Goal: Task Accomplishment & Management: Manage account settings

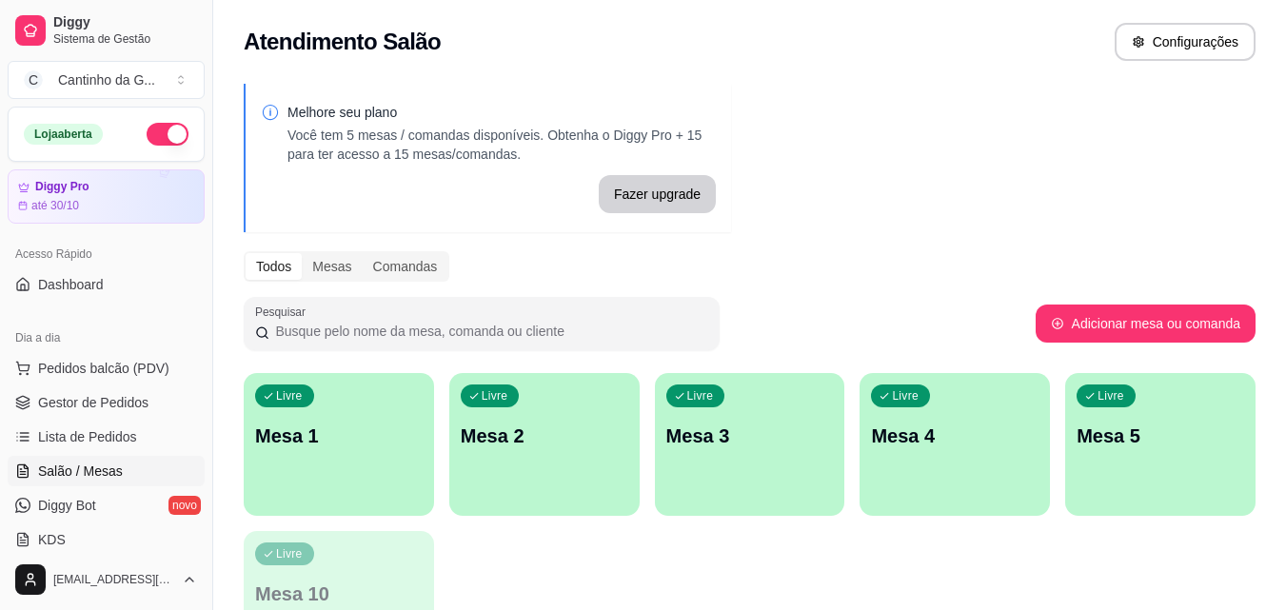
click at [326, 444] on p "Mesa 1" at bounding box center [339, 436] width 168 height 27
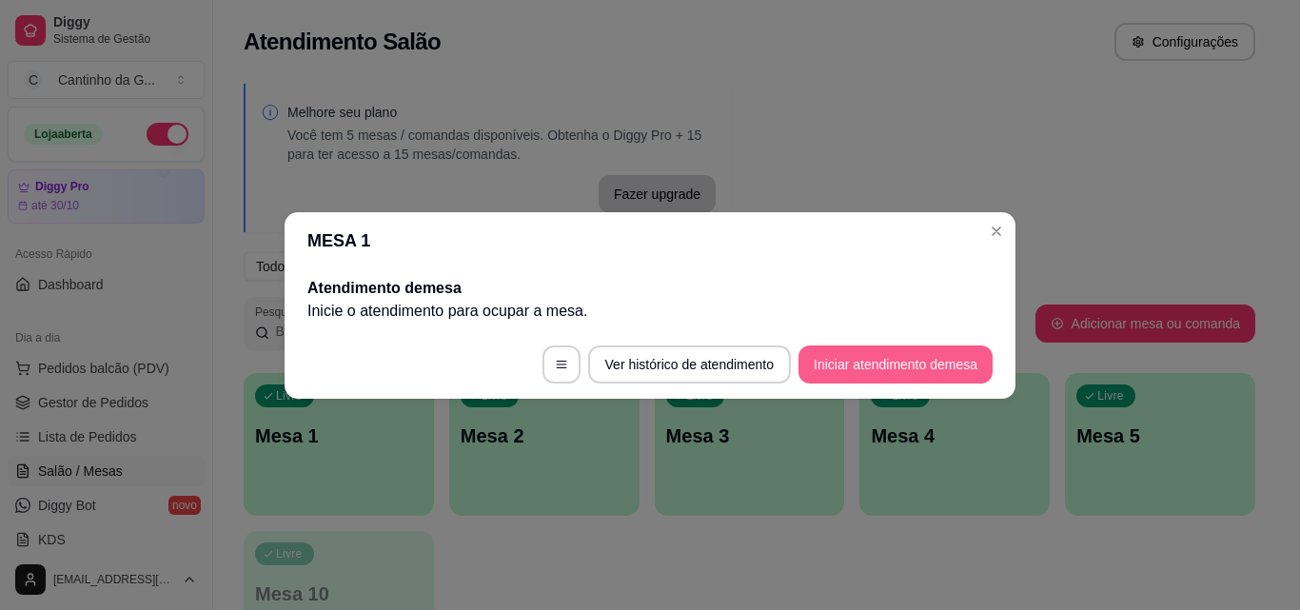
click at [874, 368] on button "Iniciar atendimento de mesa" at bounding box center [896, 365] width 194 height 38
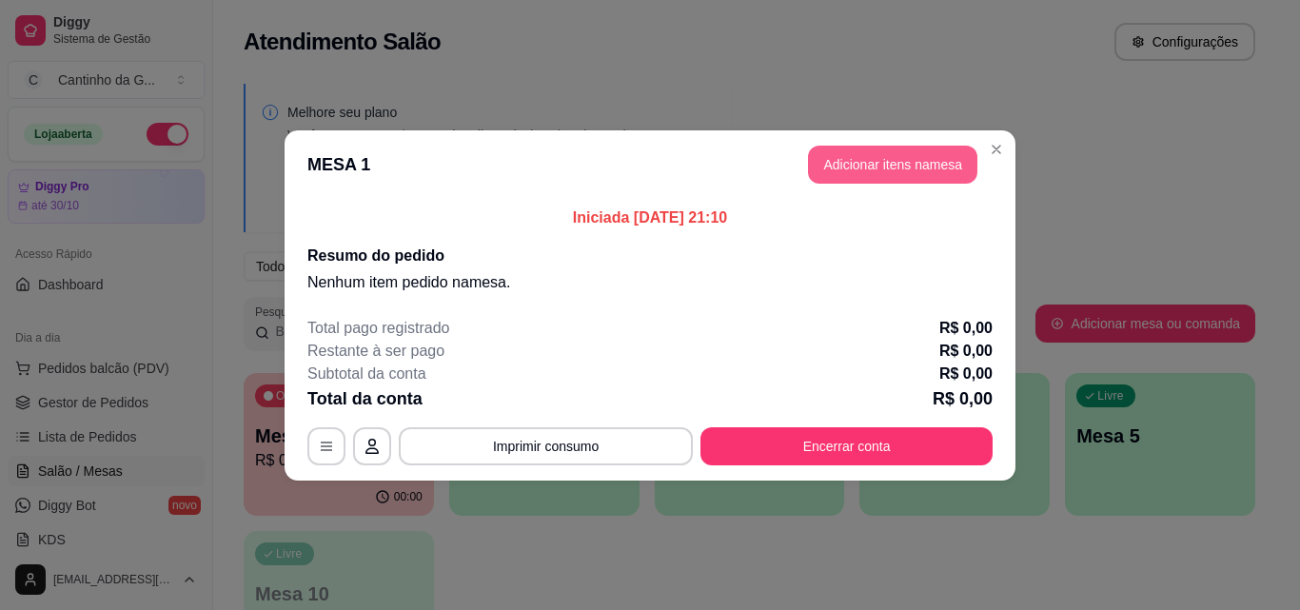
click at [879, 164] on button "Adicionar itens na mesa" at bounding box center [892, 165] width 169 height 38
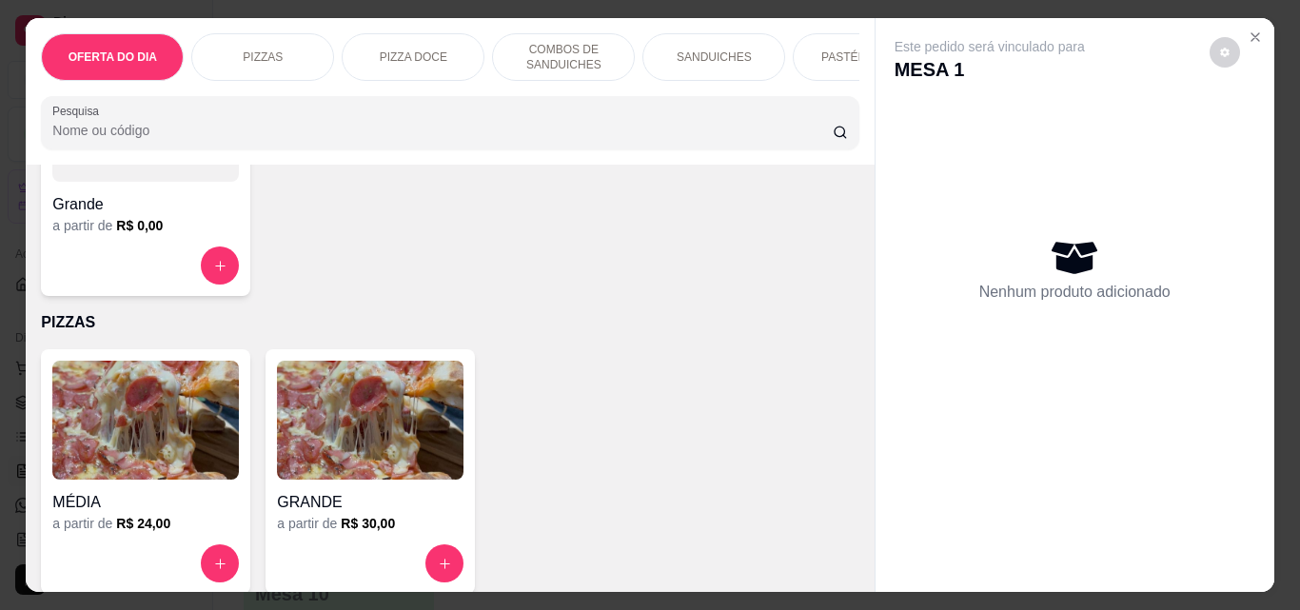
scroll to position [286, 0]
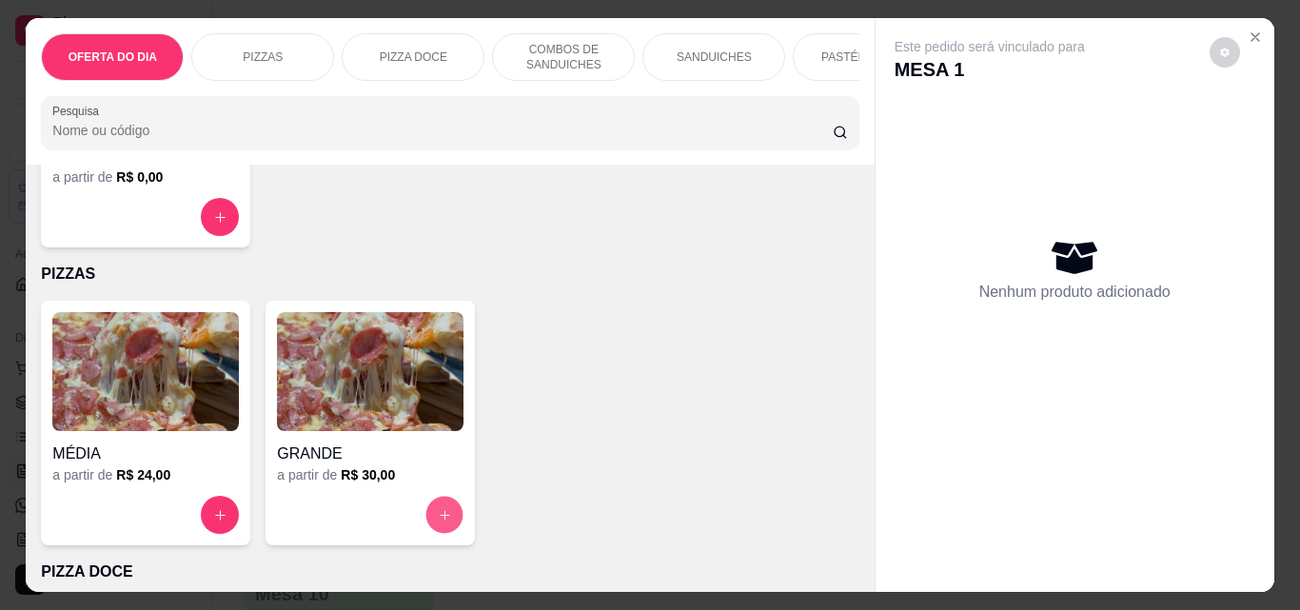
click at [441, 523] on icon "increase-product-quantity" at bounding box center [445, 515] width 14 height 14
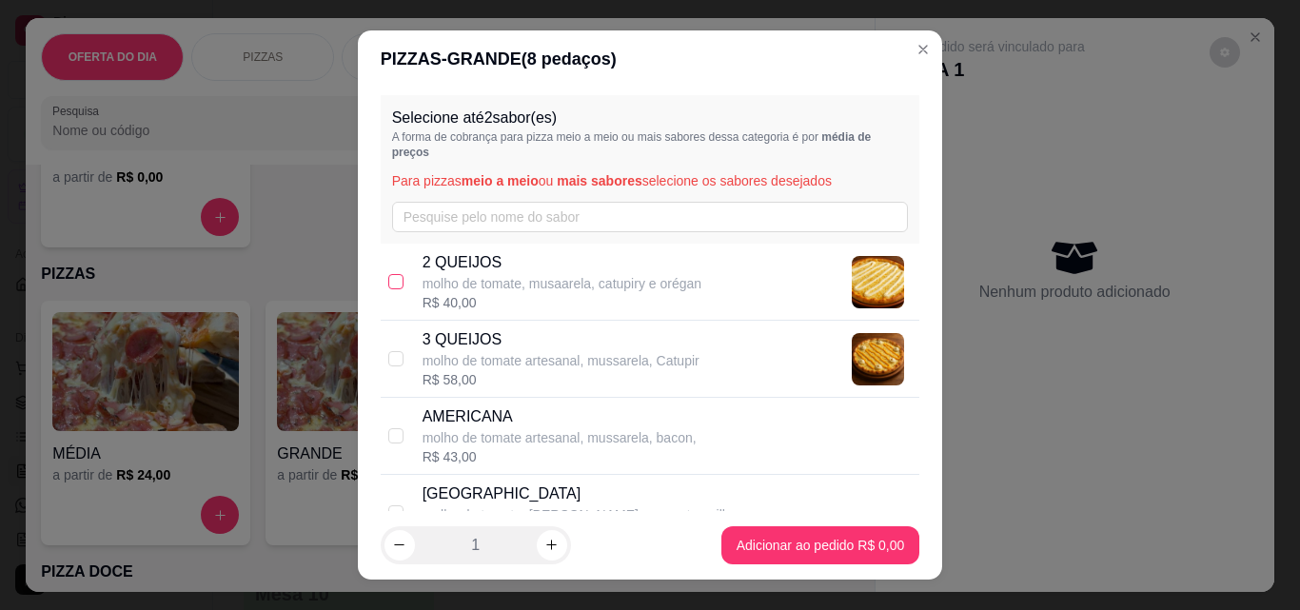
click at [388, 279] on input "checkbox" at bounding box center [395, 281] width 15 height 15
checkbox input "true"
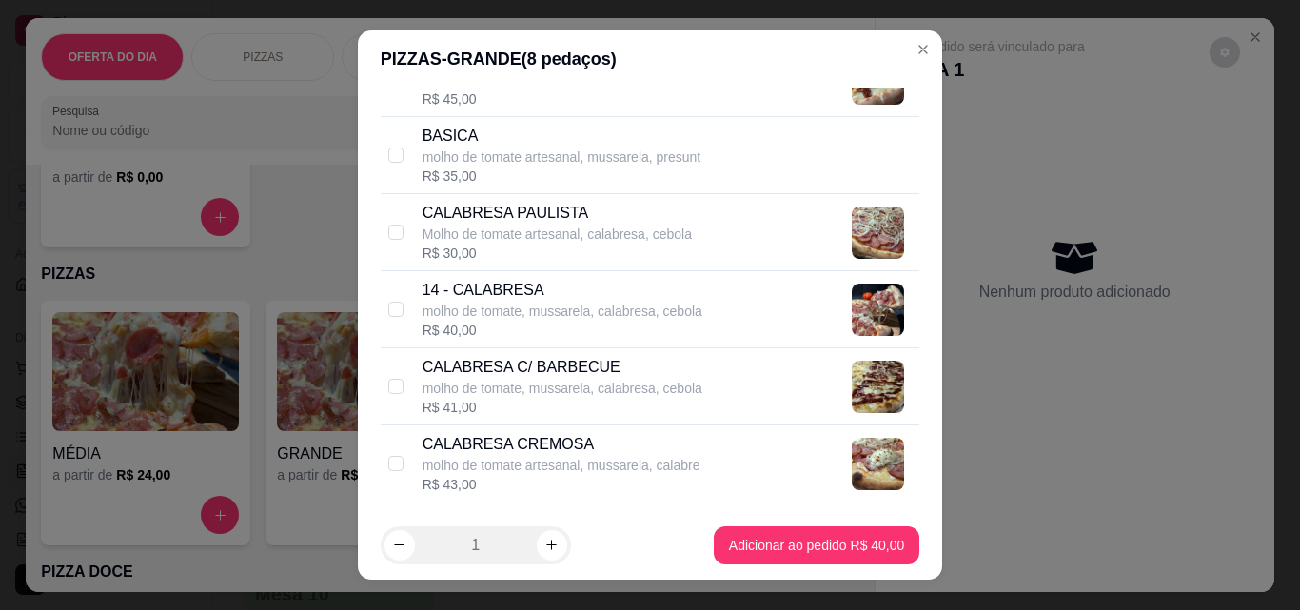
scroll to position [761, 0]
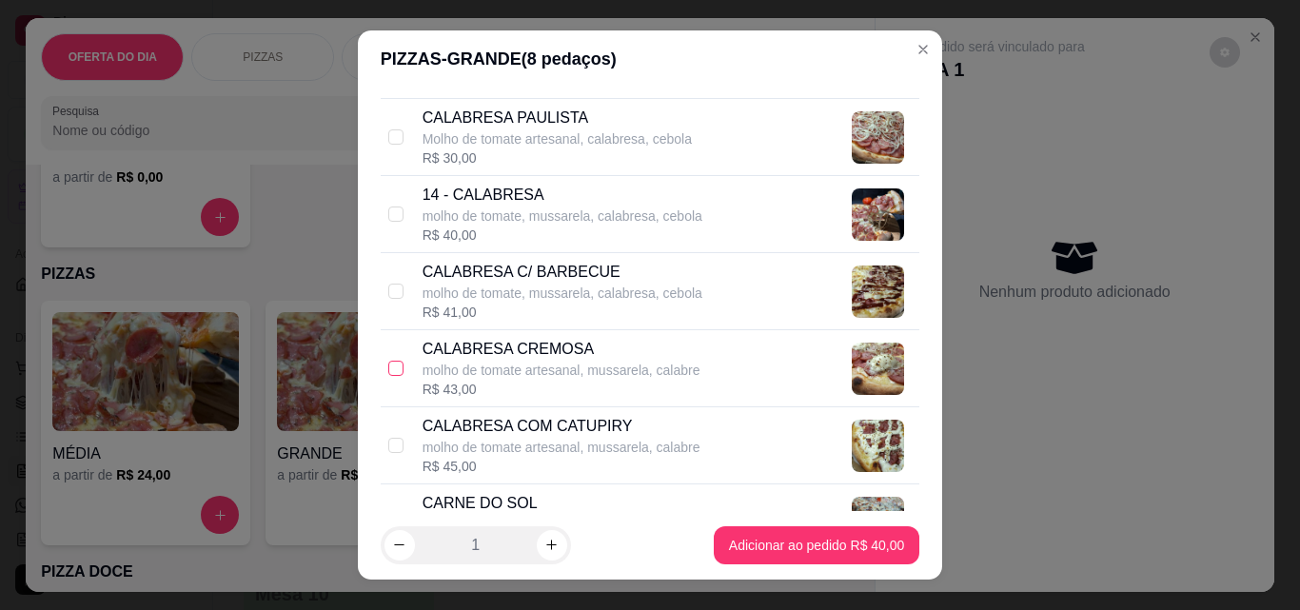
click at [388, 372] on input "checkbox" at bounding box center [395, 368] width 15 height 15
checkbox input "true"
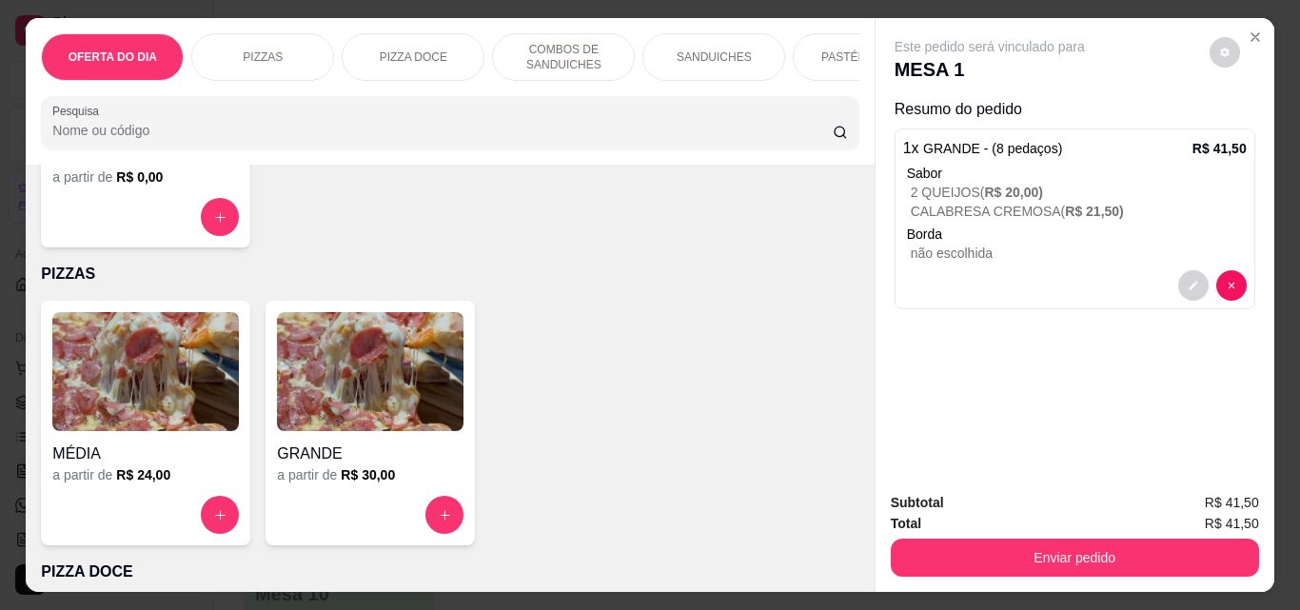
click at [711, 66] on div "SANDUICHES" at bounding box center [713, 57] width 143 height 48
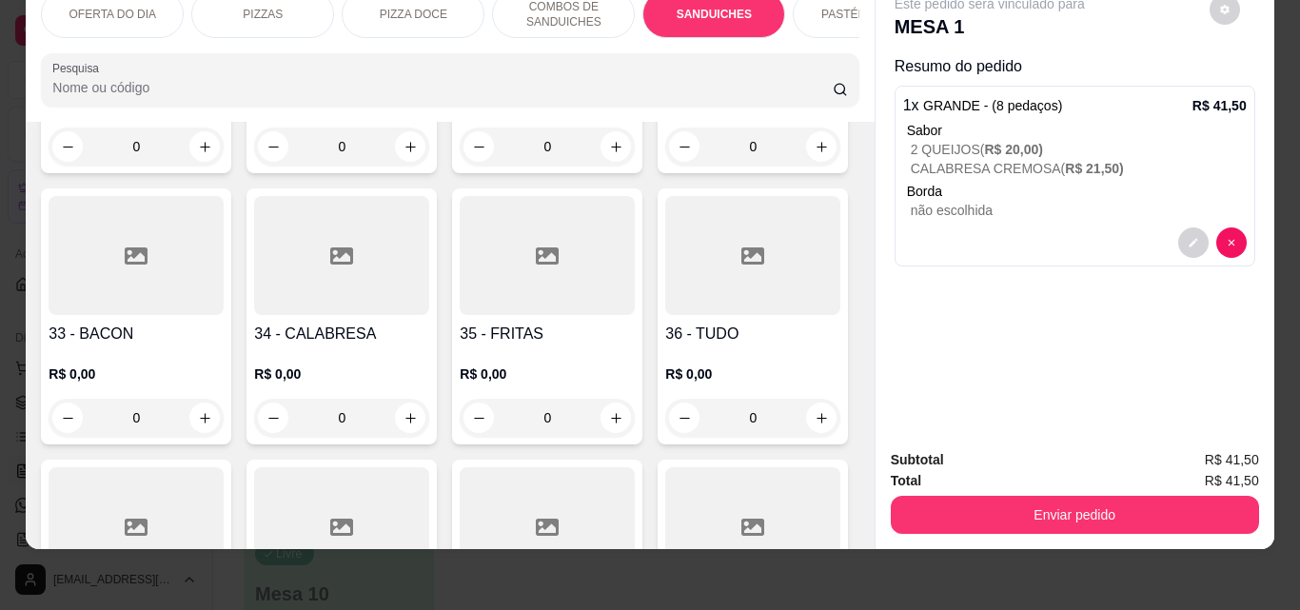
scroll to position [1574, 0]
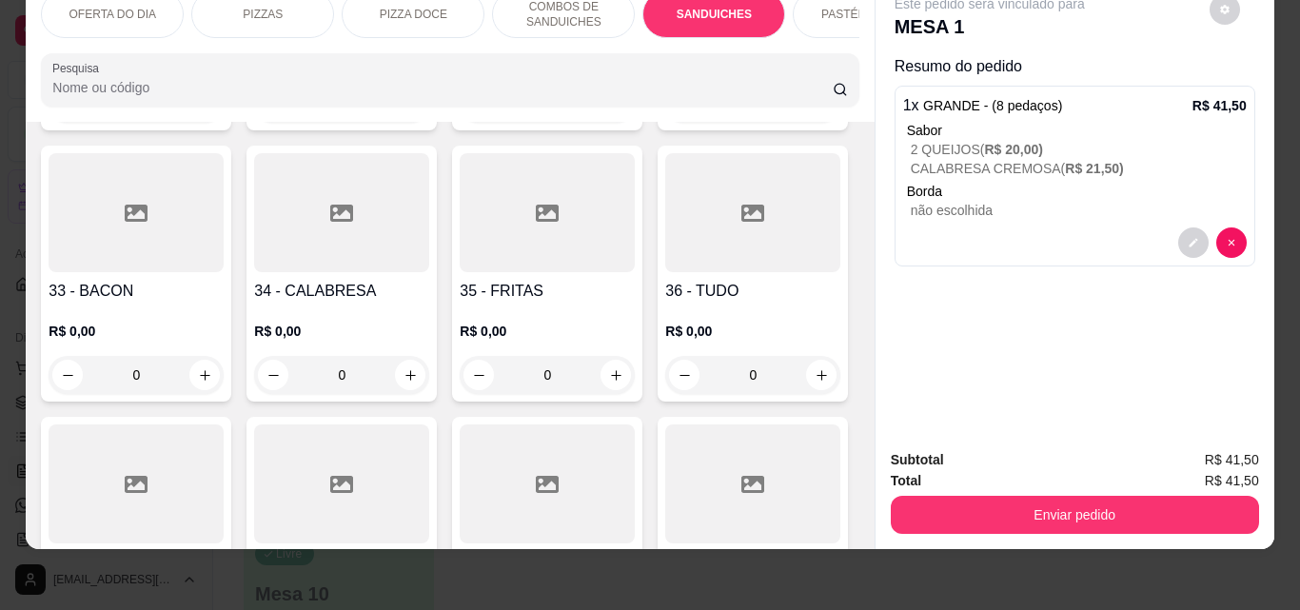
click at [429, 370] on div "0" at bounding box center [341, 375] width 175 height 38
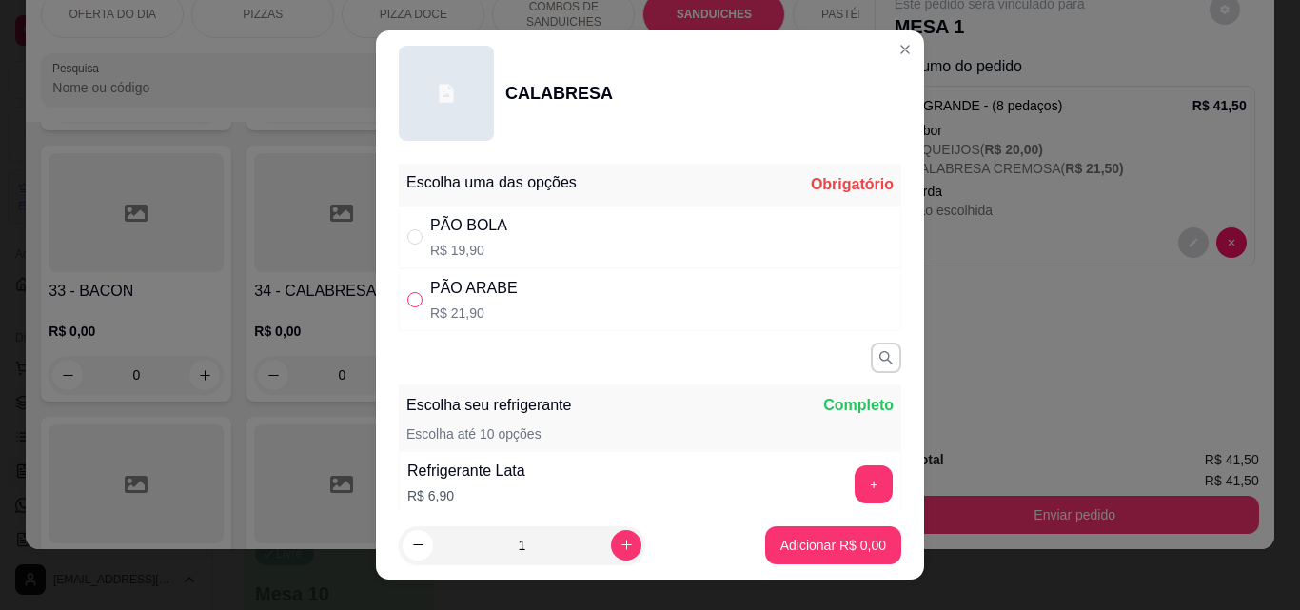
click at [409, 296] on input "" at bounding box center [414, 299] width 15 height 15
radio input "true"
click at [821, 553] on p "Adicionar R$ 21,90" at bounding box center [830, 545] width 110 height 18
type input "1"
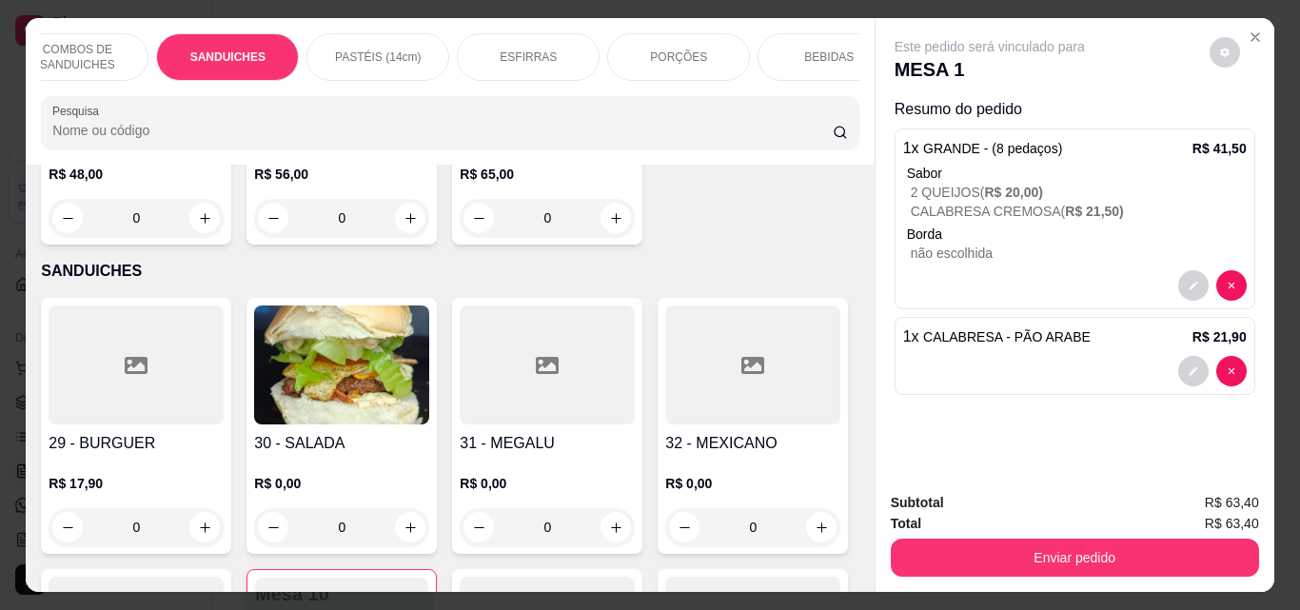
scroll to position [0, 497]
click at [634, 38] on div "PORÇÕES" at bounding box center [668, 57] width 143 height 48
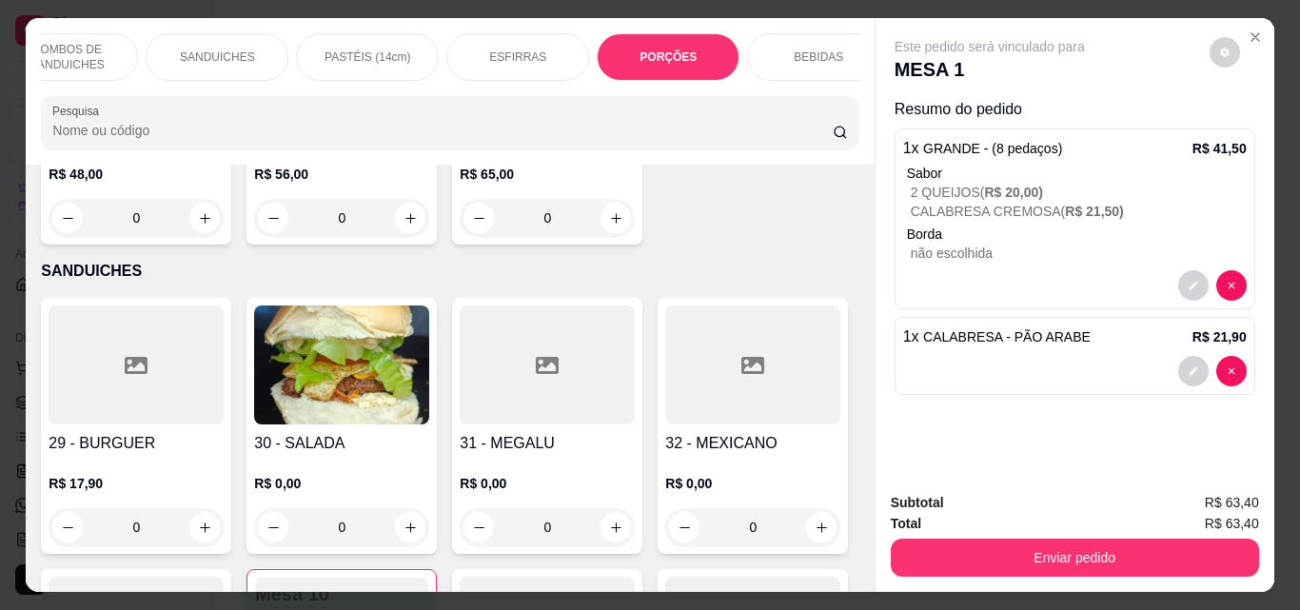
scroll to position [49, 0]
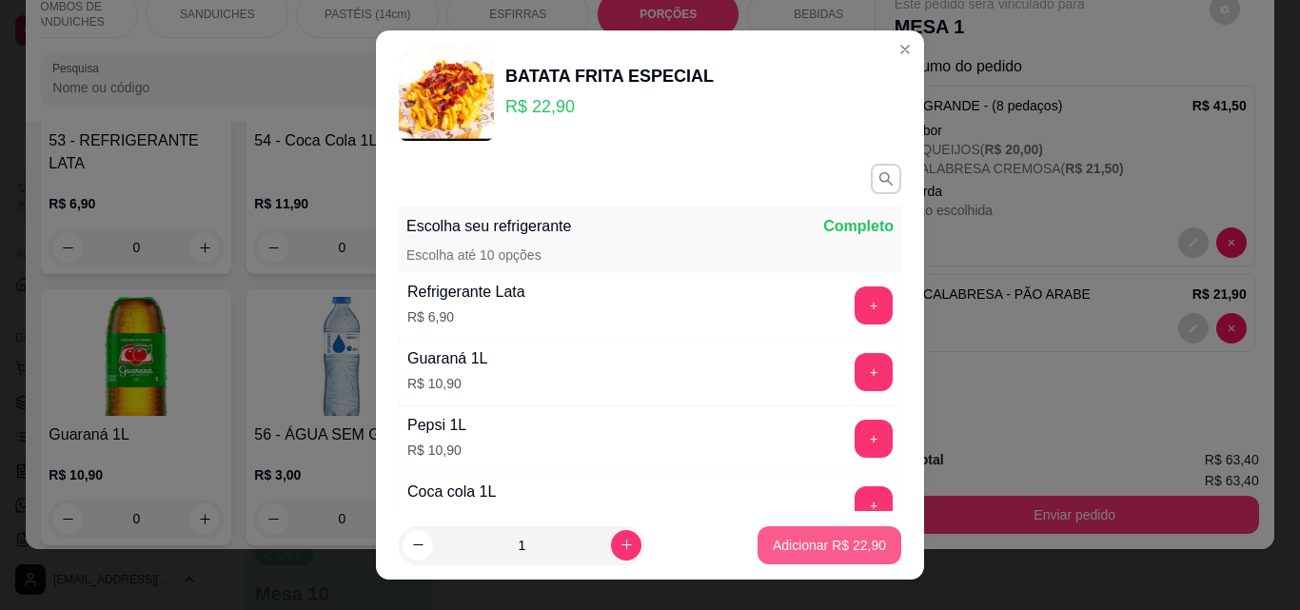
click at [773, 548] on p "Adicionar R$ 22,90" at bounding box center [829, 545] width 113 height 19
type input "1"
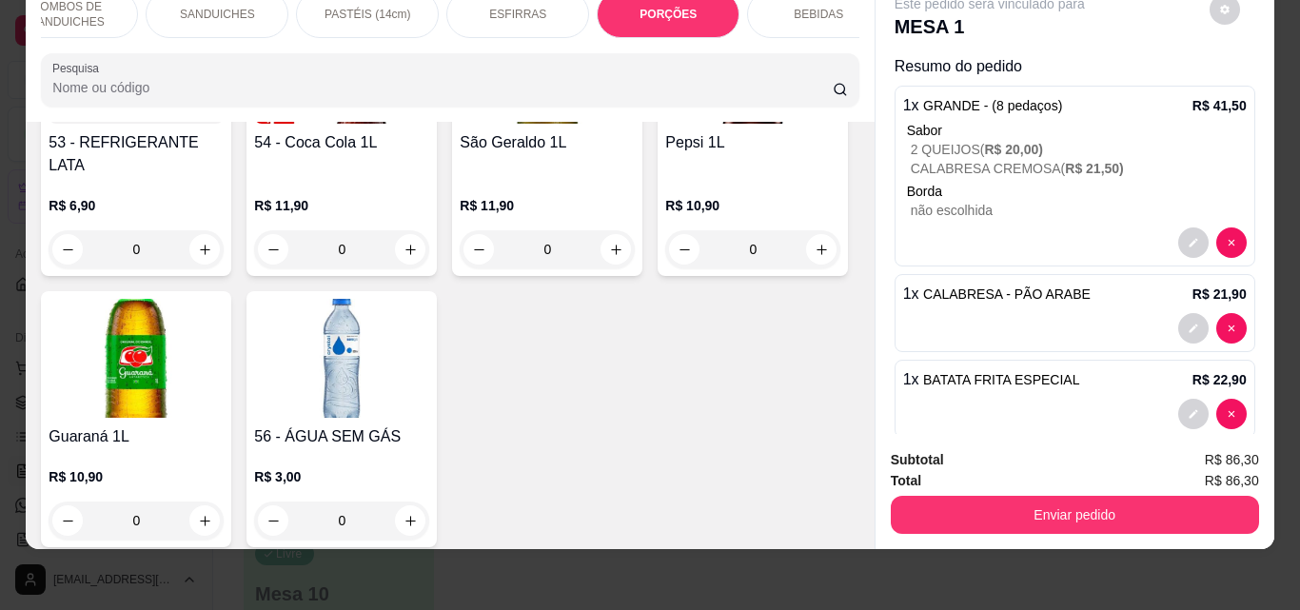
click at [796, 8] on p "BEBIDAS" at bounding box center [818, 14] width 49 height 15
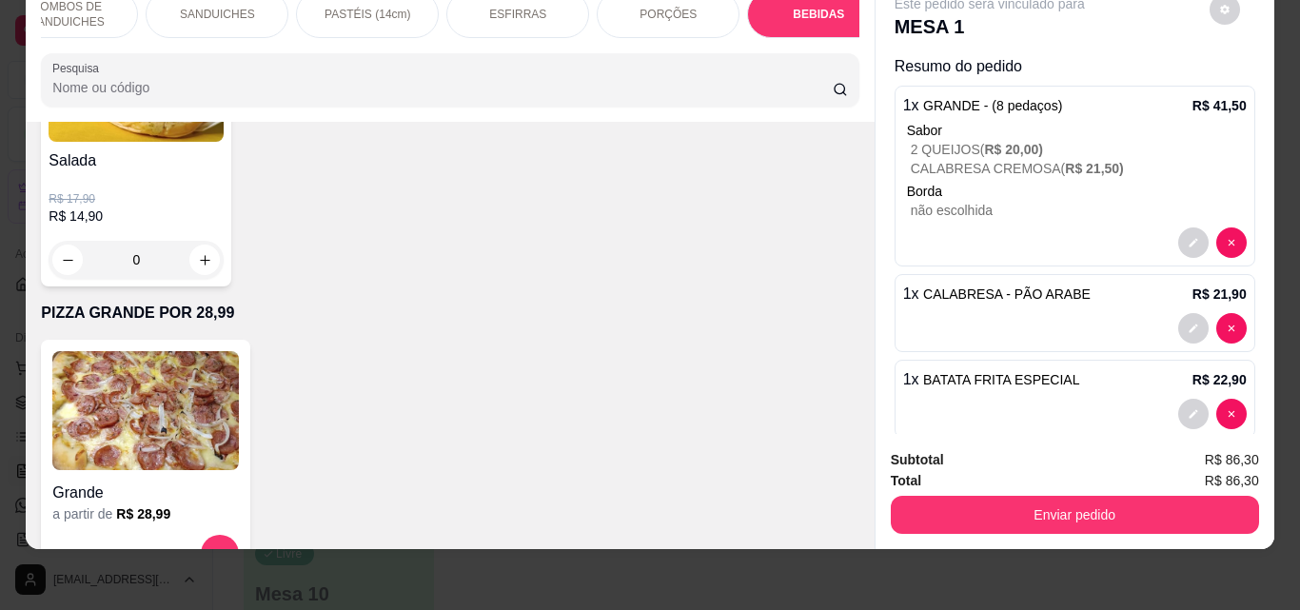
scroll to position [5077, 0]
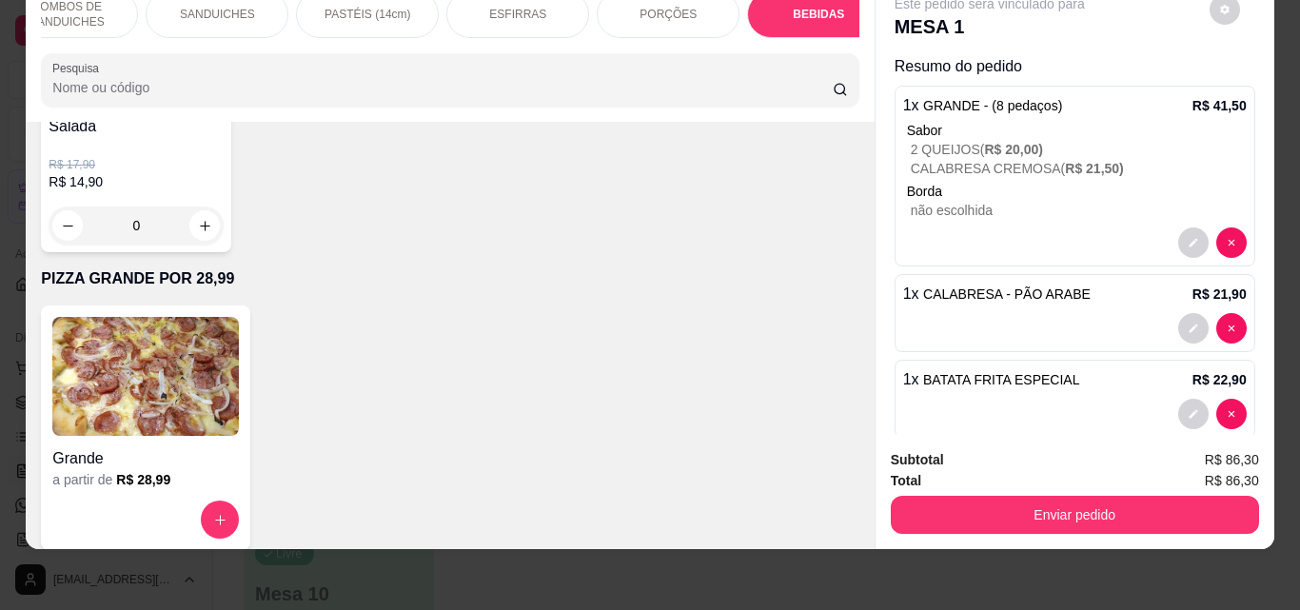
type input "1"
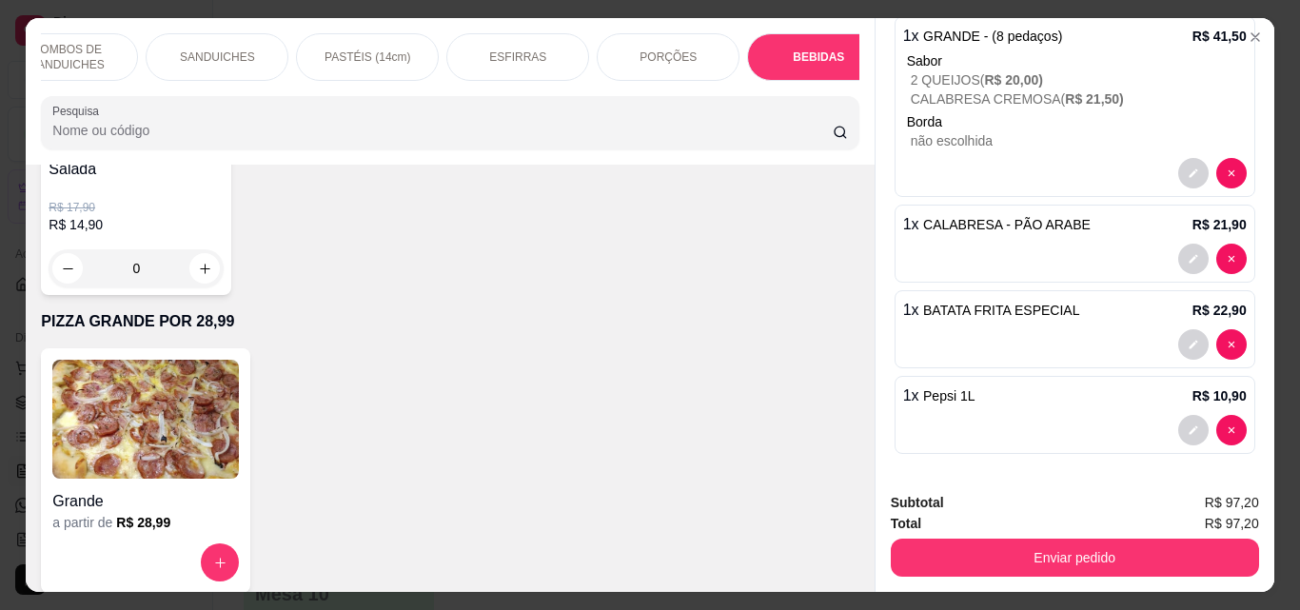
scroll to position [116, 0]
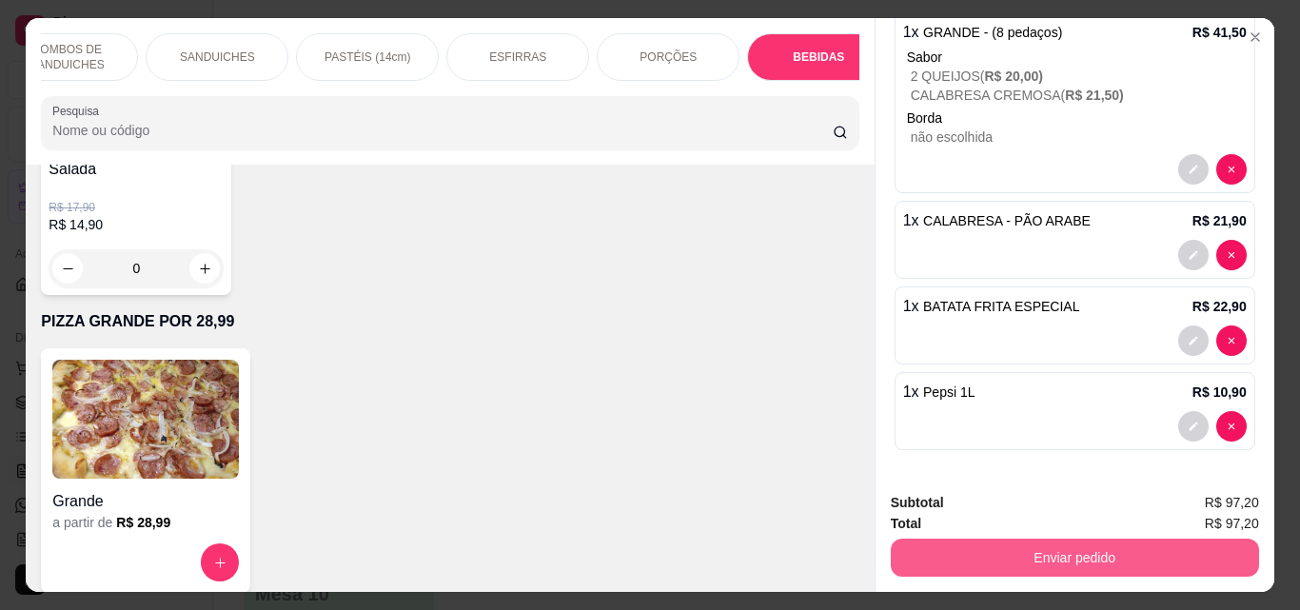
click at [1075, 548] on button "Enviar pedido" at bounding box center [1075, 558] width 368 height 38
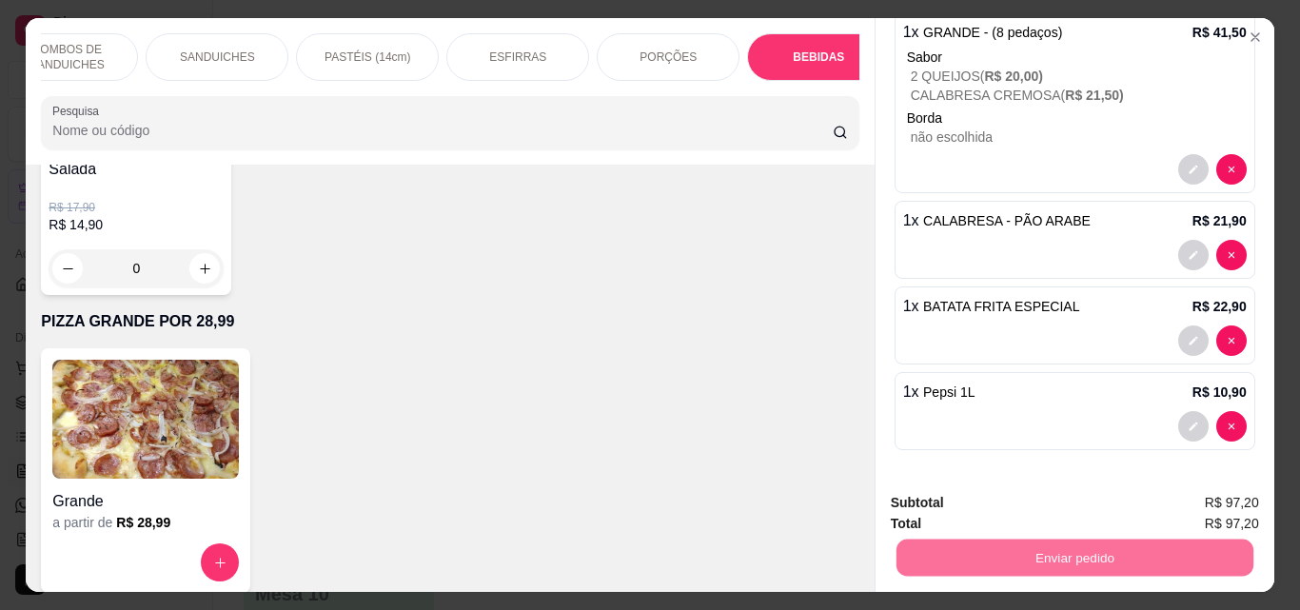
click at [1211, 501] on button "Enviar pedido" at bounding box center [1210, 503] width 108 height 36
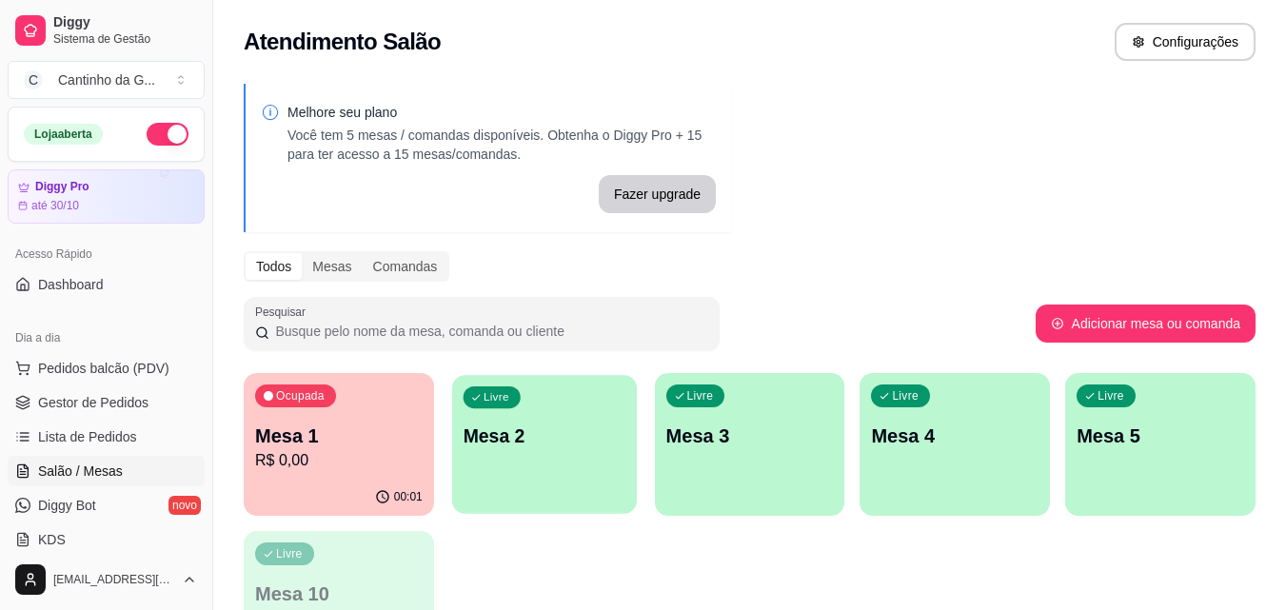
click at [493, 464] on div "Livre Mesa 2" at bounding box center [544, 433] width 185 height 116
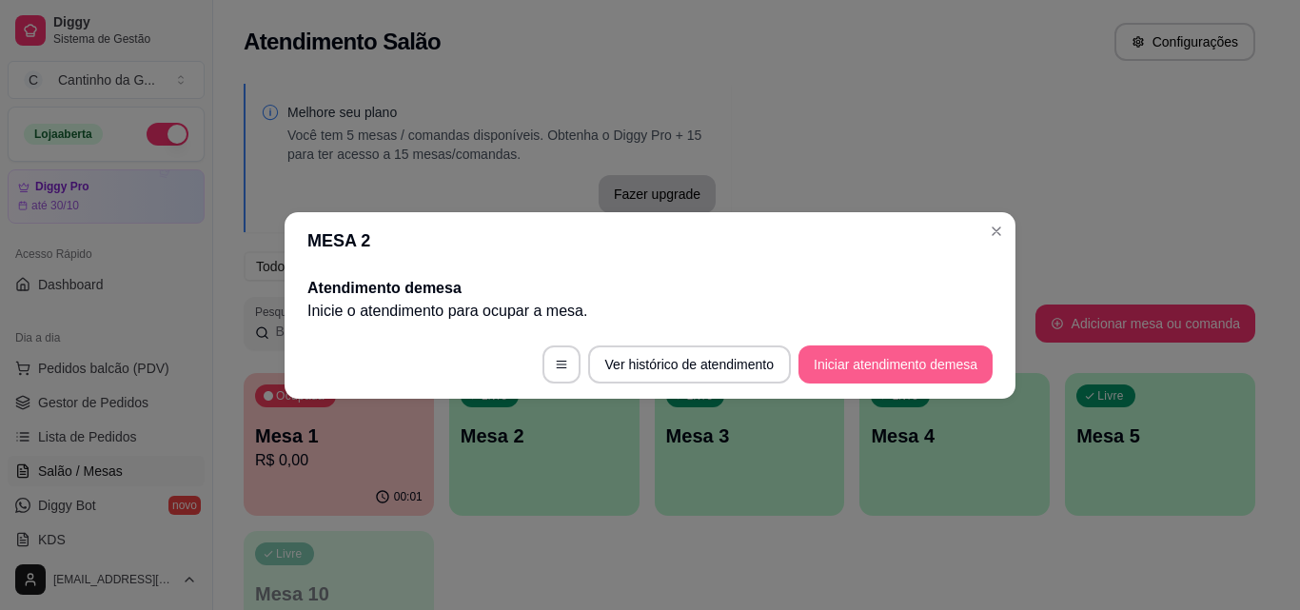
click at [890, 374] on button "Iniciar atendimento de mesa" at bounding box center [896, 365] width 194 height 38
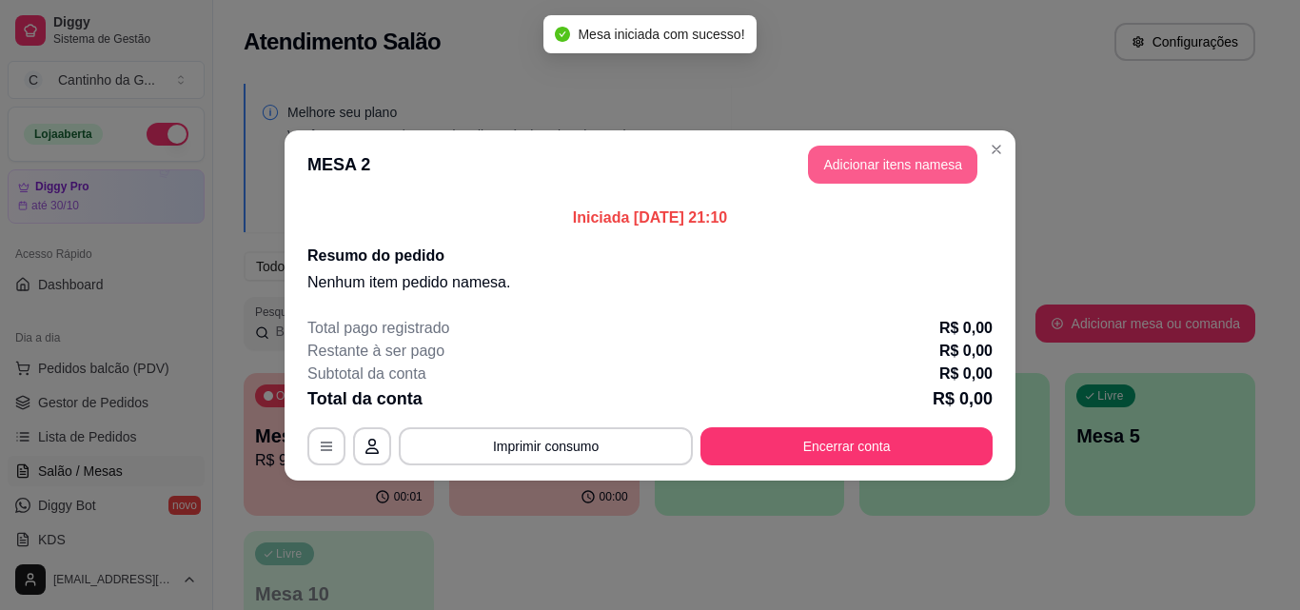
click at [844, 167] on button "Adicionar itens na mesa" at bounding box center [892, 165] width 169 height 38
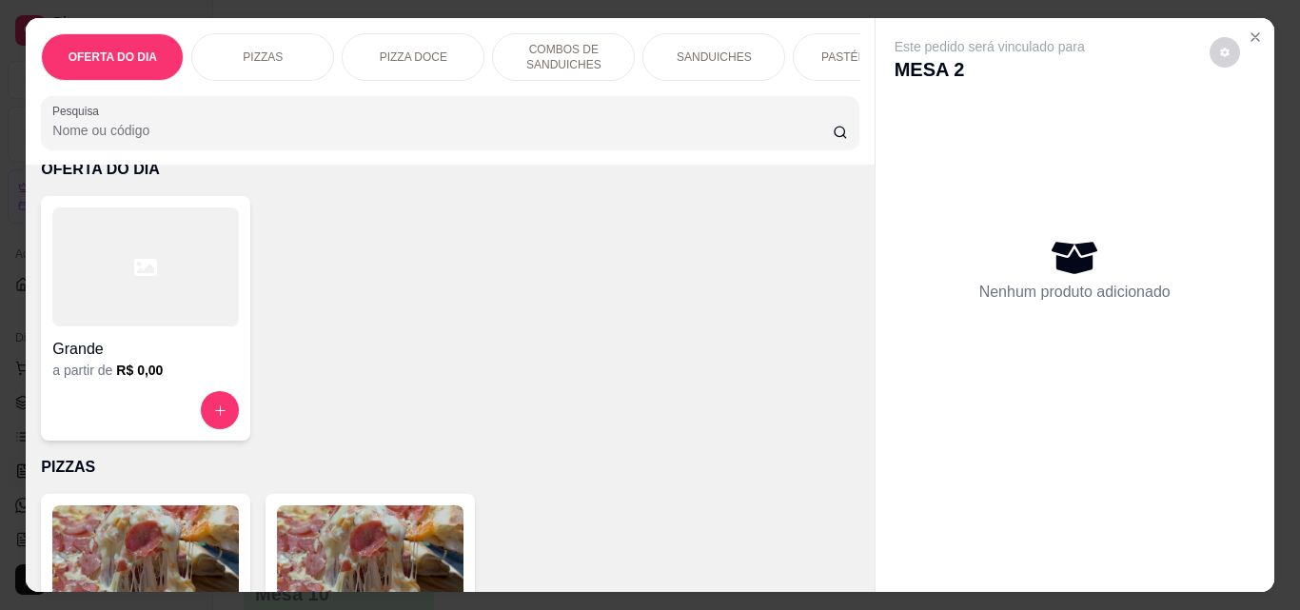
scroll to position [286, 0]
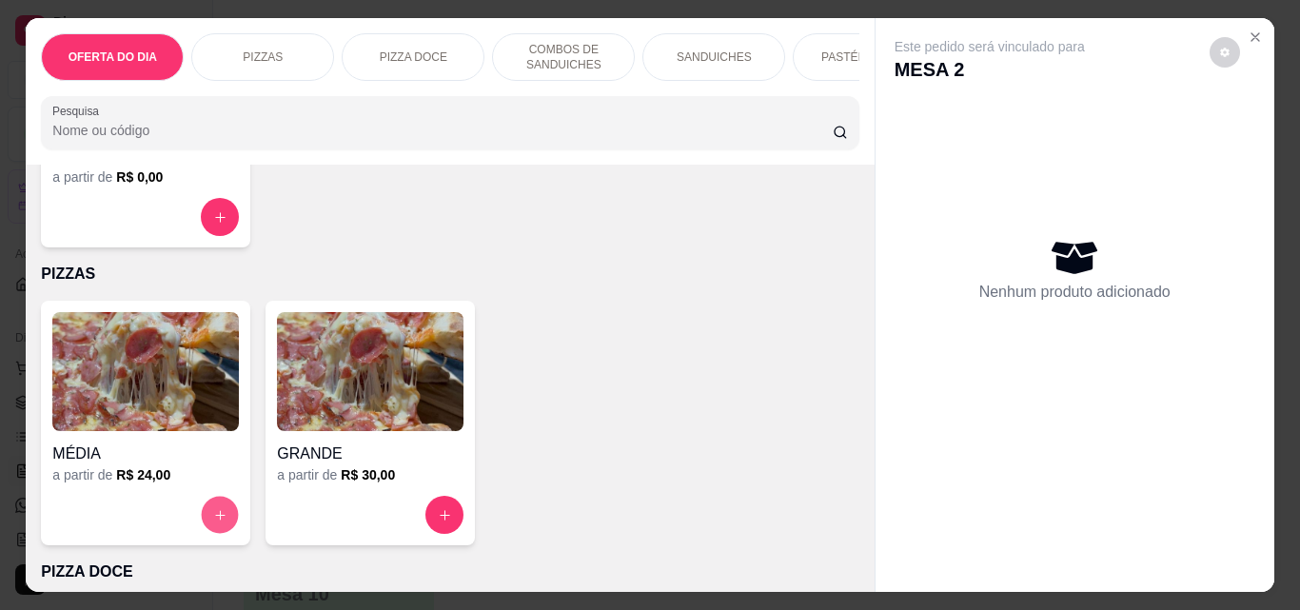
click at [215, 520] on icon "increase-product-quantity" at bounding box center [220, 515] width 10 height 10
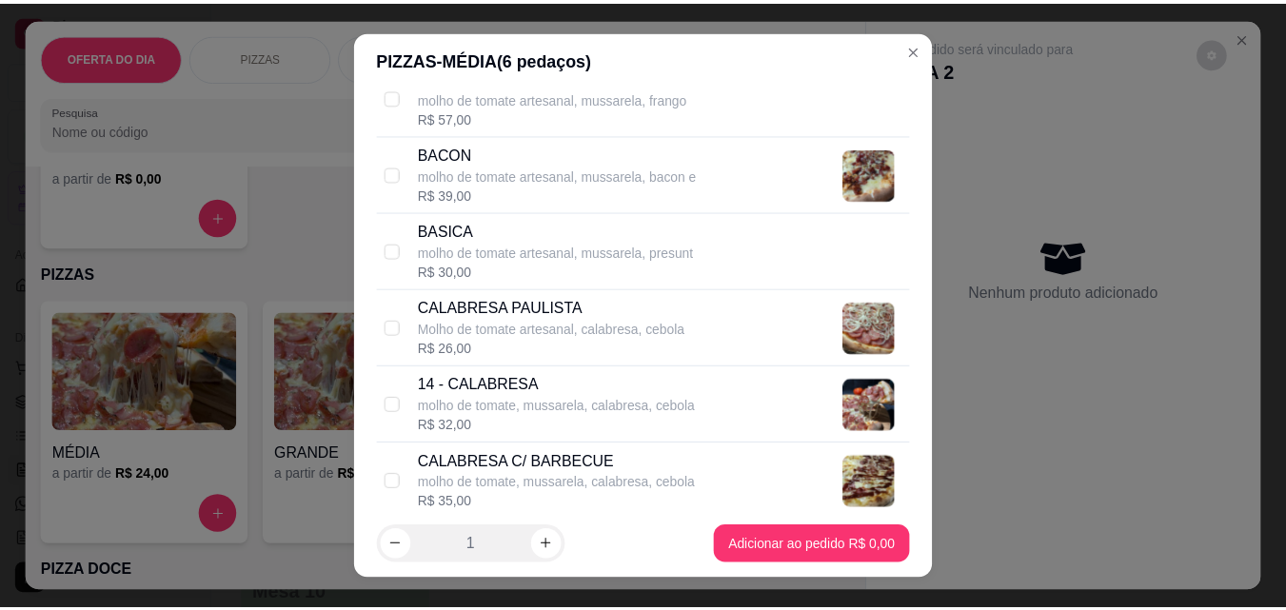
scroll to position [761, 0]
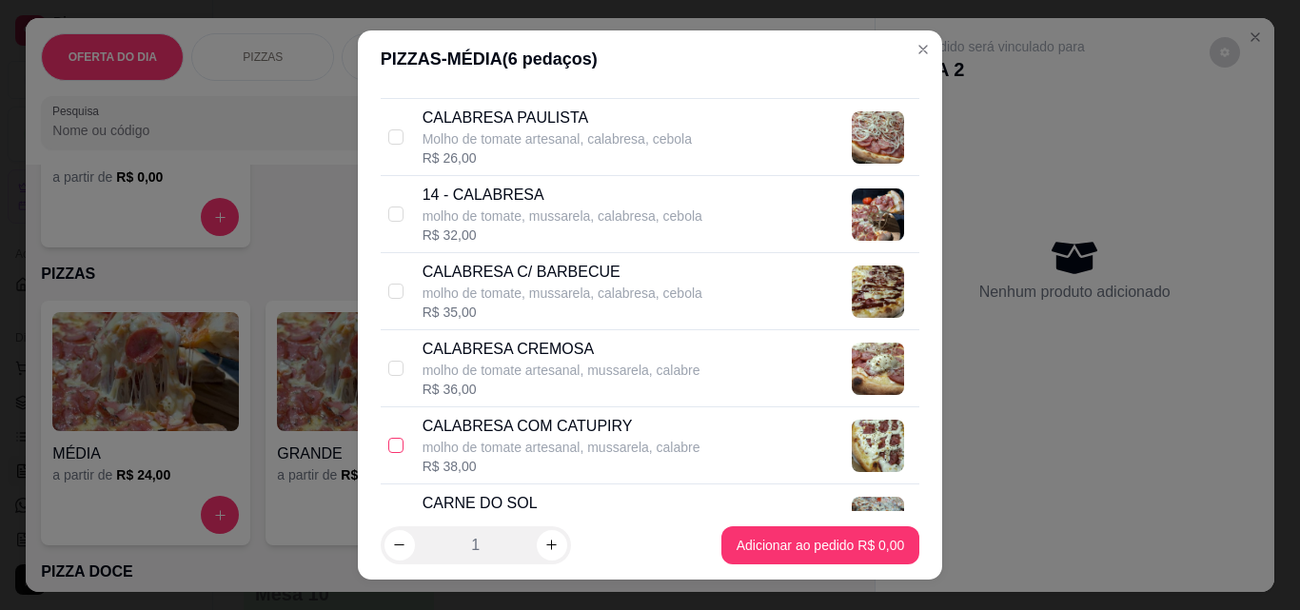
click at [392, 445] on input "checkbox" at bounding box center [395, 445] width 15 height 15
checkbox input "true"
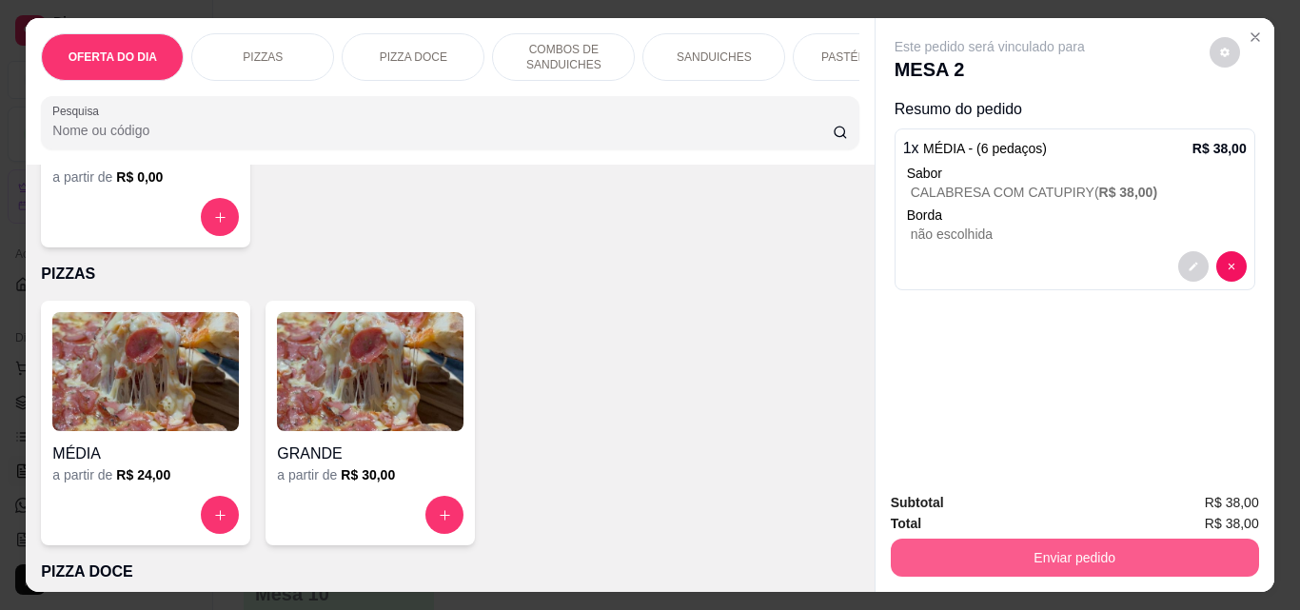
click at [1033, 546] on button "Enviar pedido" at bounding box center [1075, 558] width 368 height 38
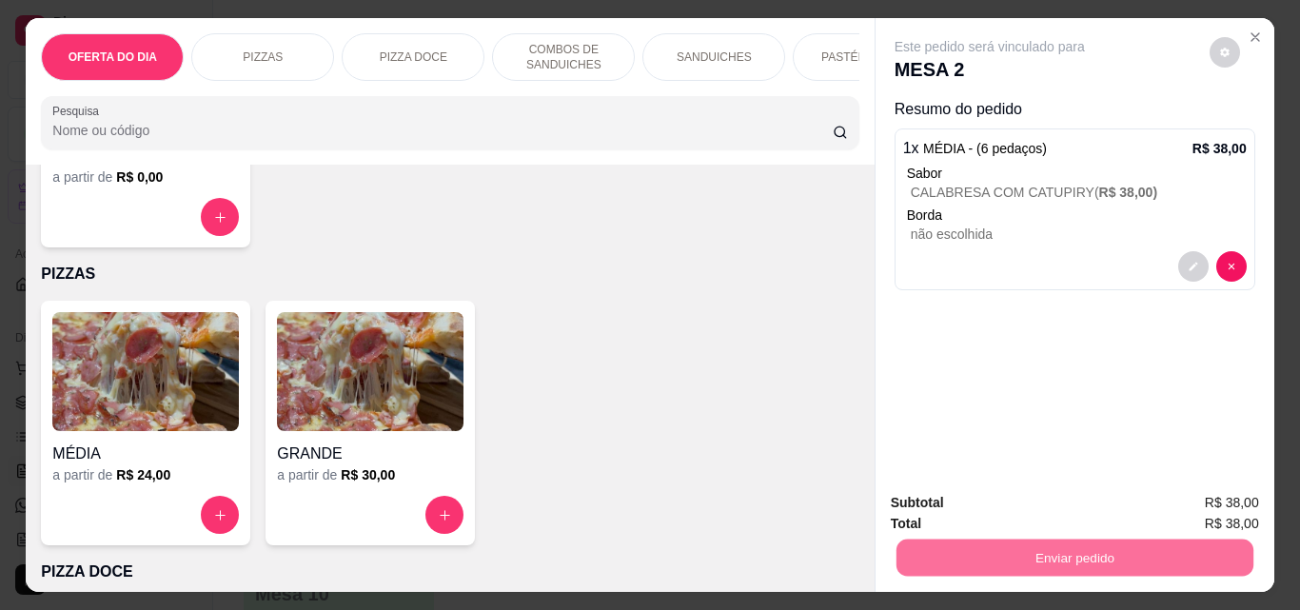
click at [1209, 496] on button "Enviar pedido" at bounding box center [1210, 503] width 108 height 36
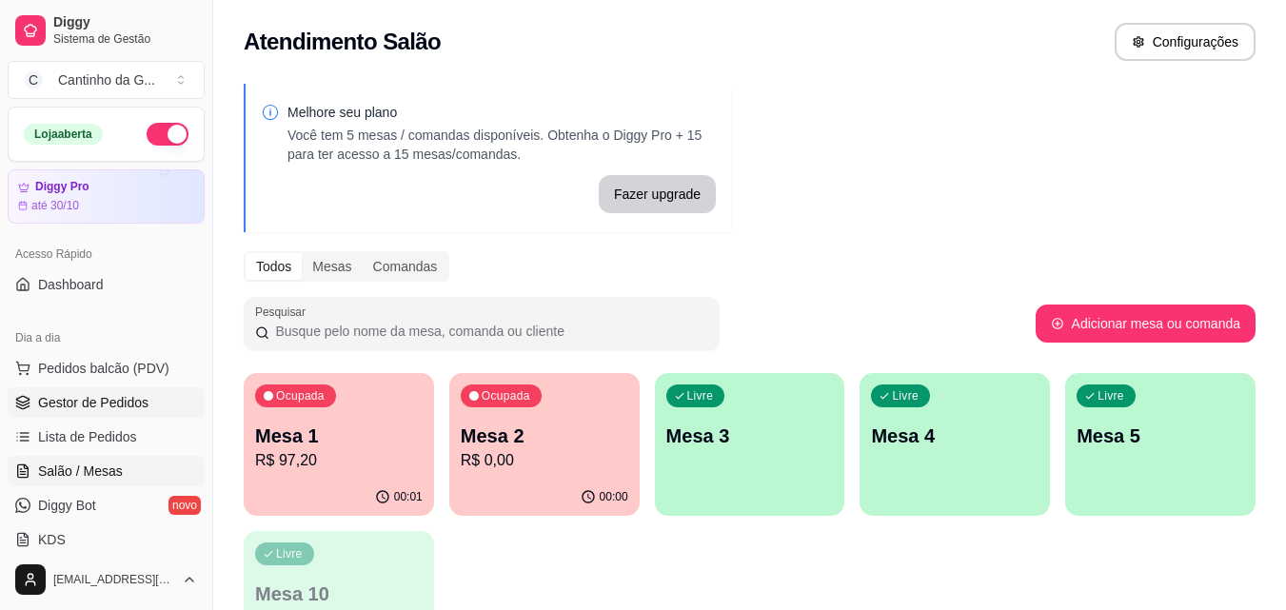
click at [65, 401] on span "Gestor de Pedidos" at bounding box center [93, 402] width 110 height 19
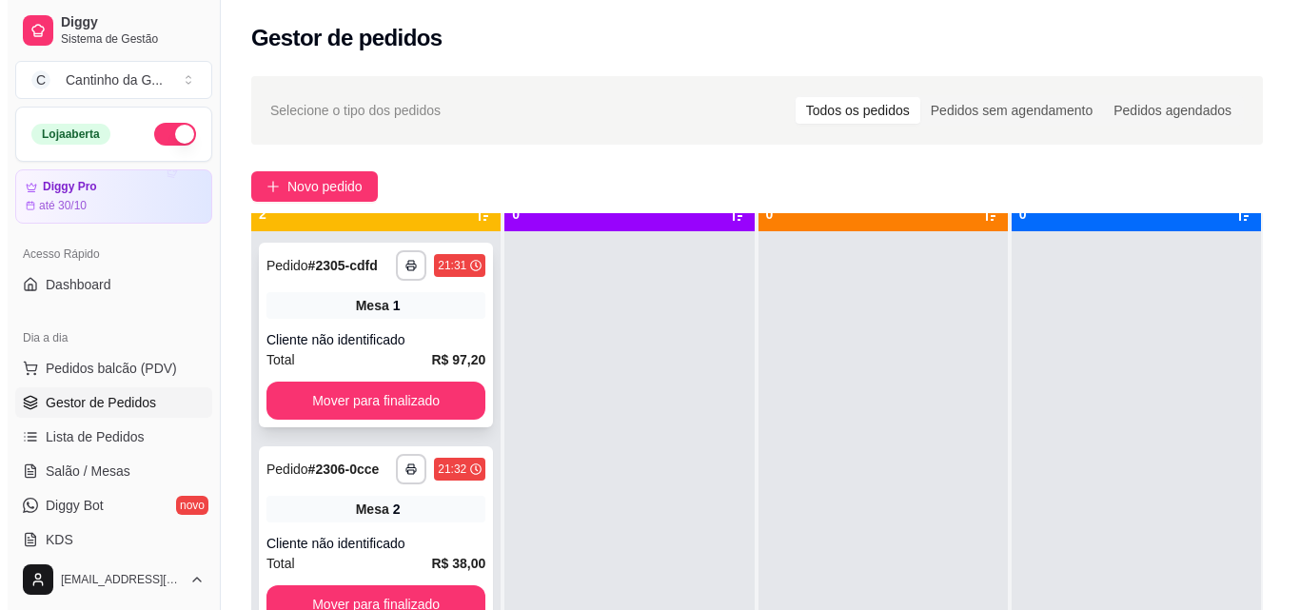
scroll to position [53, 0]
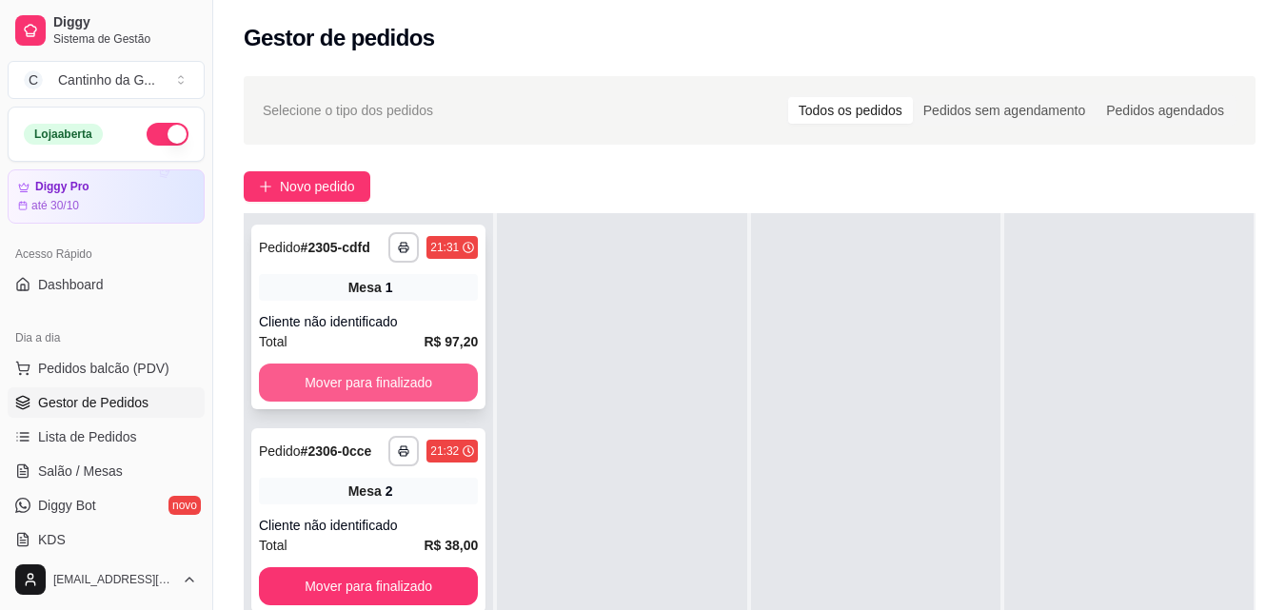
click at [410, 387] on button "Mover para finalizado" at bounding box center [368, 383] width 219 height 38
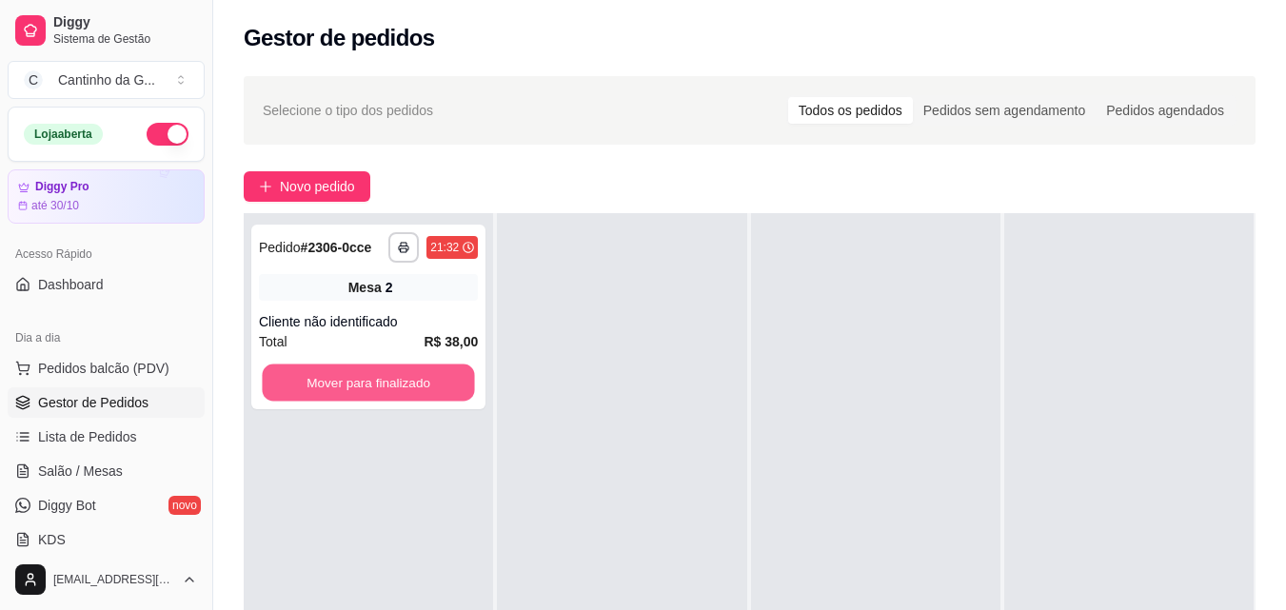
click at [410, 387] on button "Mover para finalizado" at bounding box center [368, 383] width 212 height 37
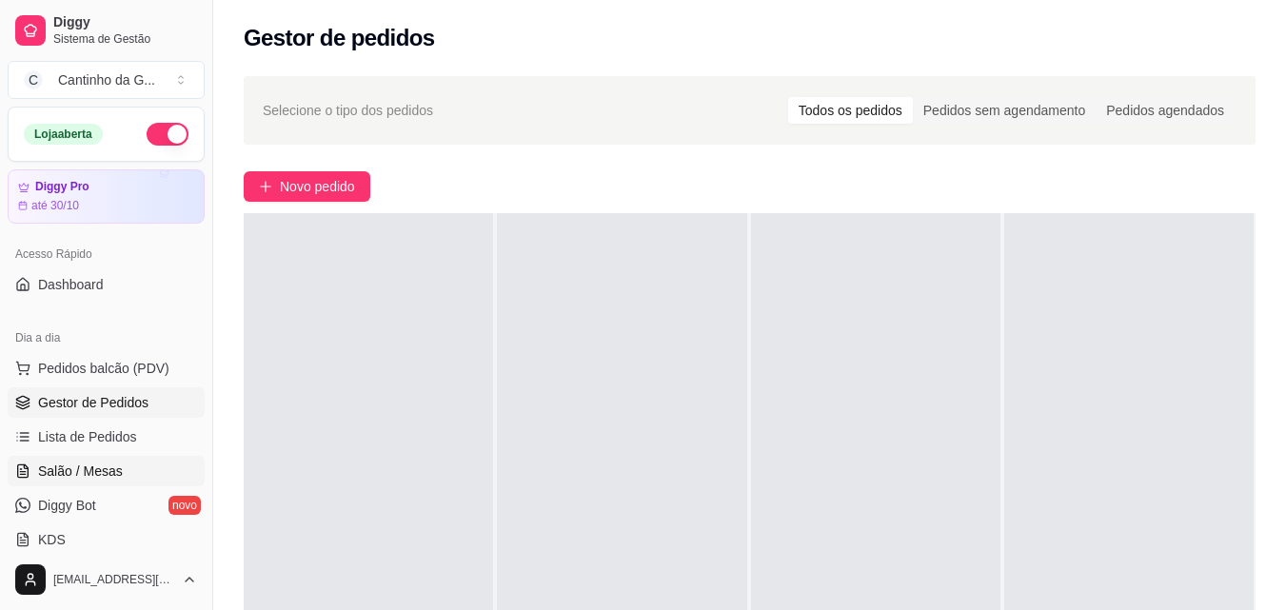
click at [79, 465] on span "Salão / Mesas" at bounding box center [80, 471] width 85 height 19
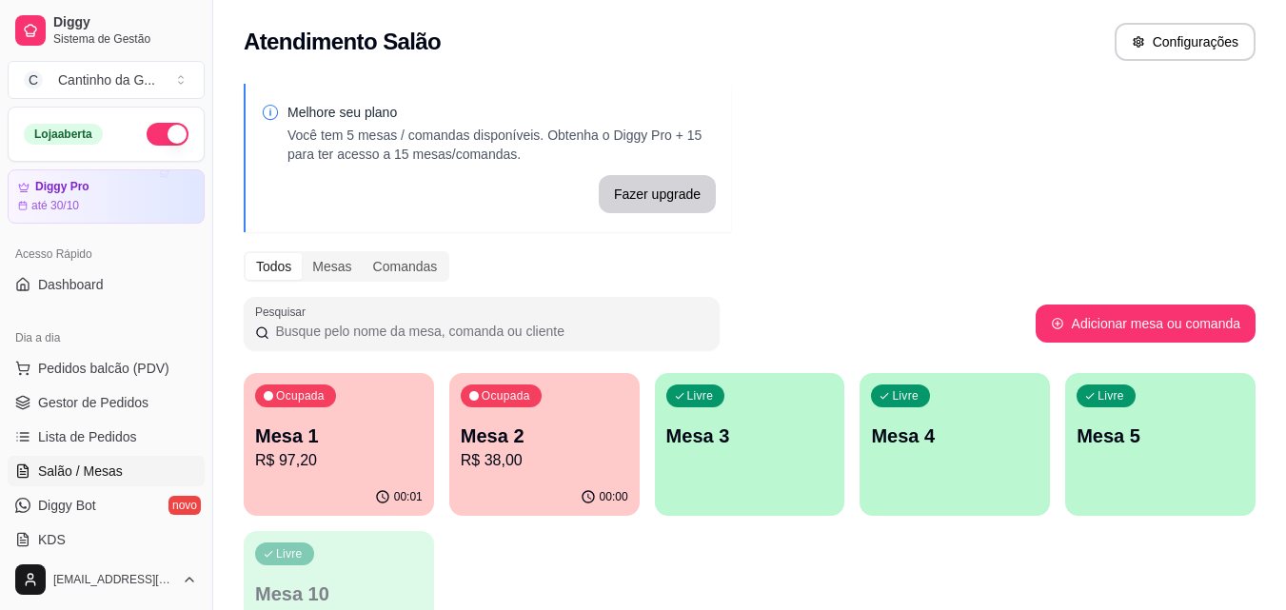
click at [523, 456] on p "R$ 38,00" at bounding box center [545, 460] width 168 height 23
click at [113, 403] on span "Gestor de Pedidos" at bounding box center [93, 402] width 110 height 19
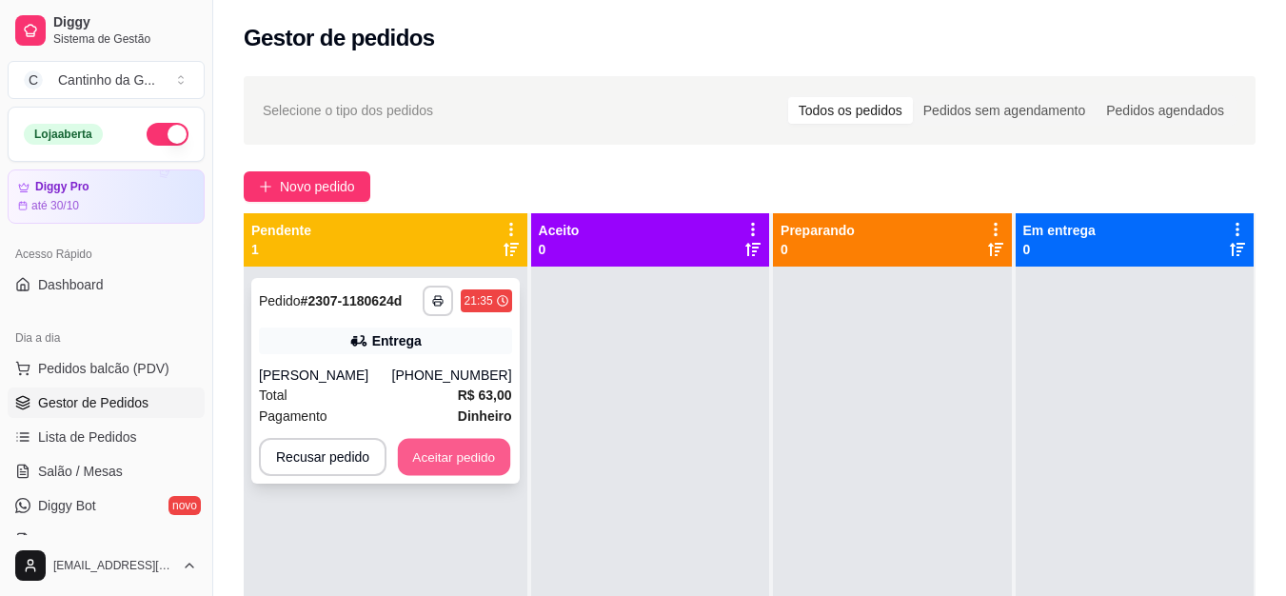
click at [465, 449] on button "Aceitar pedido" at bounding box center [454, 457] width 112 height 37
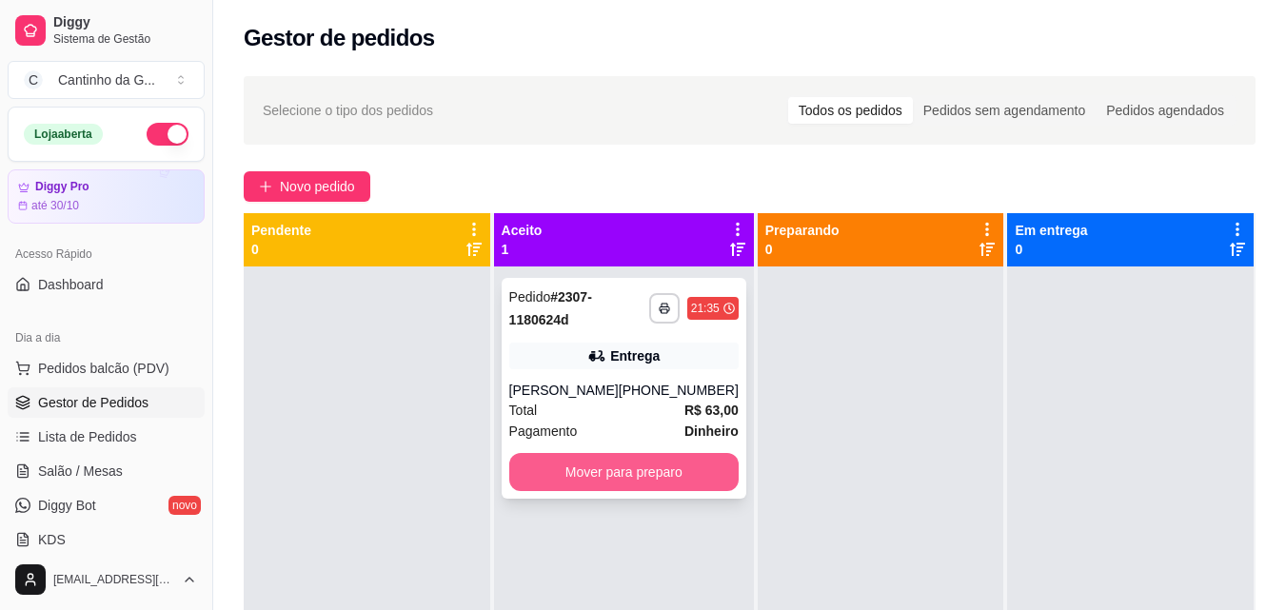
click at [688, 468] on button "Mover para preparo" at bounding box center [623, 472] width 229 height 38
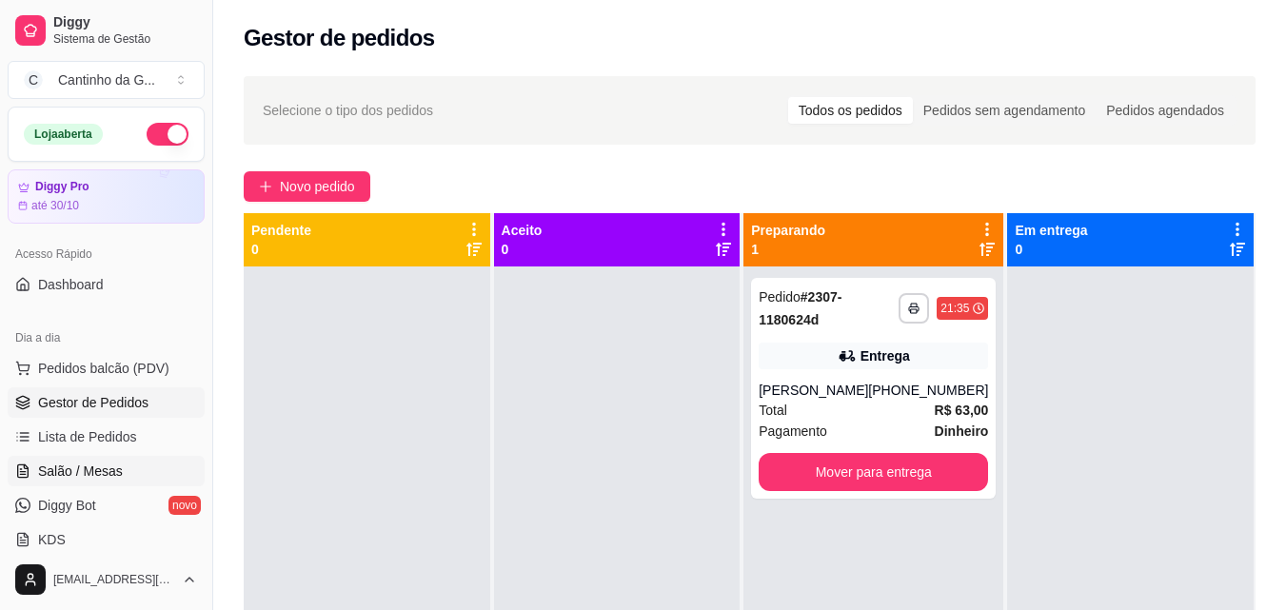
click at [63, 468] on span "Salão / Mesas" at bounding box center [80, 471] width 85 height 19
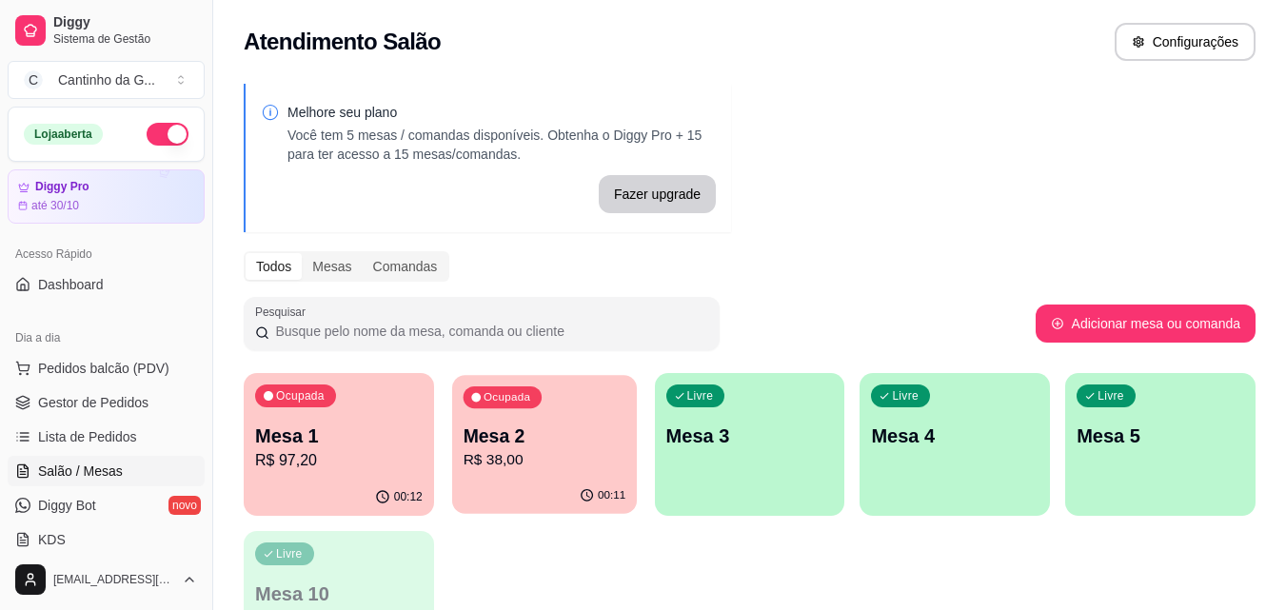
click at [502, 455] on p "R$ 38,00" at bounding box center [544, 460] width 163 height 22
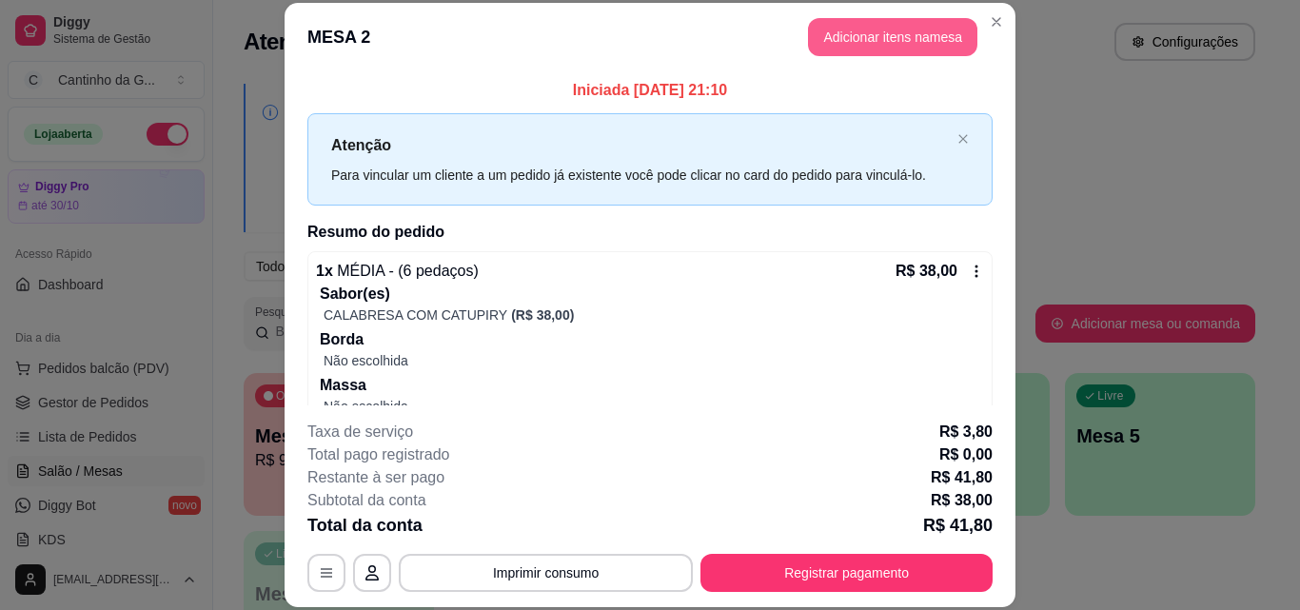
click at [875, 42] on button "Adicionar itens na mesa" at bounding box center [892, 37] width 169 height 38
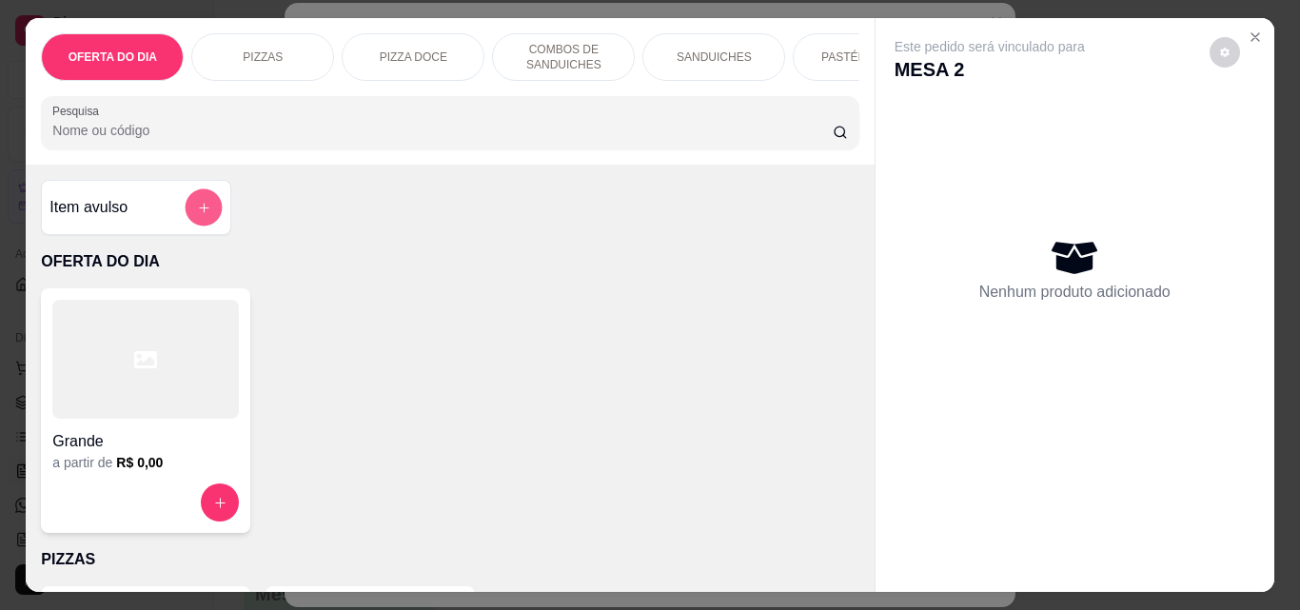
click at [213, 216] on button "add-separate-item" at bounding box center [204, 207] width 37 height 37
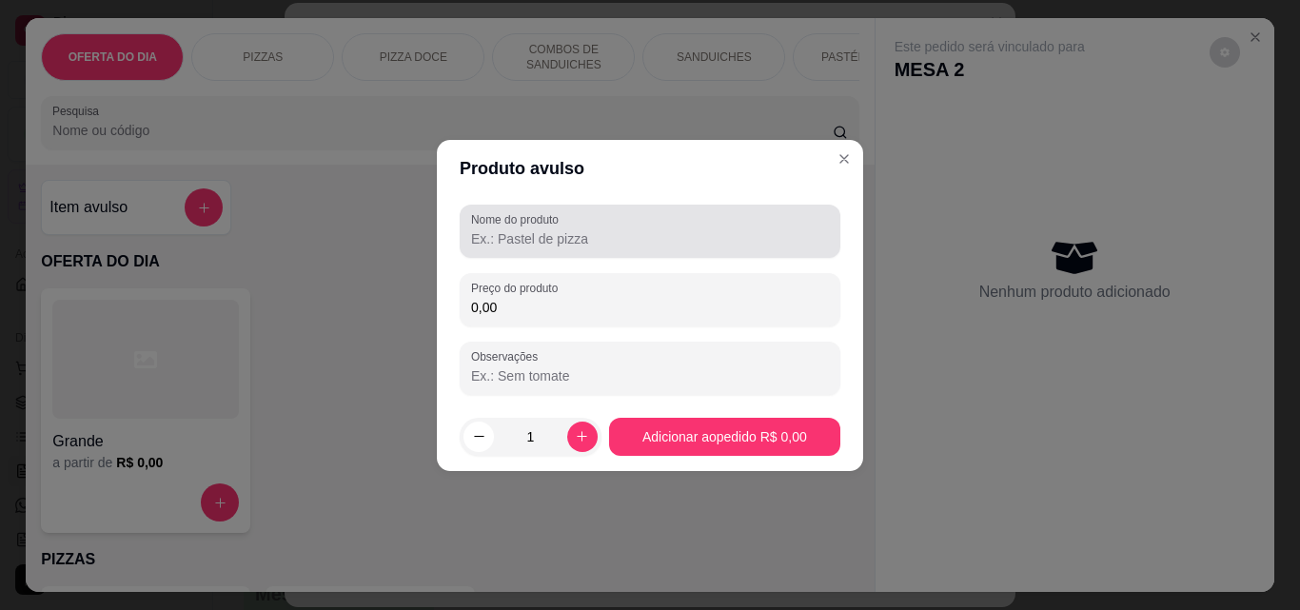
click at [528, 230] on div at bounding box center [650, 231] width 358 height 38
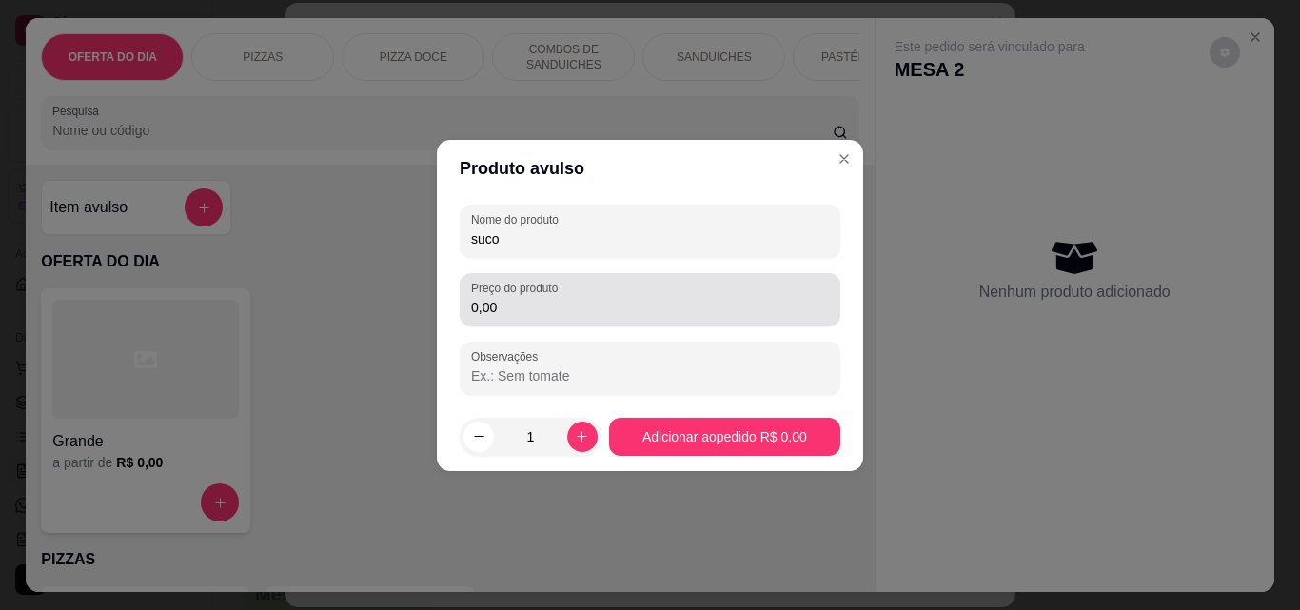
type input "suco"
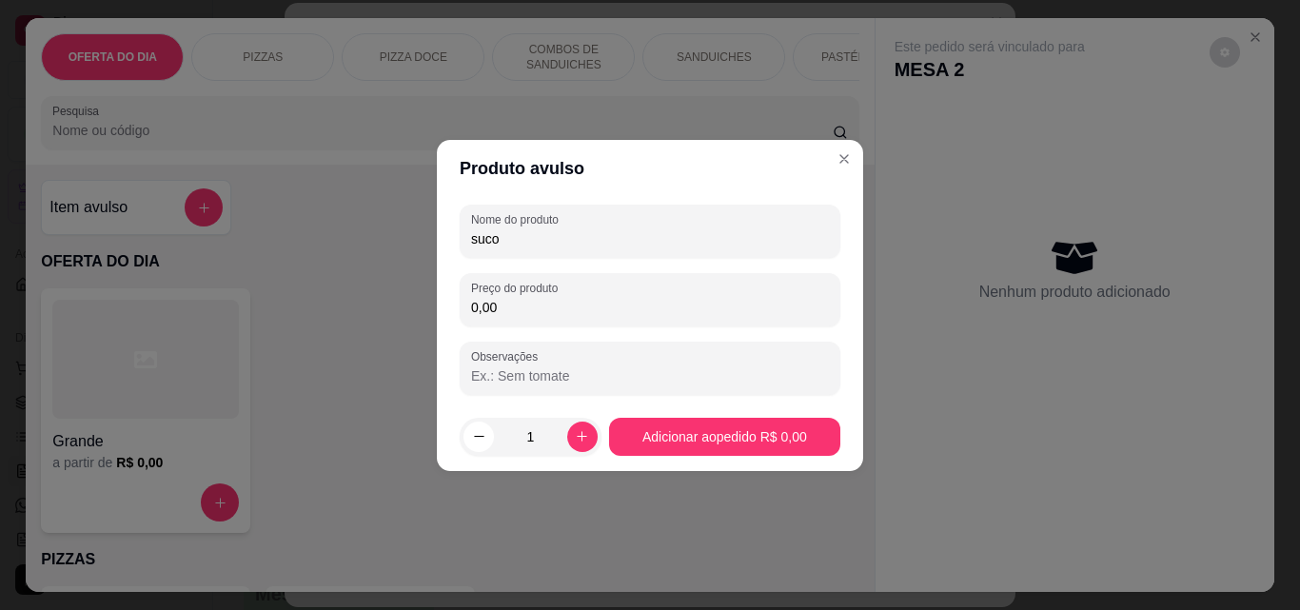
click at [516, 310] on input "0,00" at bounding box center [650, 307] width 358 height 19
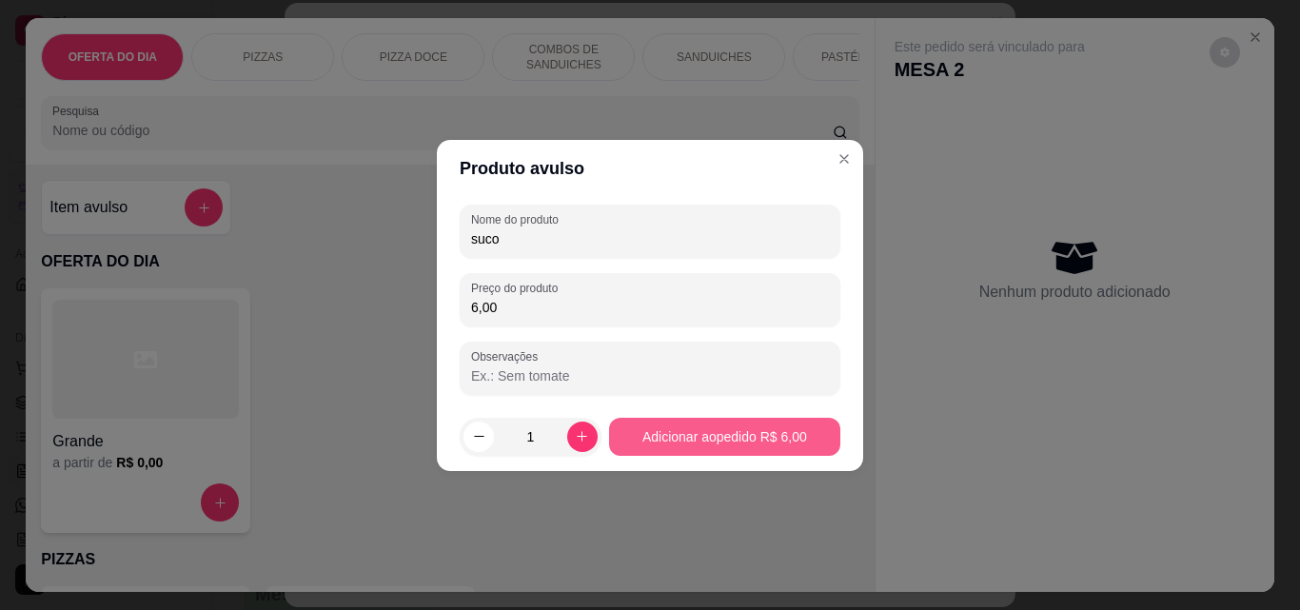
type input "6,00"
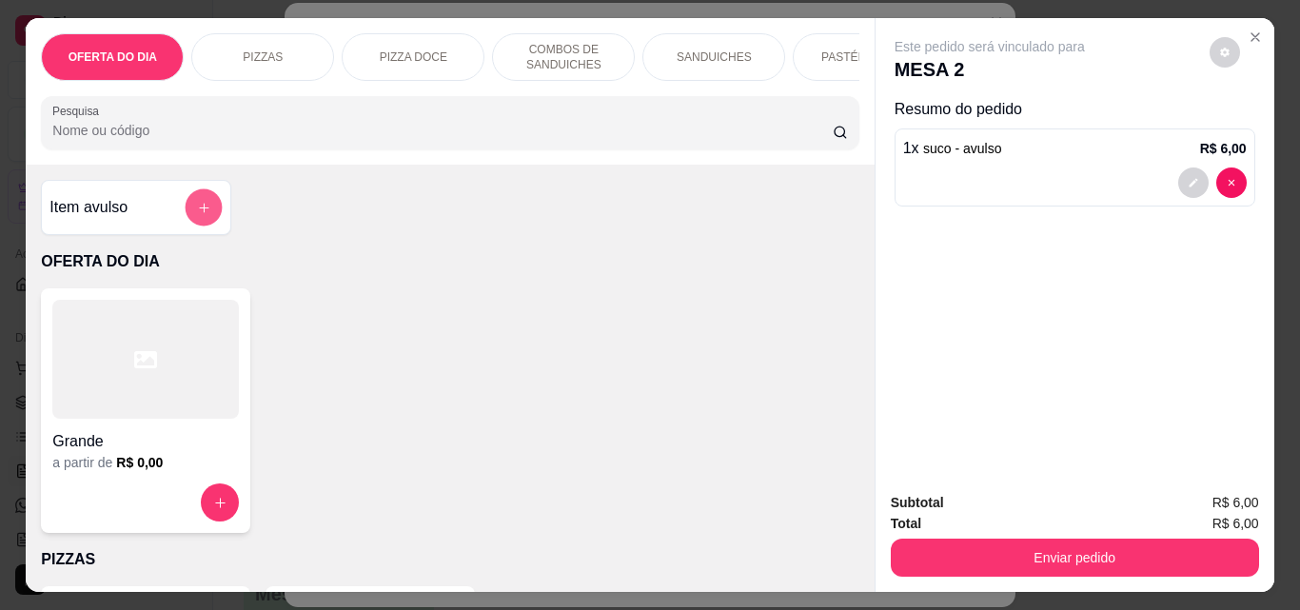
click at [208, 214] on button "add-separate-item" at bounding box center [204, 207] width 37 height 37
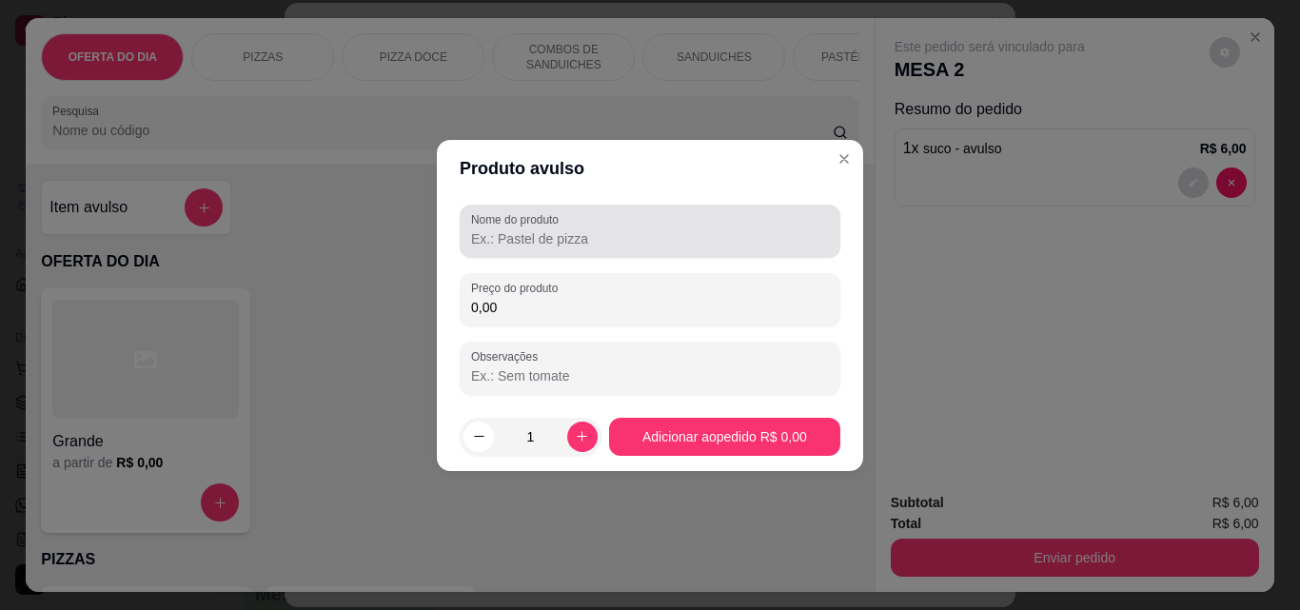
click at [554, 250] on div "Nome do produto" at bounding box center [650, 231] width 381 height 53
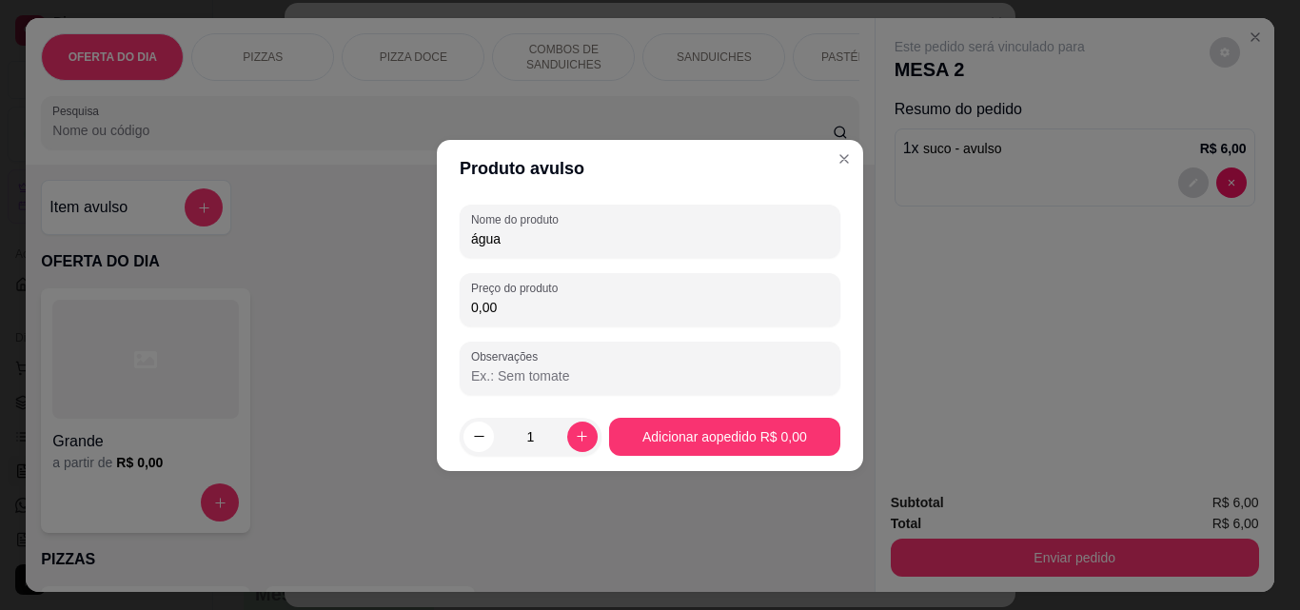
type input "água"
click at [533, 308] on input "0,00" at bounding box center [650, 307] width 358 height 19
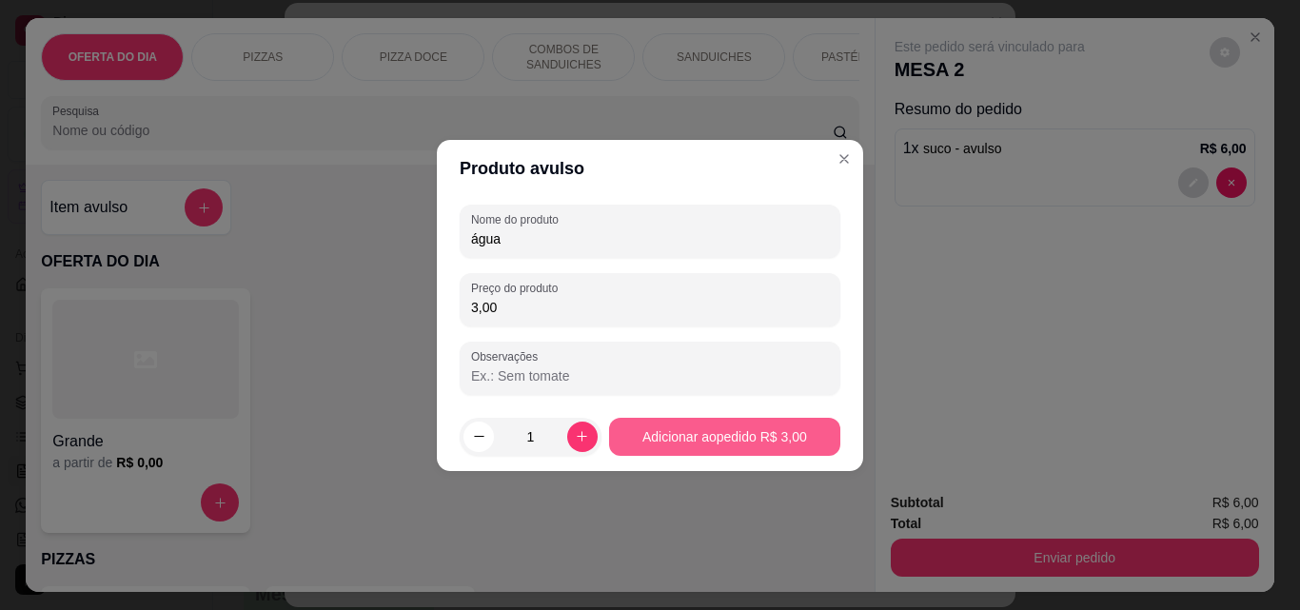
type input "3,00"
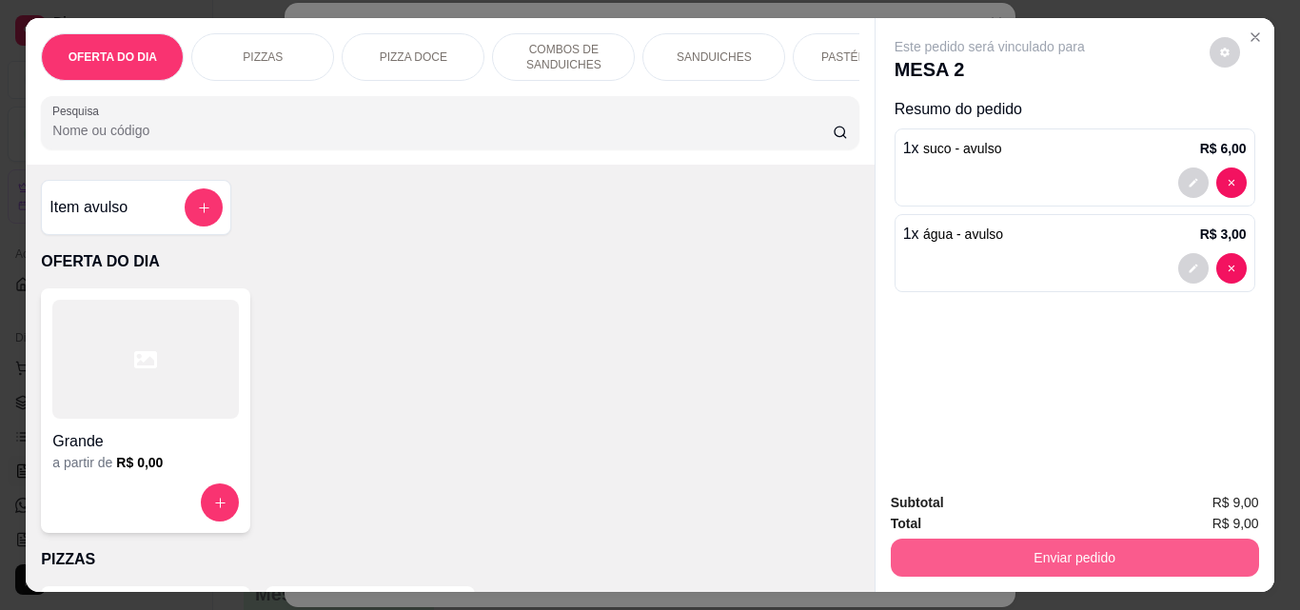
click at [1109, 555] on button "Enviar pedido" at bounding box center [1075, 558] width 368 height 38
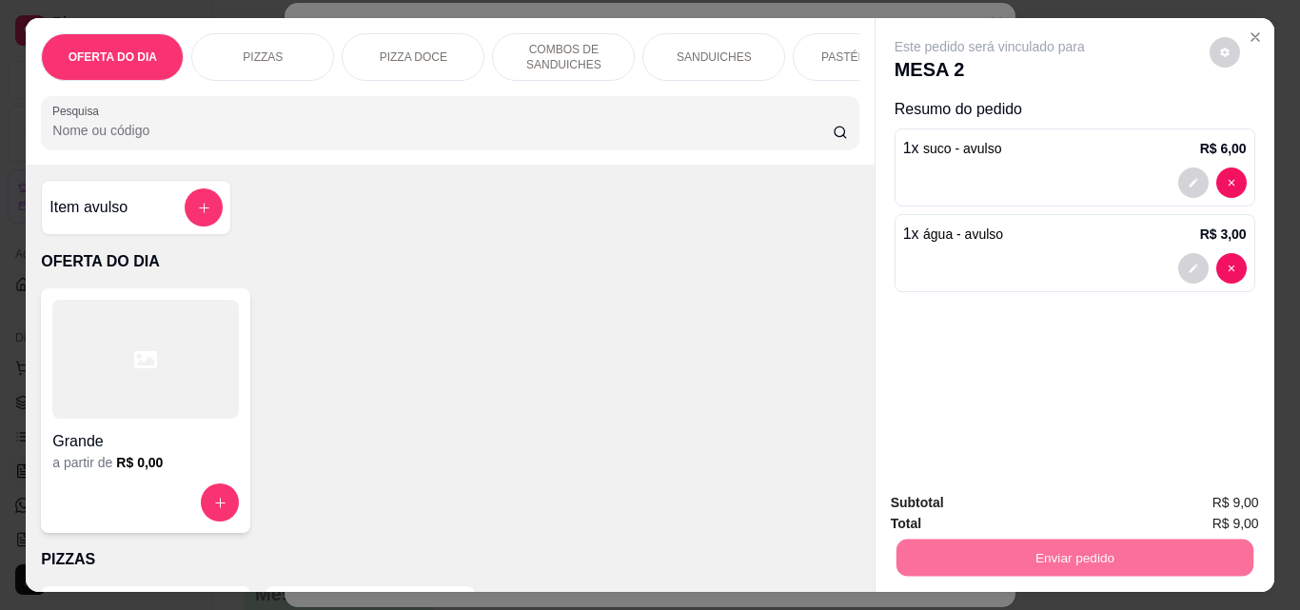
click at [1224, 509] on button "Enviar pedido" at bounding box center [1209, 502] width 105 height 35
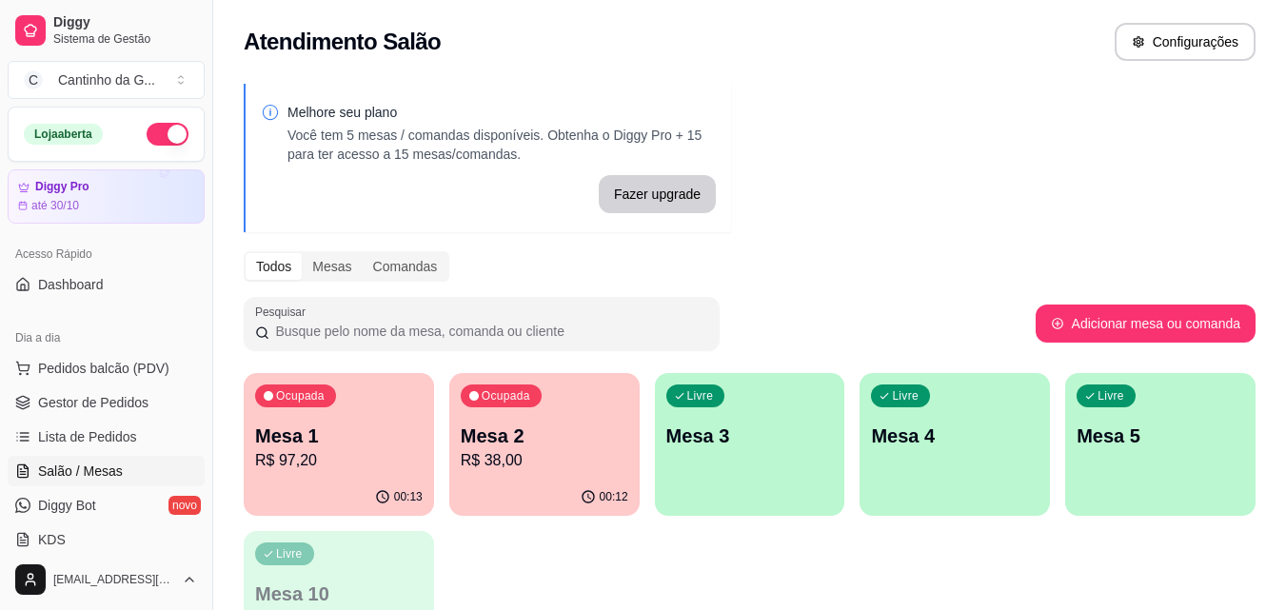
click at [306, 441] on p "Mesa 1" at bounding box center [339, 436] width 168 height 27
click at [516, 415] on div "Ocupada Mesa 2 R$ 47,00" at bounding box center [544, 426] width 190 height 106
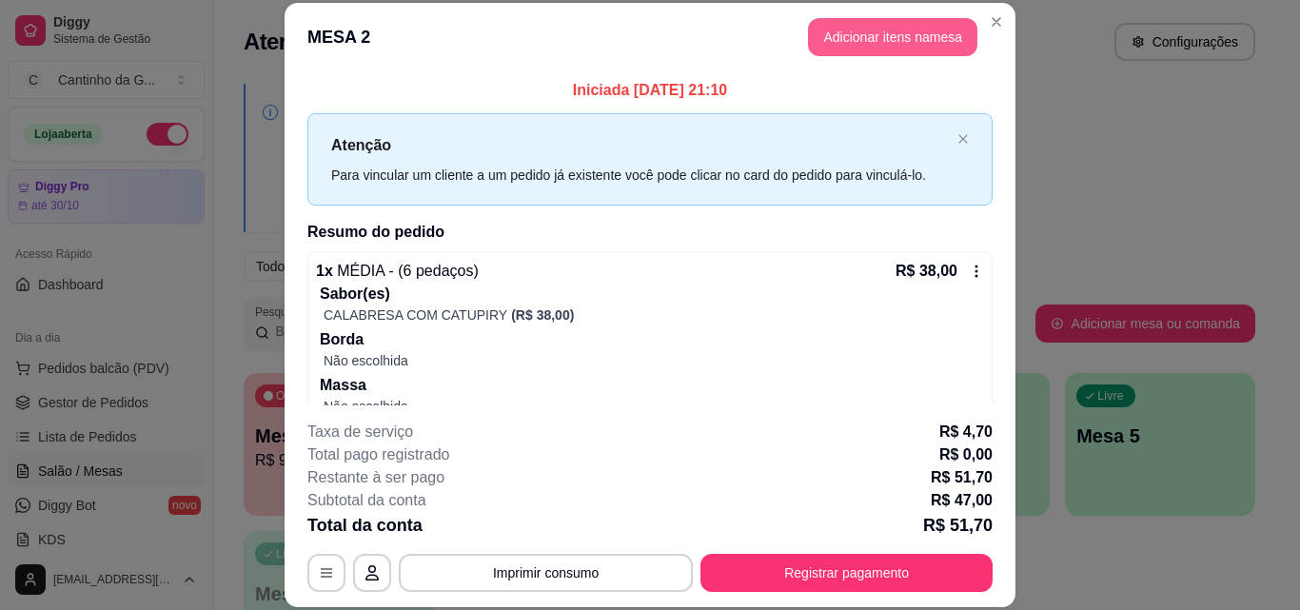
click at [862, 41] on button "Adicionar itens na mesa" at bounding box center [892, 37] width 169 height 38
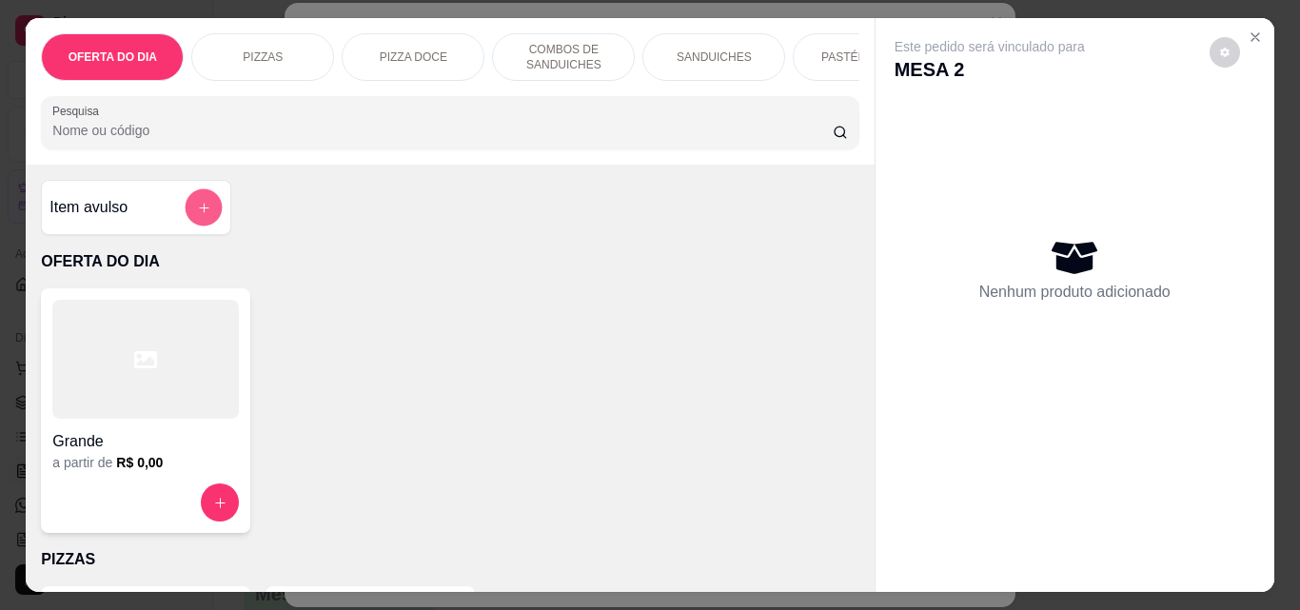
click at [206, 219] on button "add-separate-item" at bounding box center [204, 207] width 37 height 37
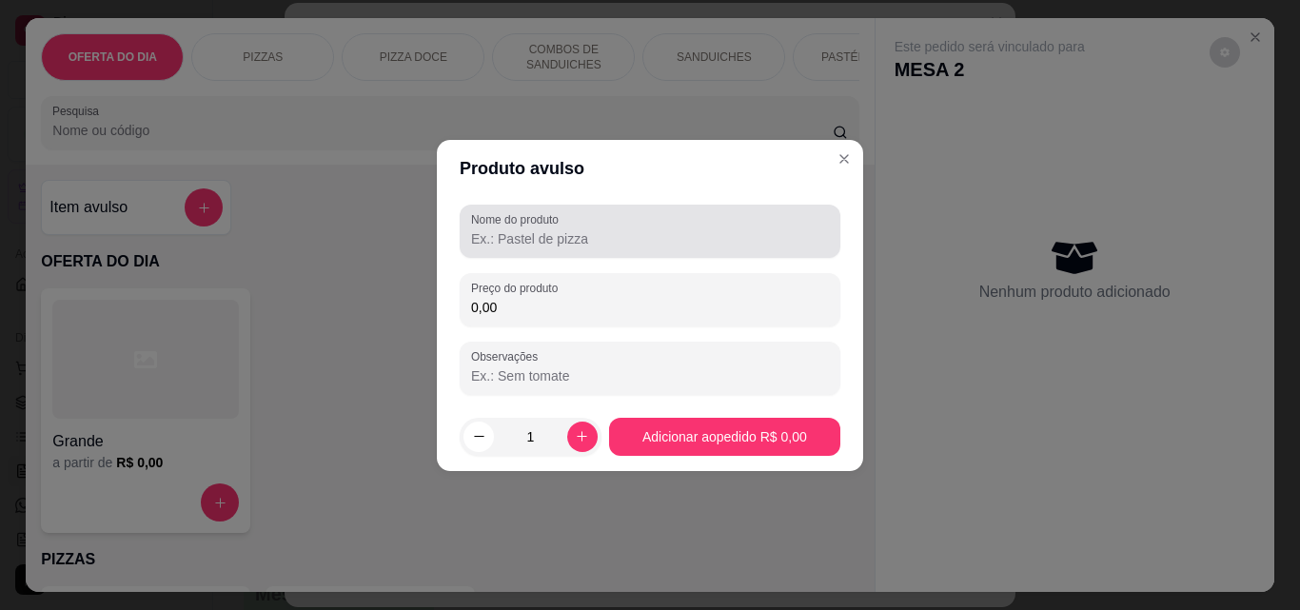
click at [512, 245] on input "Nome do produto" at bounding box center [650, 238] width 358 height 19
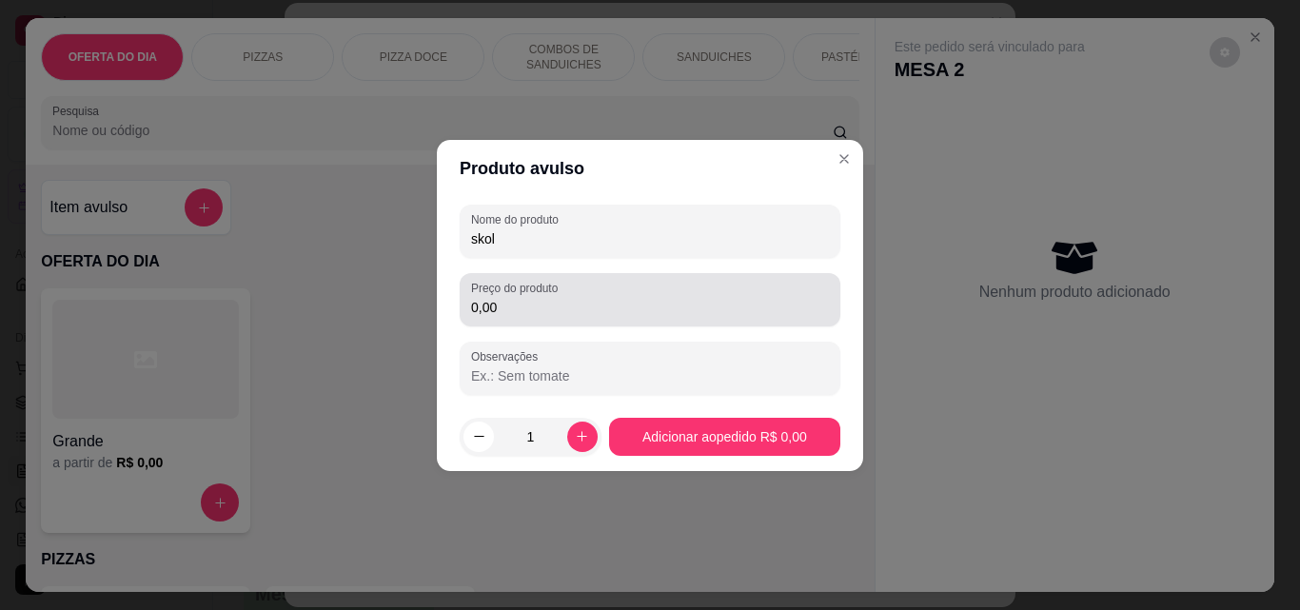
type input "skol"
click at [526, 326] on div "Preço do produto 0,00" at bounding box center [650, 299] width 381 height 53
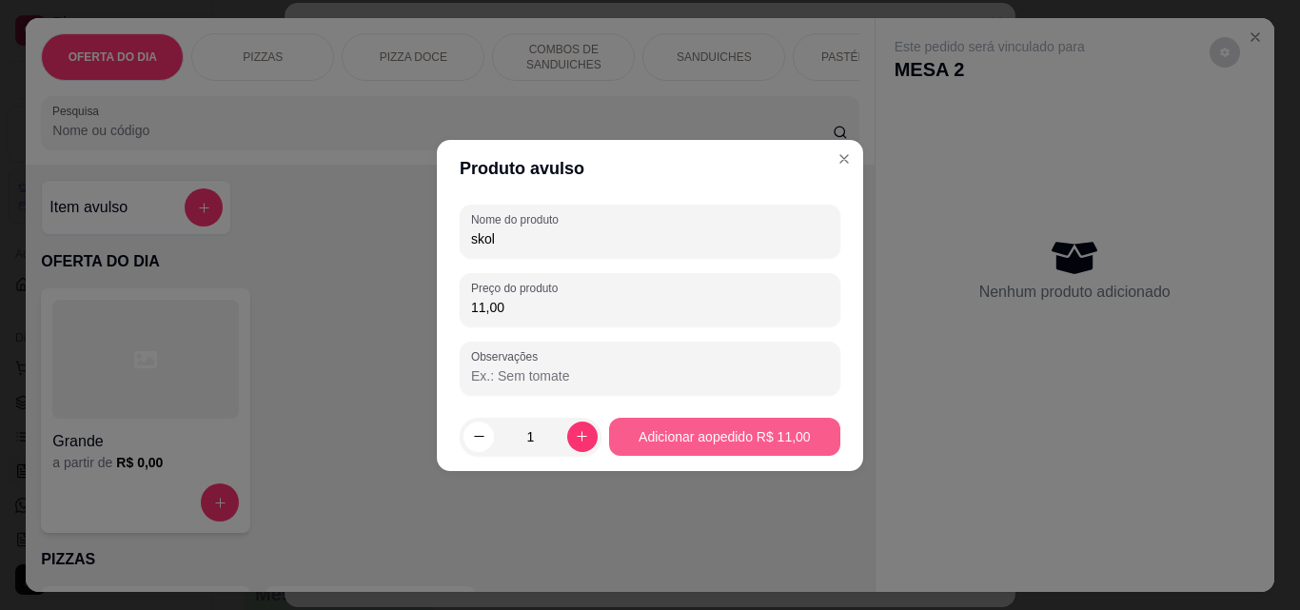
type input "11,00"
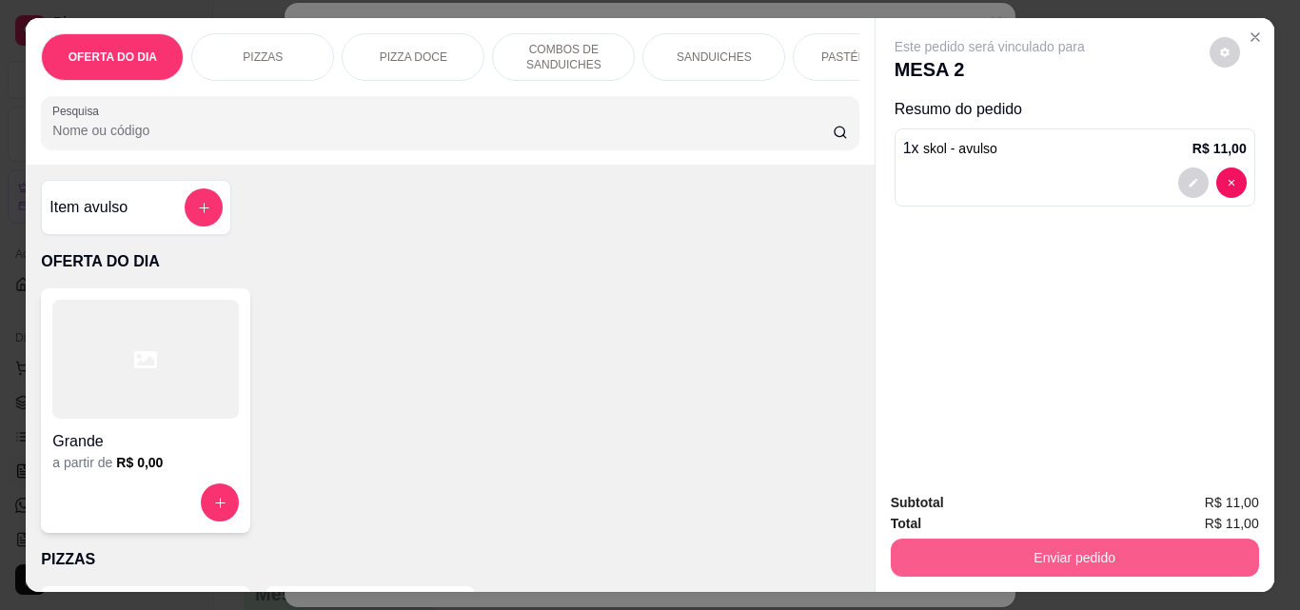
click at [1018, 544] on button "Enviar pedido" at bounding box center [1075, 558] width 368 height 38
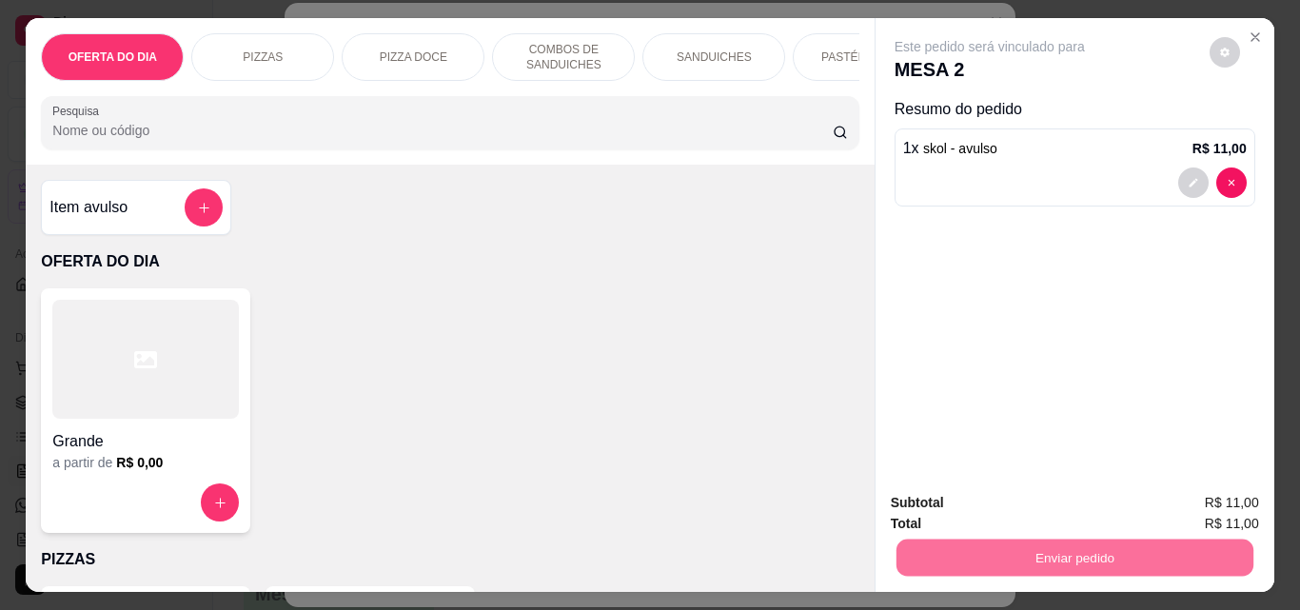
click at [1226, 498] on button "Enviar pedido" at bounding box center [1209, 502] width 105 height 35
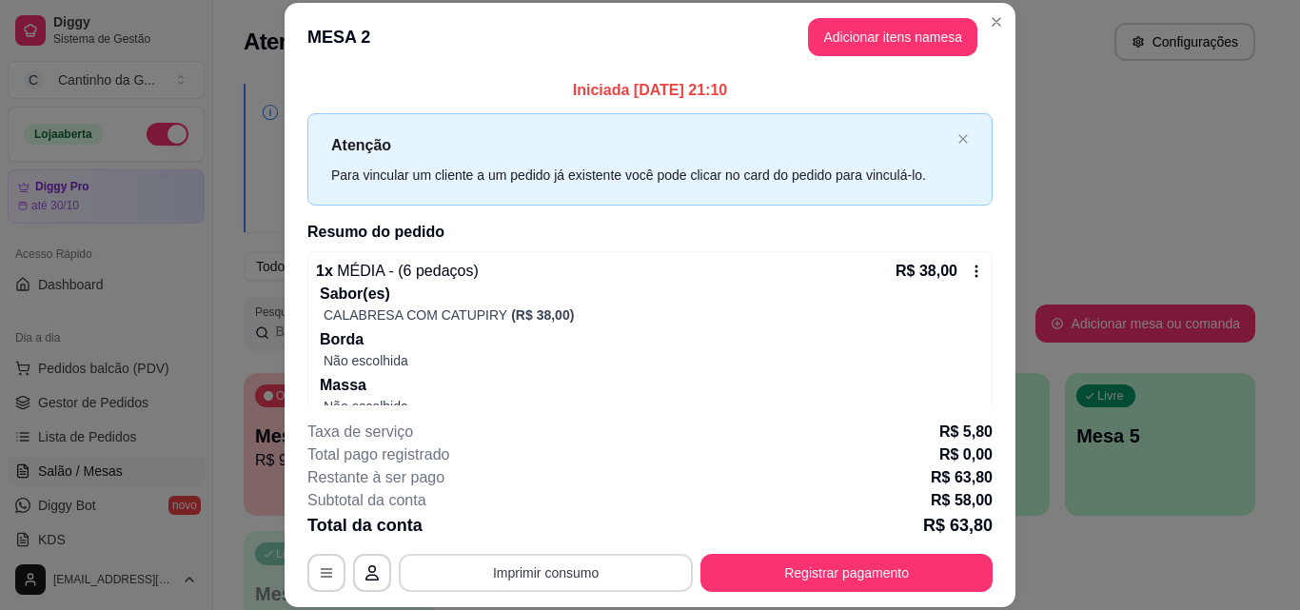
click at [536, 565] on button "Imprimir consumo" at bounding box center [546, 573] width 294 height 38
click at [536, 534] on button "IMPRESSORA" at bounding box center [545, 529] width 138 height 30
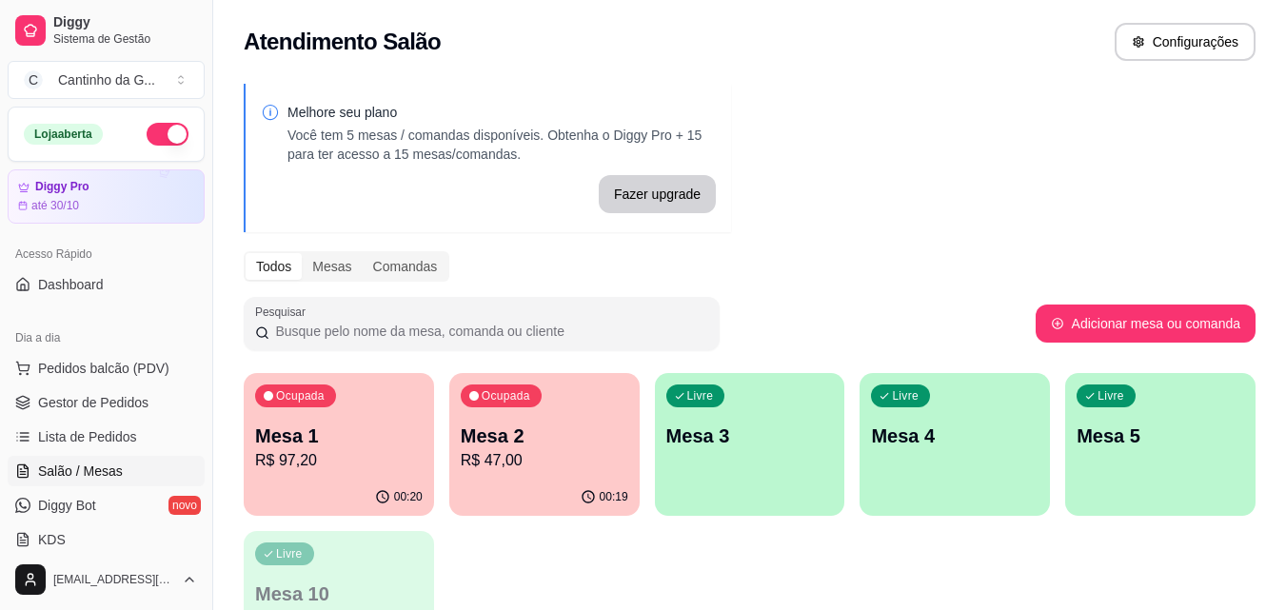
click at [503, 461] on p "R$ 47,00" at bounding box center [545, 460] width 168 height 23
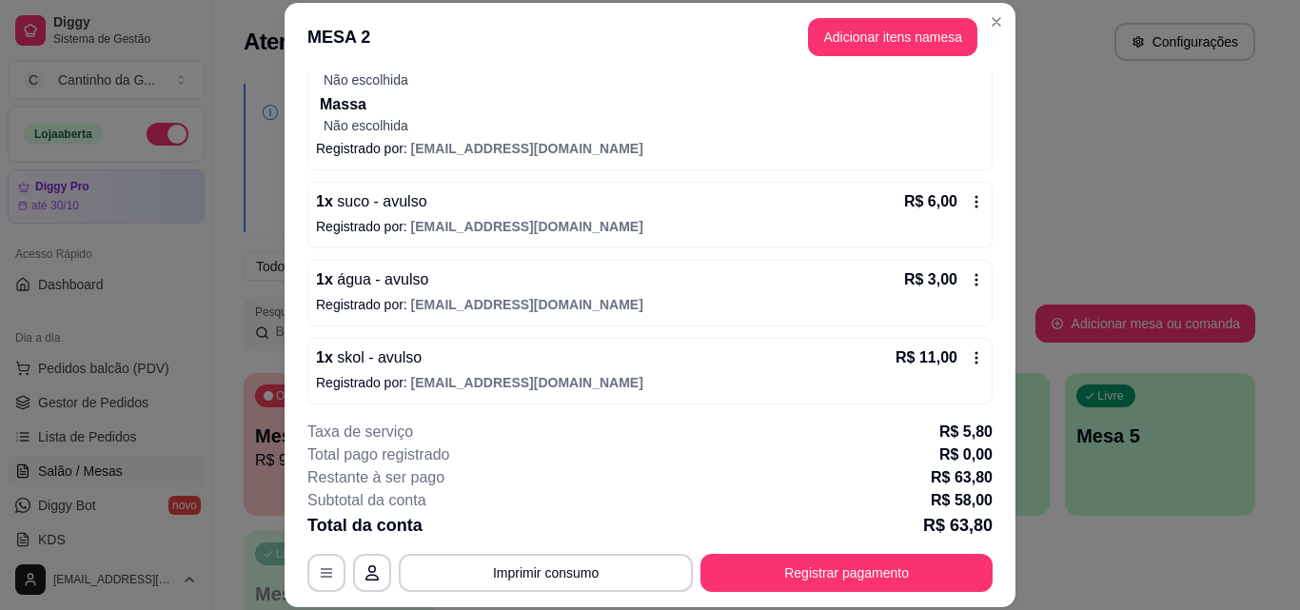
scroll to position [286, 0]
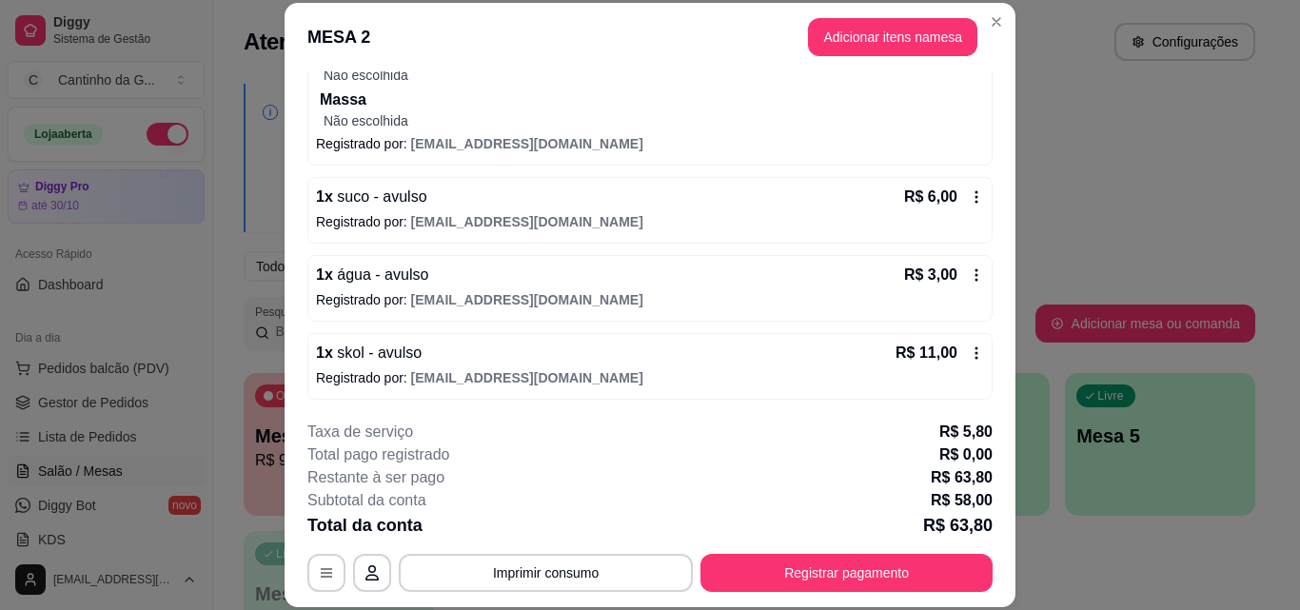
click at [969, 199] on icon at bounding box center [976, 196] width 15 height 15
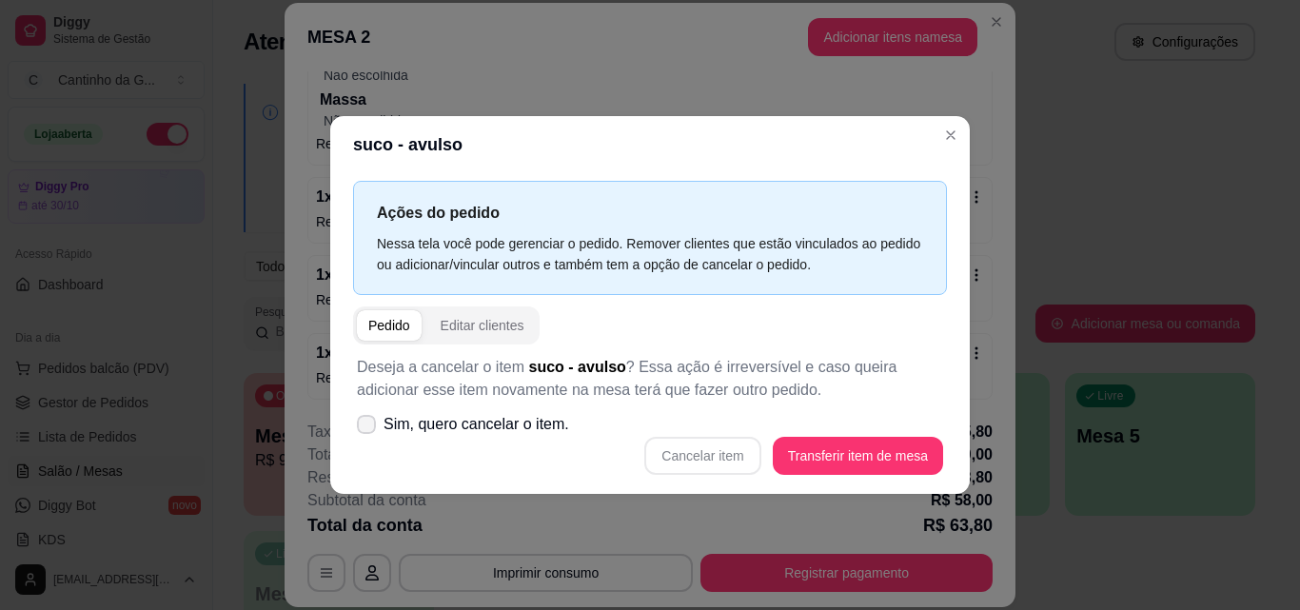
click at [370, 423] on icon at bounding box center [366, 424] width 15 height 11
click at [368, 427] on input "Sim, quero cancelar o item." at bounding box center [362, 433] width 12 height 12
checkbox input "true"
click at [684, 462] on button "Cancelar item" at bounding box center [702, 456] width 116 height 38
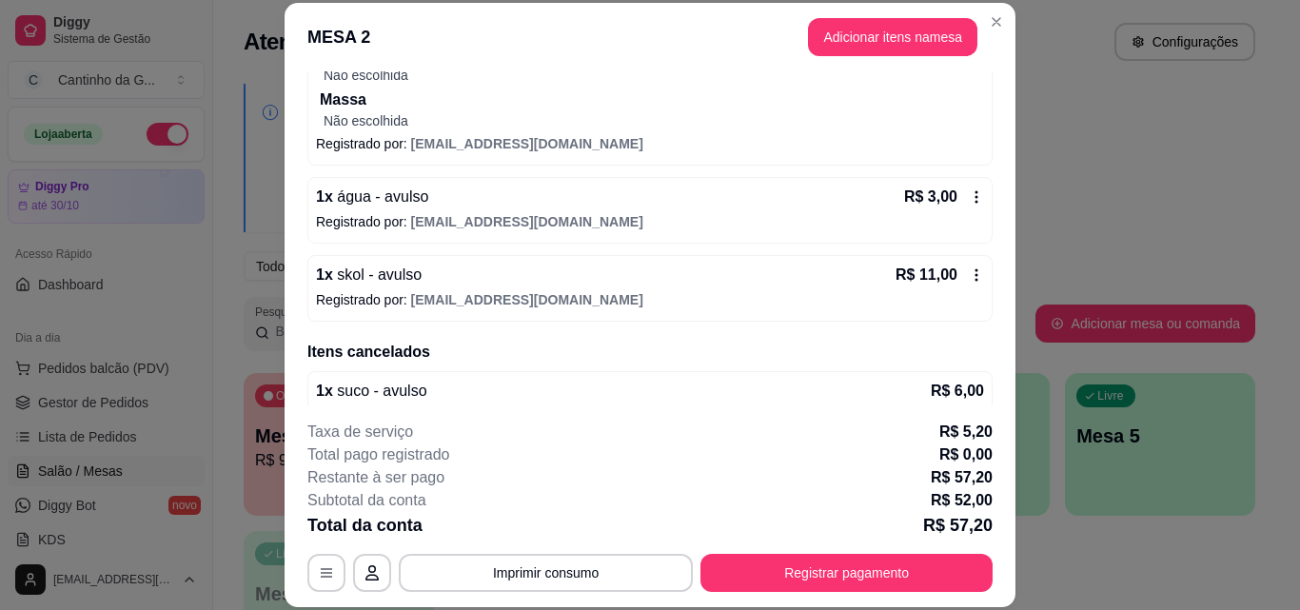
click at [956, 206] on div "R$ 3,00" at bounding box center [944, 197] width 80 height 23
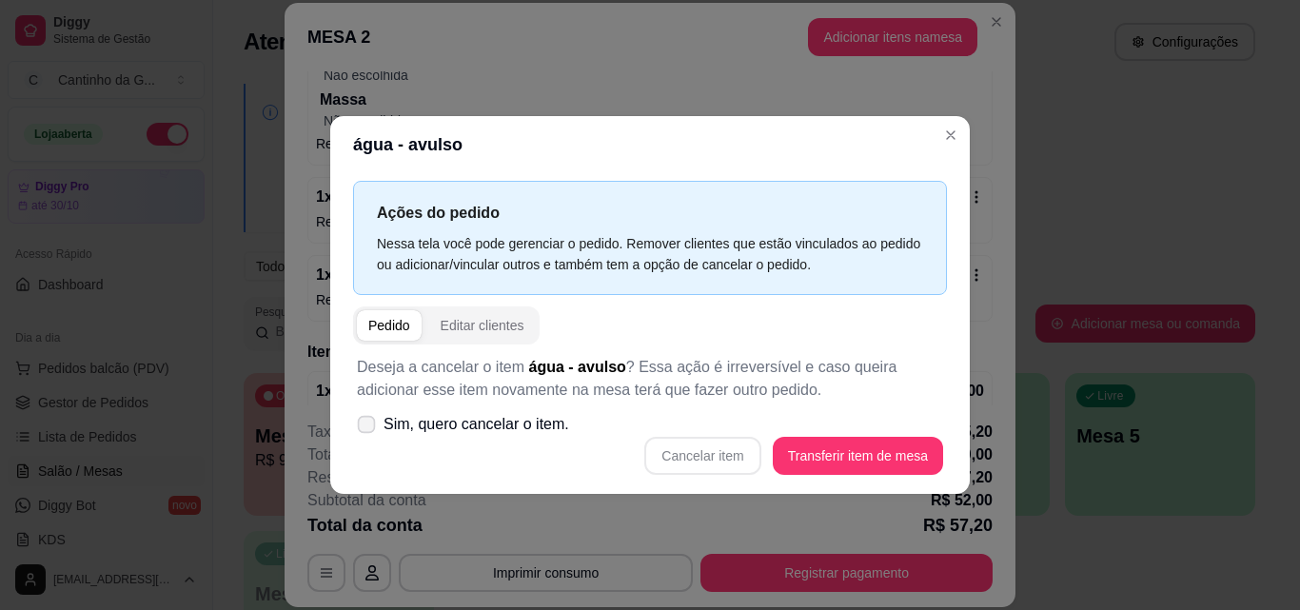
click at [368, 423] on icon at bounding box center [366, 424] width 14 height 10
click at [368, 427] on input "Sim, quero cancelar o item." at bounding box center [362, 433] width 12 height 12
checkbox input "true"
click at [706, 460] on button "Cancelar item" at bounding box center [702, 455] width 113 height 37
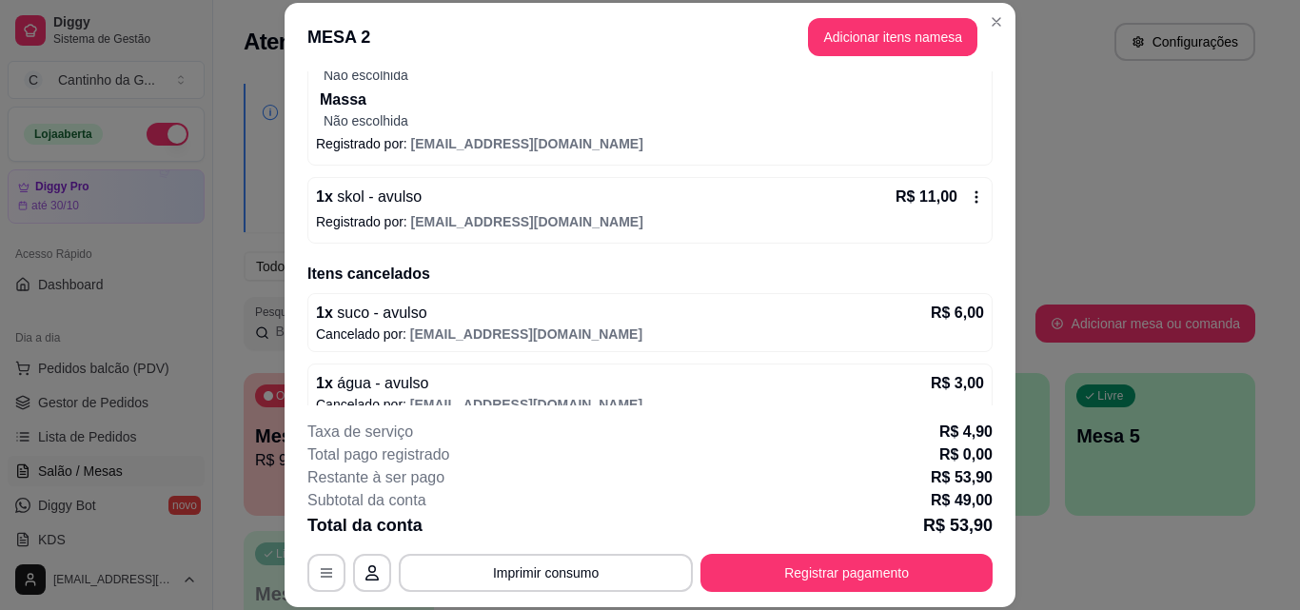
scroll to position [310, 0]
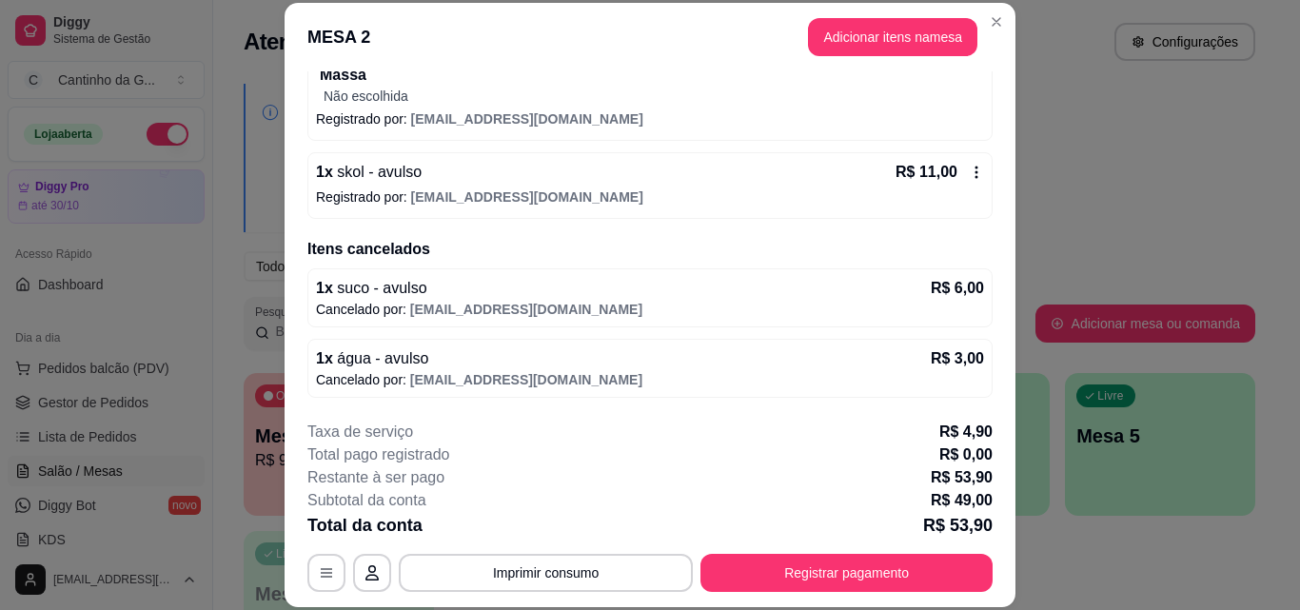
click at [969, 177] on icon at bounding box center [976, 172] width 15 height 15
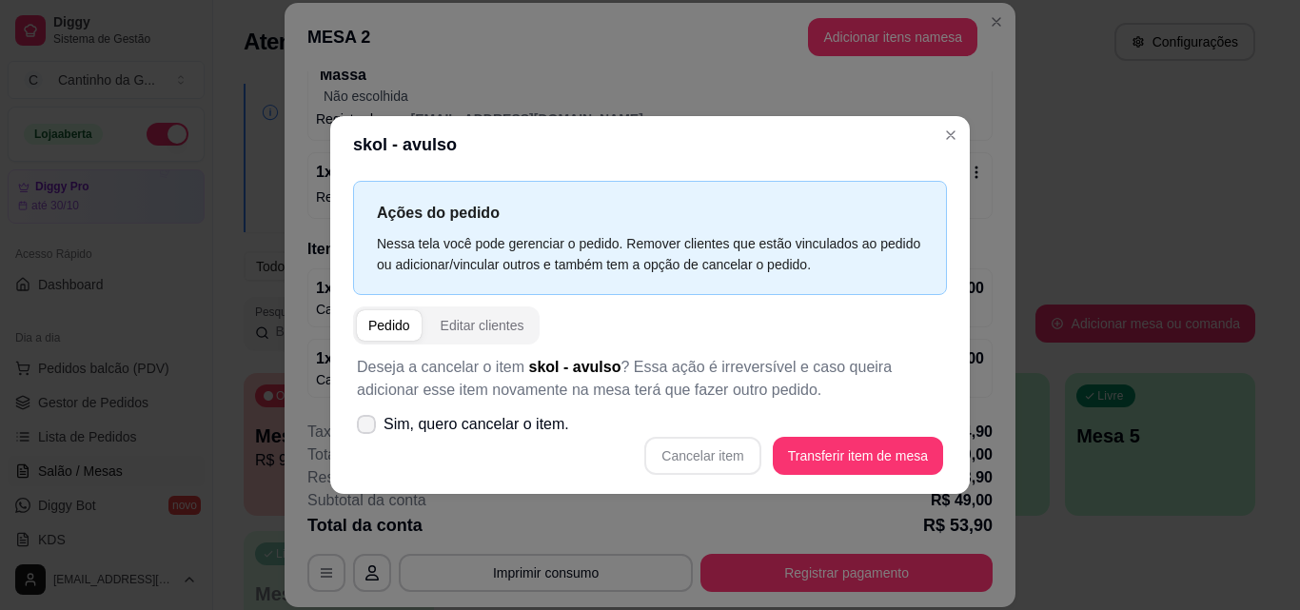
click at [360, 430] on span at bounding box center [366, 424] width 19 height 19
click at [360, 430] on input "Sim, quero cancelar o item." at bounding box center [362, 433] width 12 height 12
checkbox input "true"
click at [684, 458] on button "Cancelar item" at bounding box center [702, 456] width 116 height 38
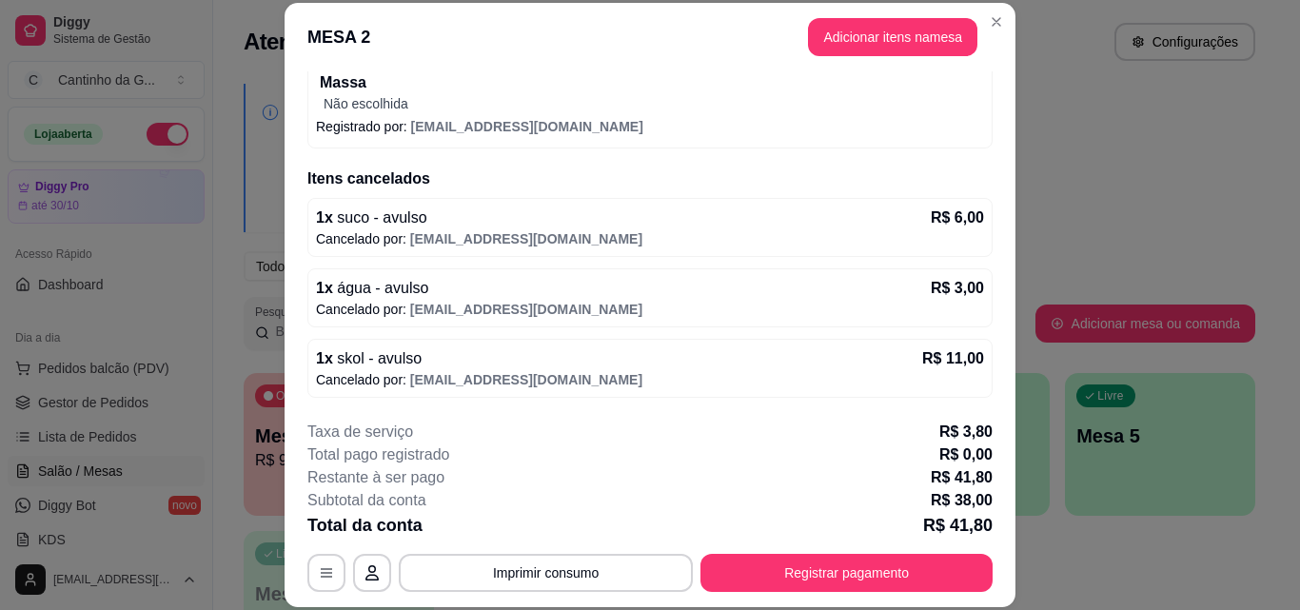
scroll to position [58, 0]
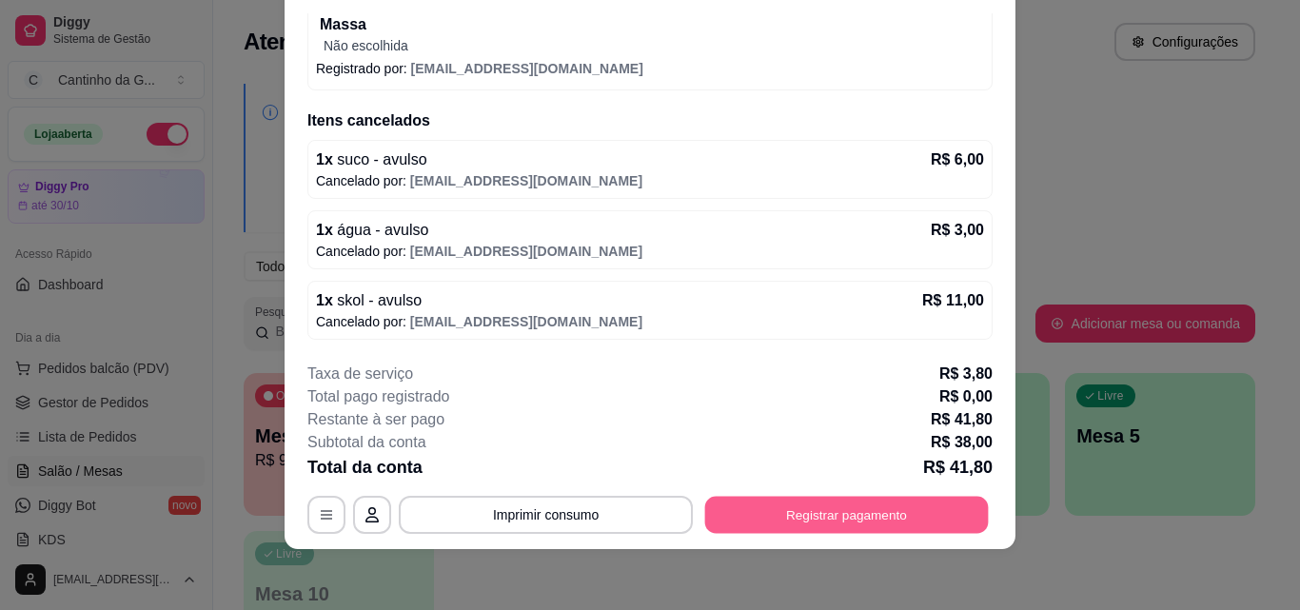
click at [821, 513] on button "Registrar pagamento" at bounding box center [847, 514] width 284 height 37
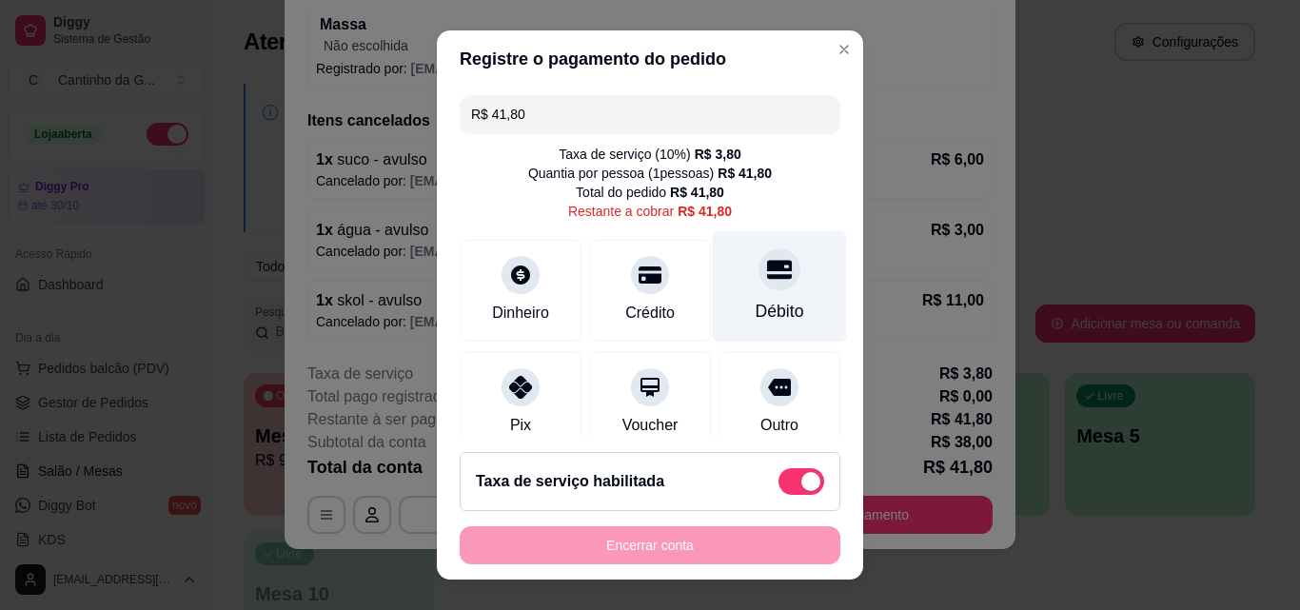
click at [773, 288] on div "Débito" at bounding box center [780, 286] width 134 height 111
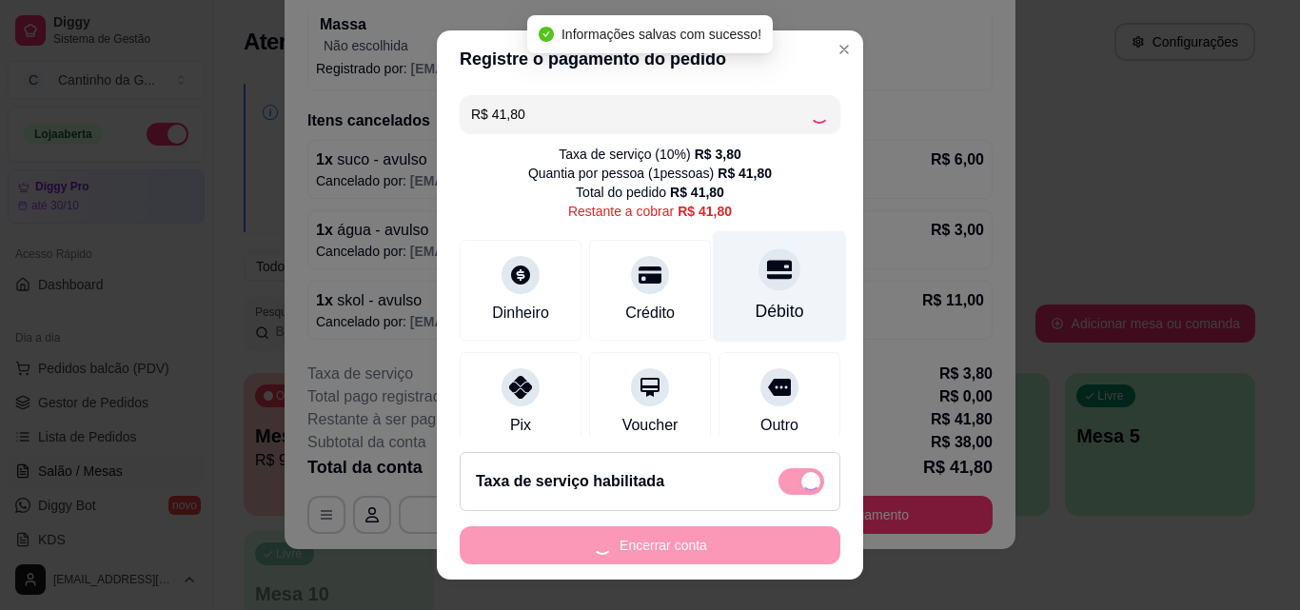
type input "R$ 0,00"
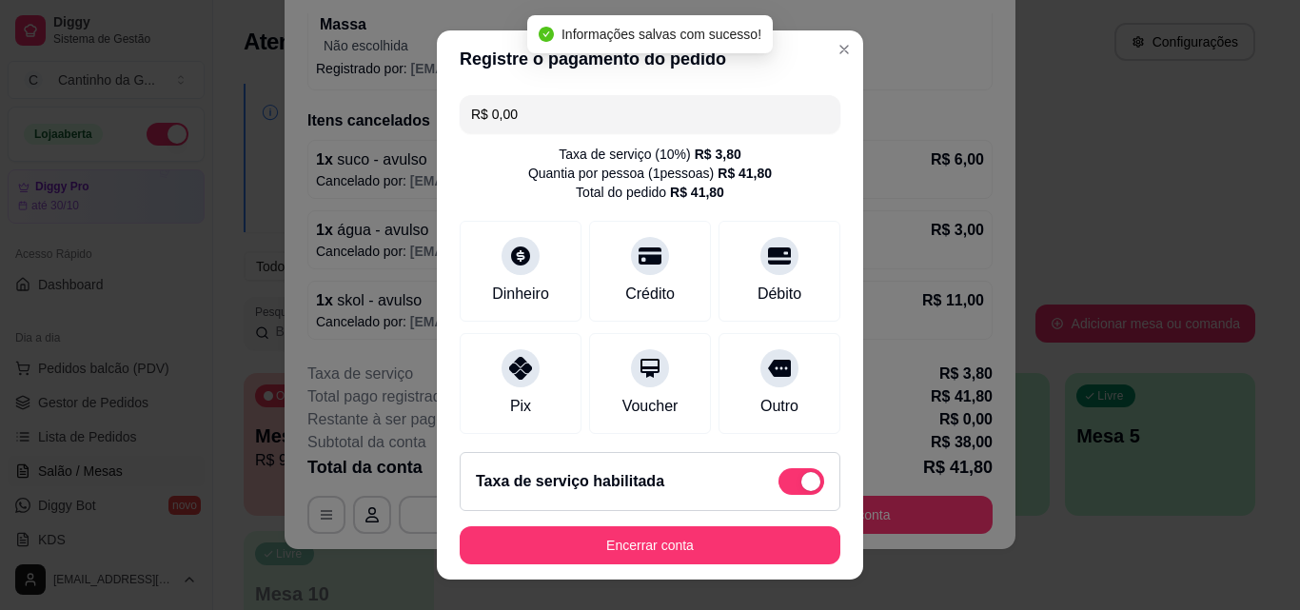
scroll to position [239, 0]
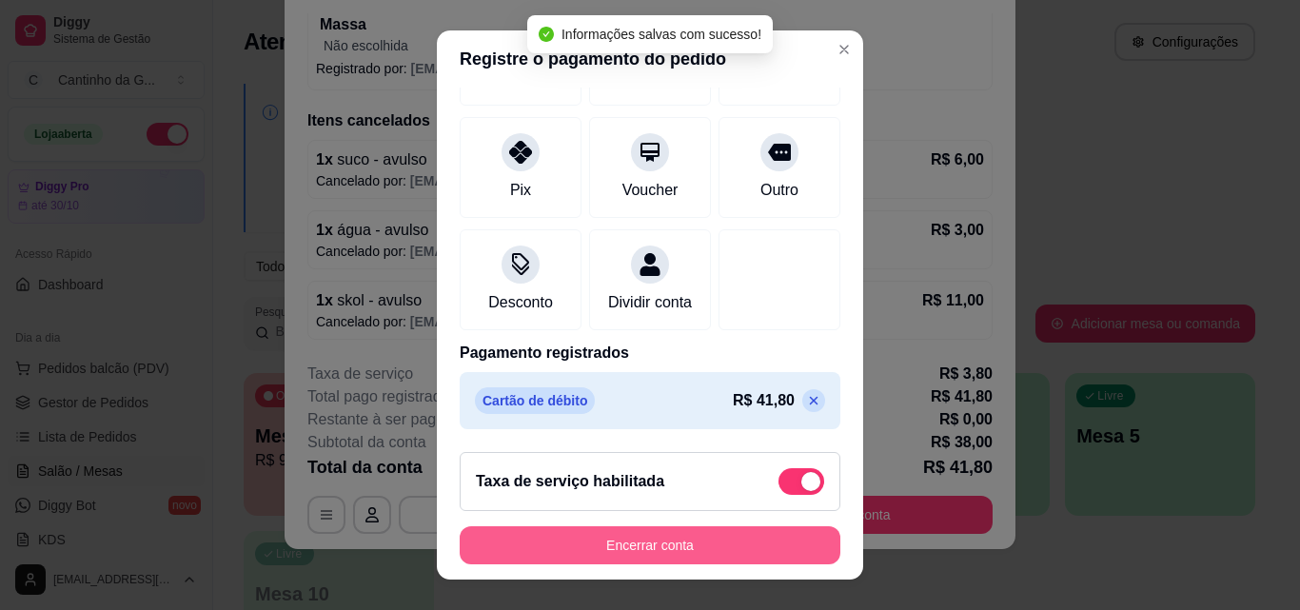
click at [683, 544] on button "Encerrar conta" at bounding box center [650, 545] width 381 height 38
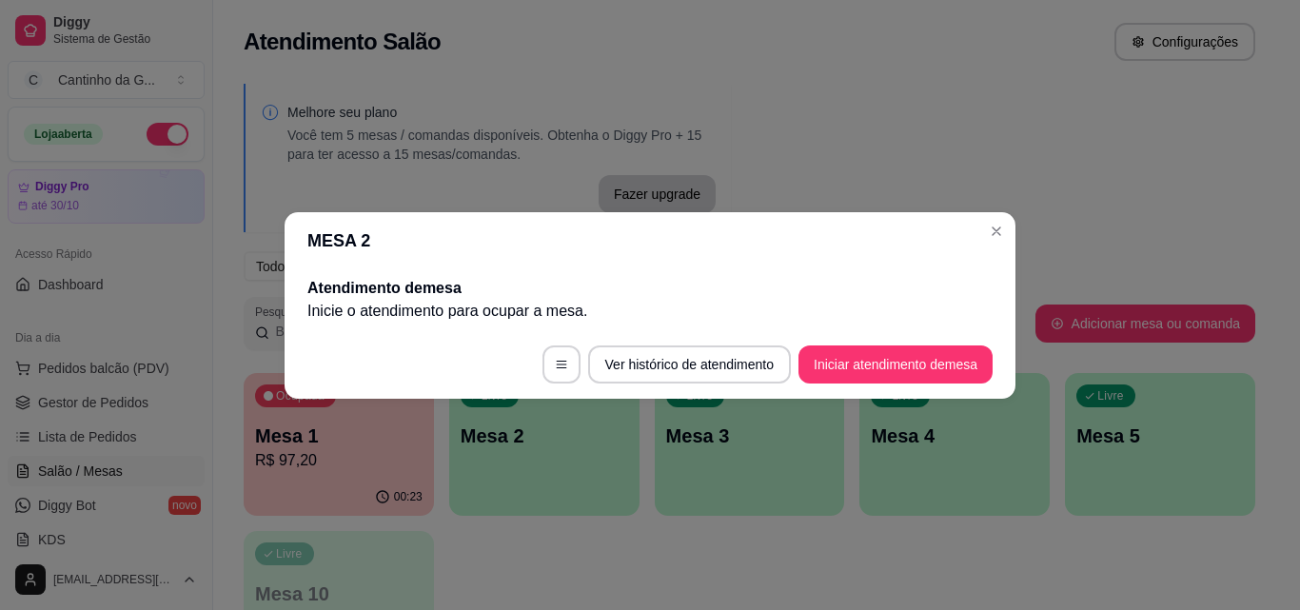
scroll to position [0, 0]
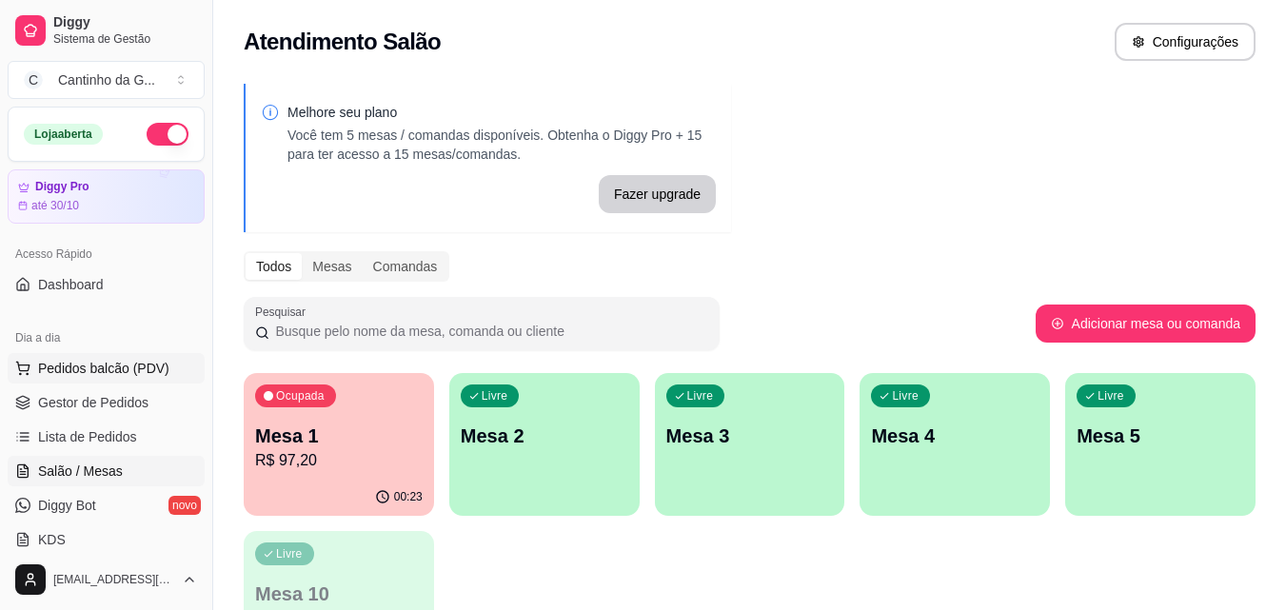
click at [164, 366] on button "Pedidos balcão (PDV)" at bounding box center [106, 368] width 197 height 30
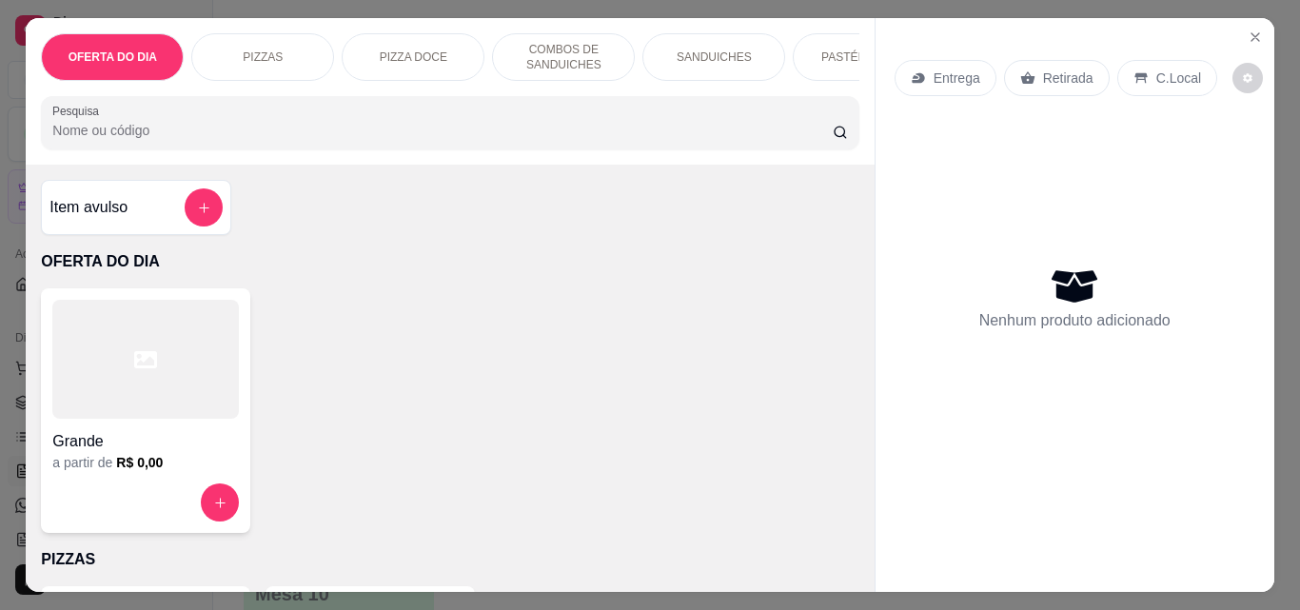
click at [1060, 79] on p "Retirada" at bounding box center [1068, 78] width 50 height 19
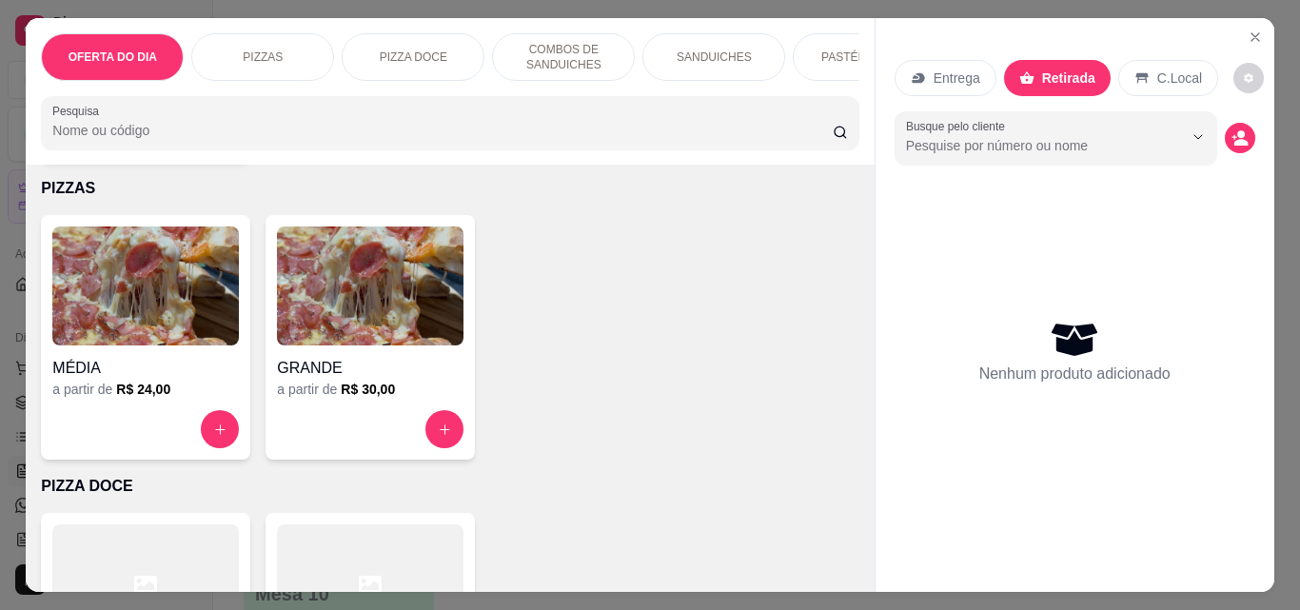
scroll to position [381, 0]
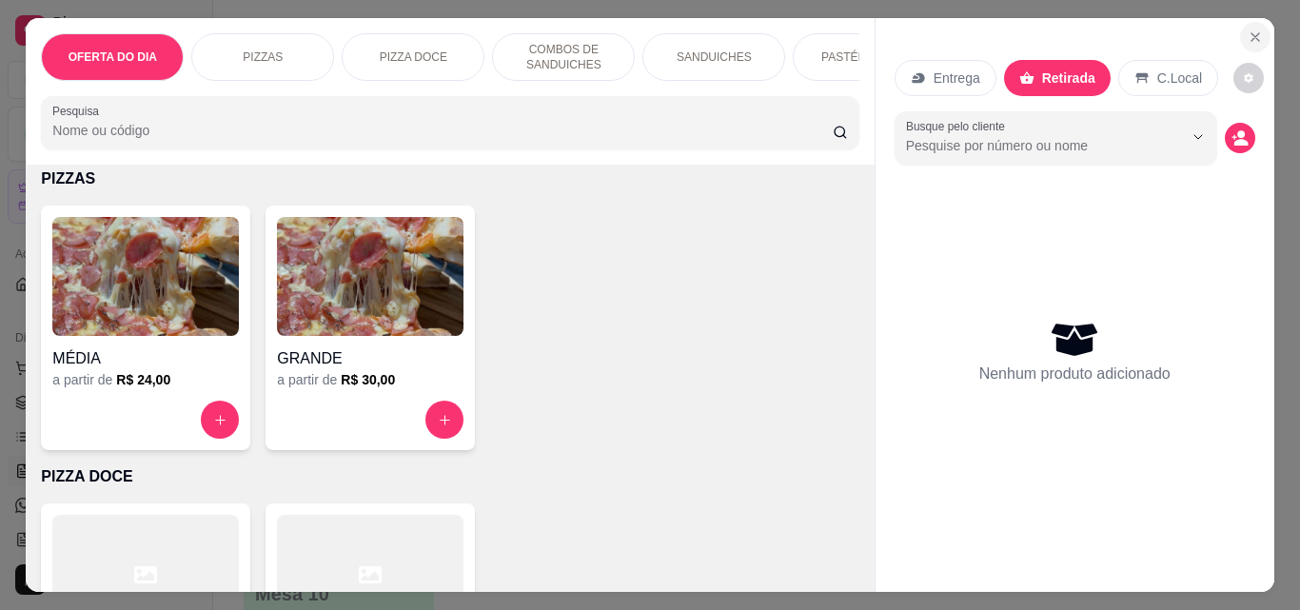
click at [1252, 33] on icon "Close" at bounding box center [1256, 37] width 8 height 8
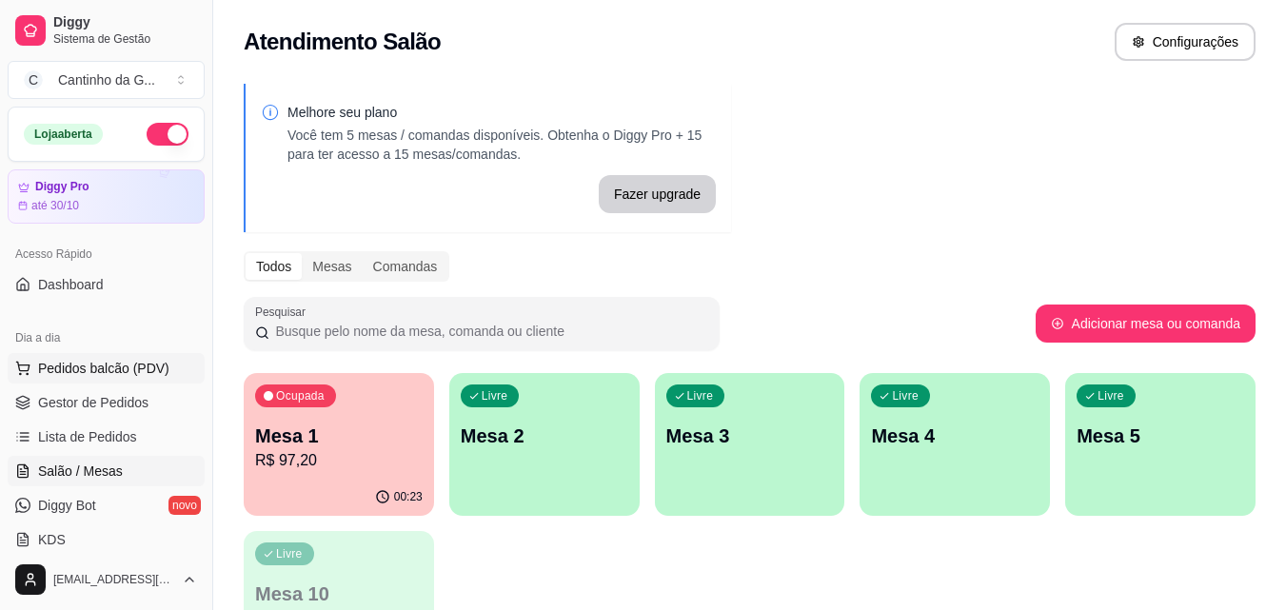
click at [132, 361] on span "Pedidos balcão (PDV)" at bounding box center [103, 368] width 131 height 19
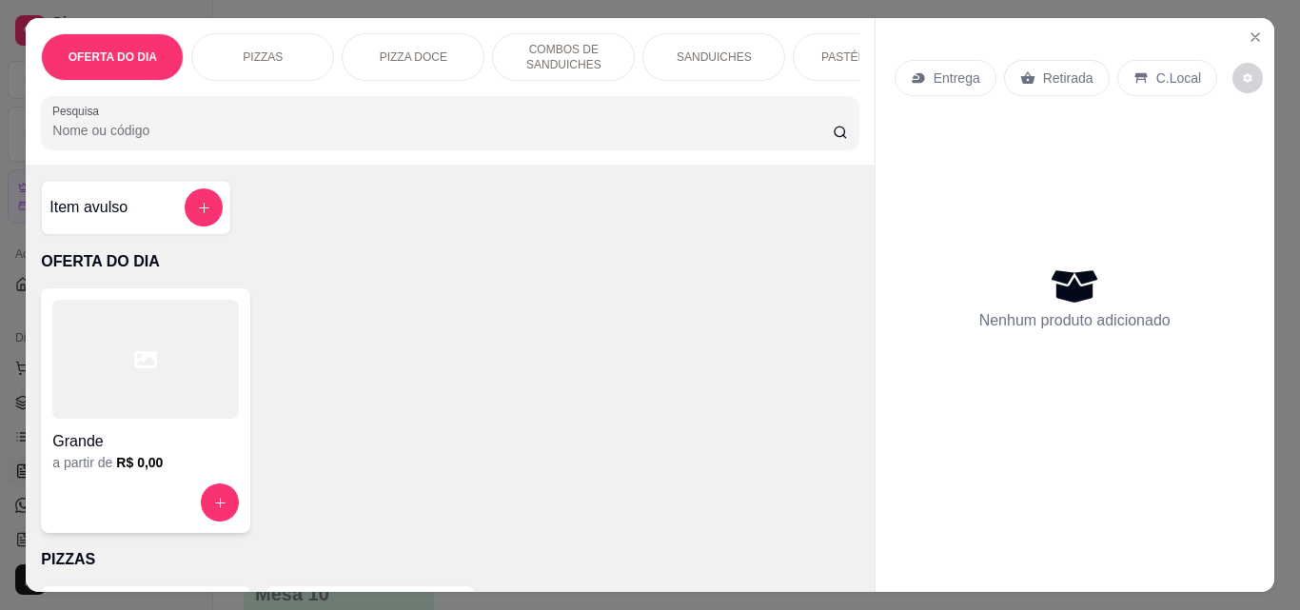
click at [1064, 69] on p "Retirada" at bounding box center [1068, 78] width 50 height 19
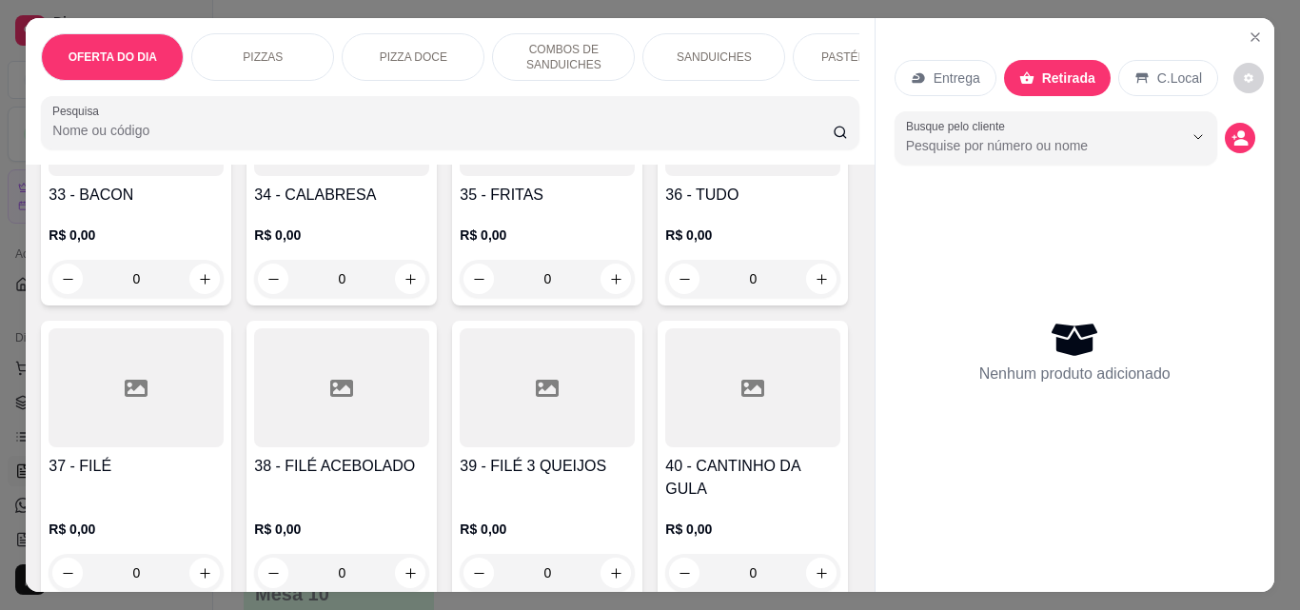
scroll to position [1809, 0]
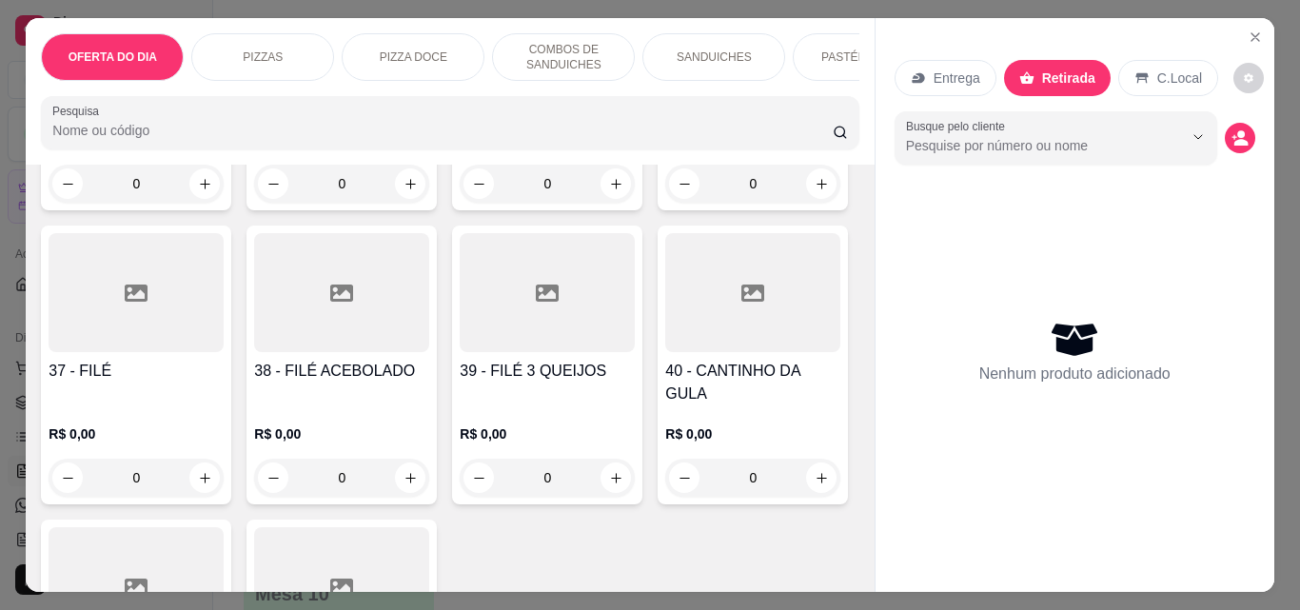
click at [224, 459] on div "0" at bounding box center [136, 478] width 175 height 38
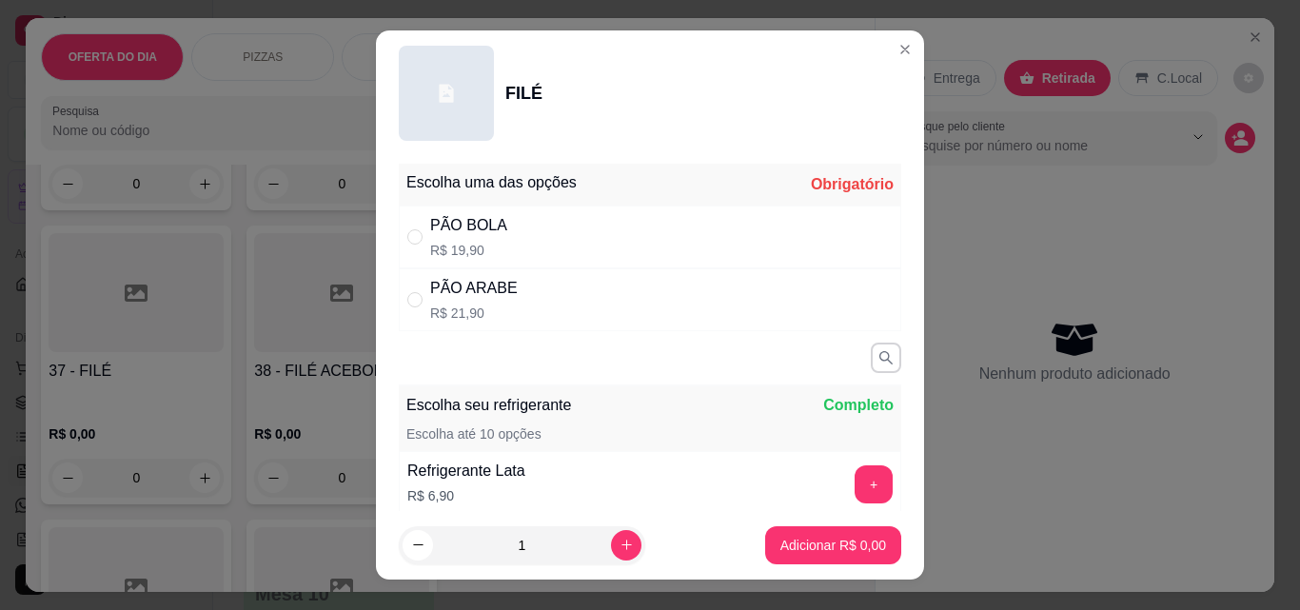
click at [542, 248] on div "PÃO BOLA R$ 19,90" at bounding box center [650, 237] width 503 height 63
radio input "true"
click at [806, 550] on p "Adicionar R$ 19,90" at bounding box center [829, 545] width 113 height 19
type input "1"
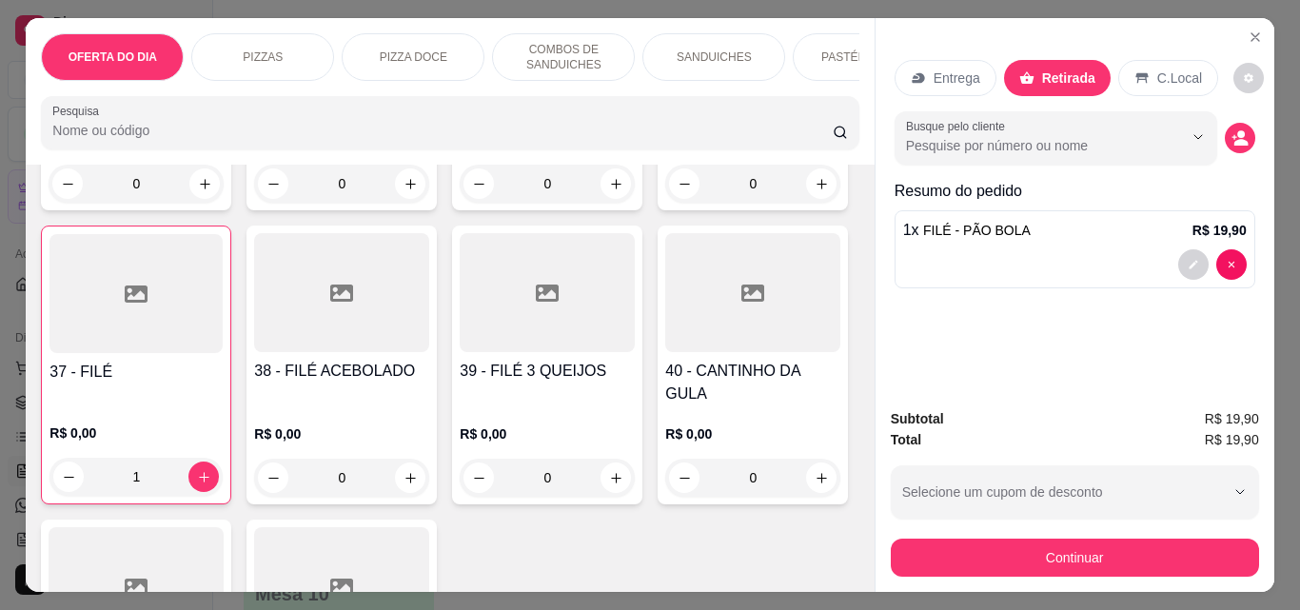
click at [954, 69] on p "Entrega" at bounding box center [957, 78] width 47 height 19
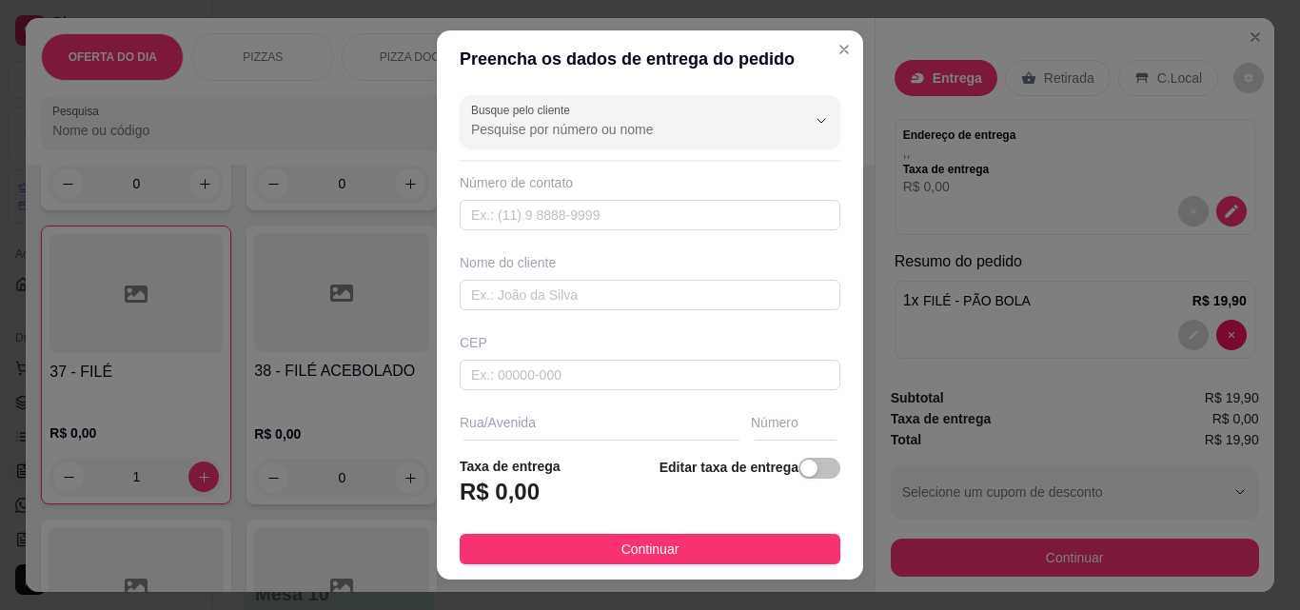
click at [623, 122] on input "Busque pelo cliente" at bounding box center [623, 129] width 305 height 19
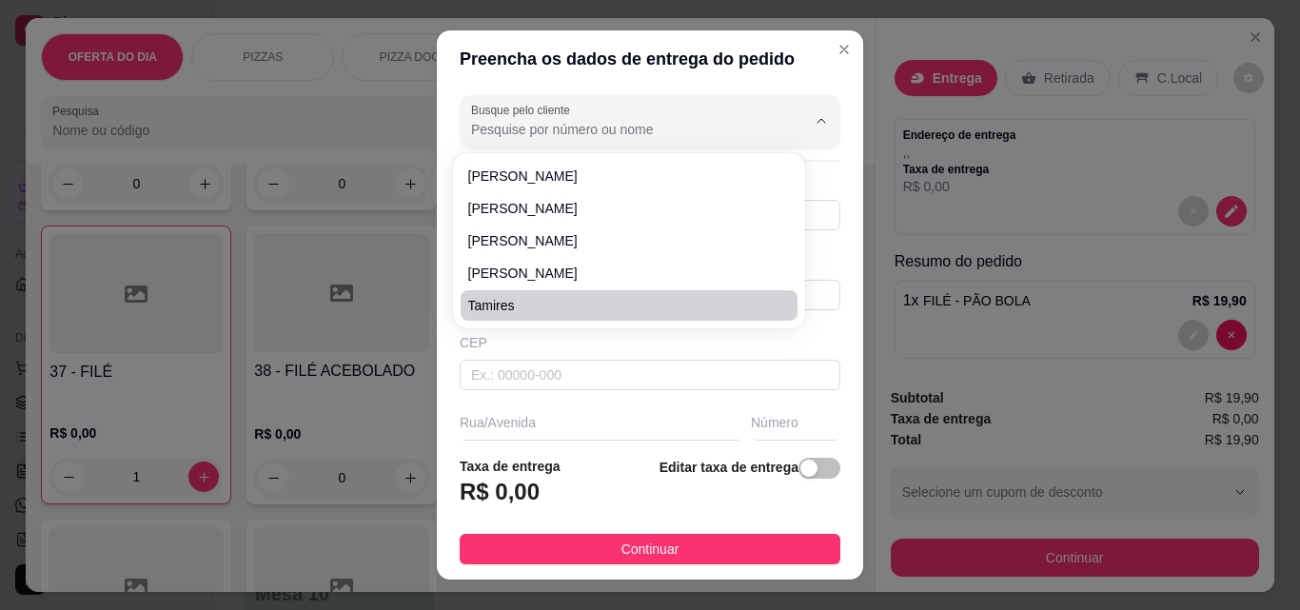
click at [631, 311] on span "Tamires" at bounding box center [619, 305] width 303 height 19
type input "Tamires"
type input "85997093038"
type input "Tamires"
type input "Rua Criciuma"
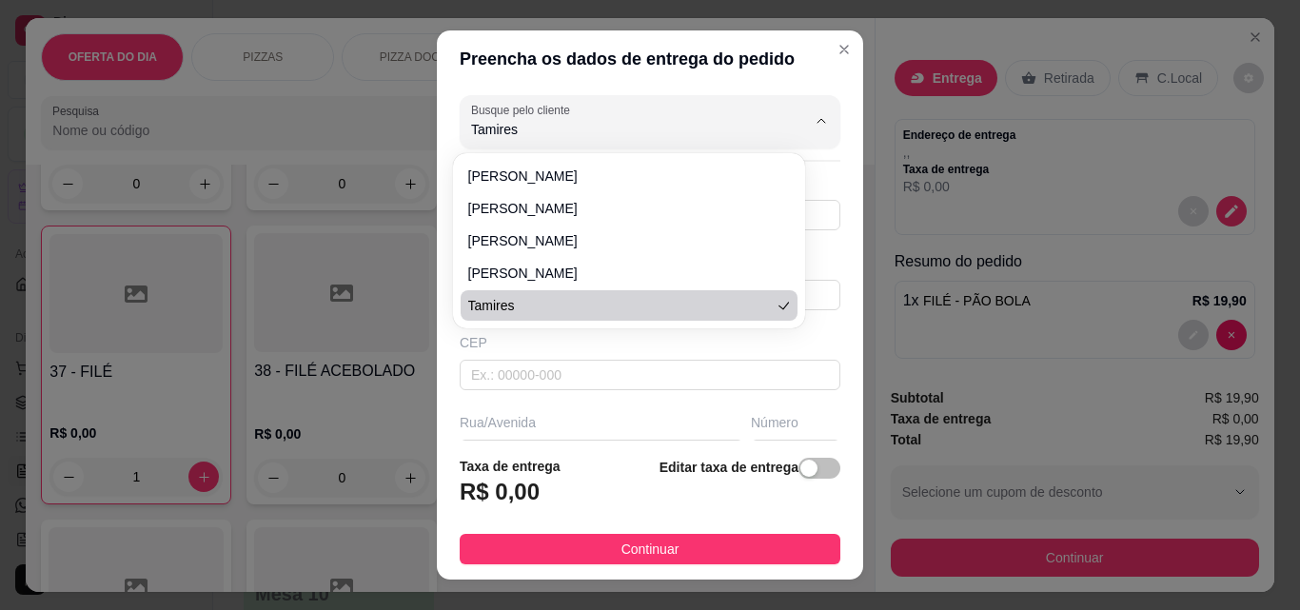
type input "231"
type input "Eusébio"
type input "Proximo ao condominio Merano"
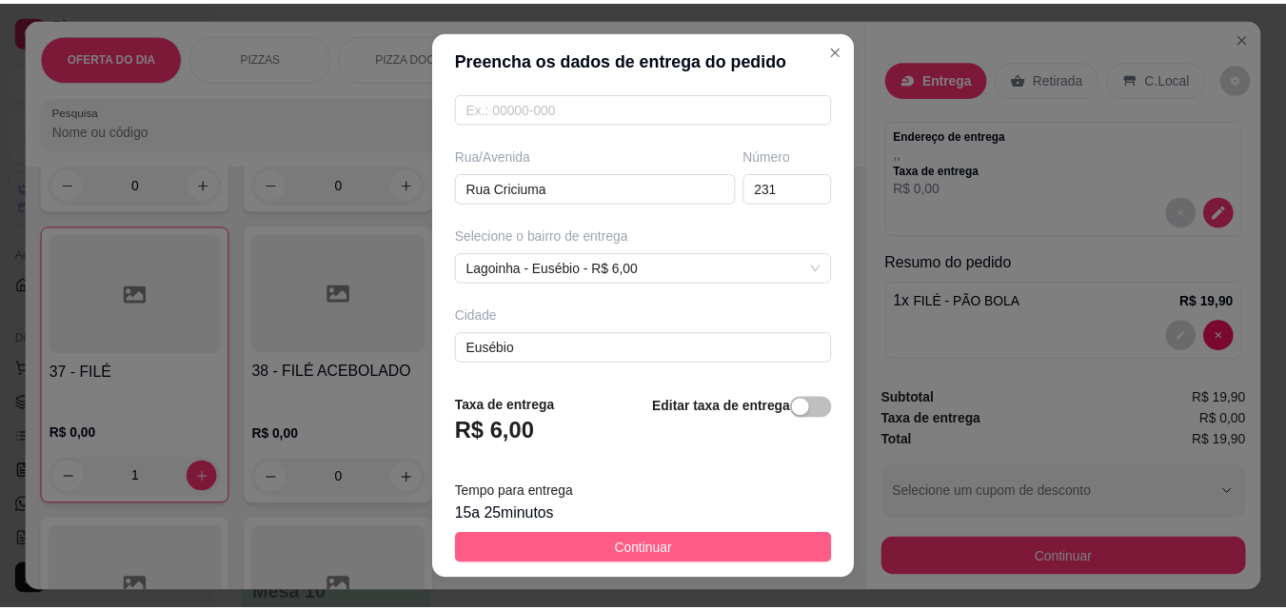
scroll to position [286, 0]
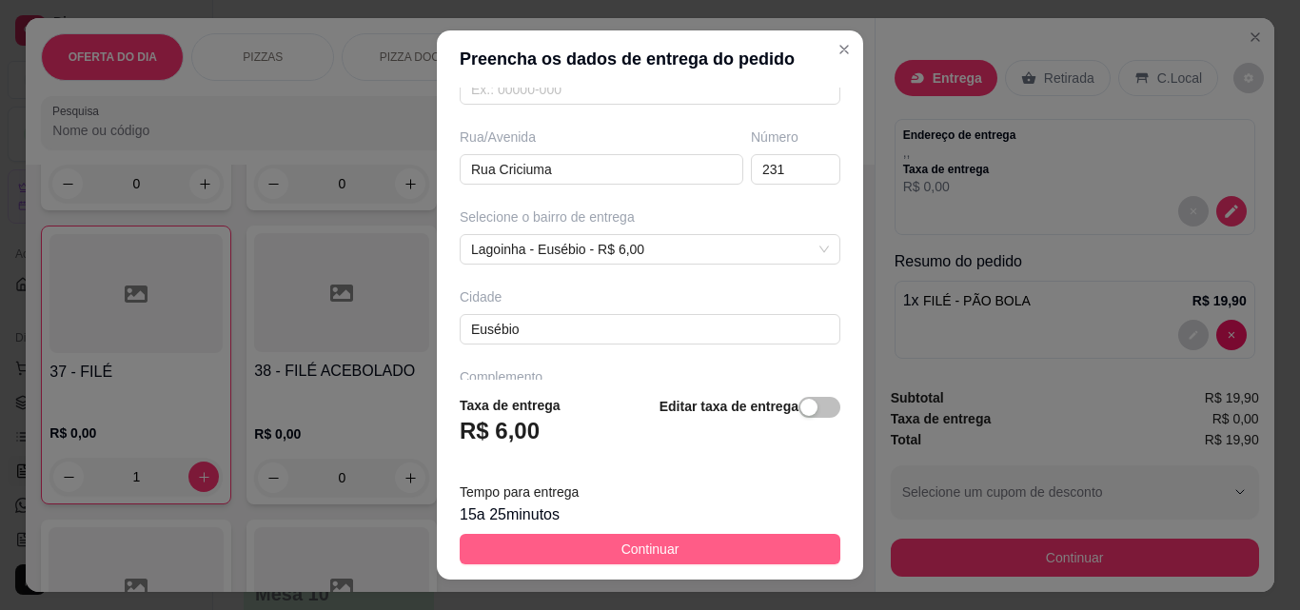
click at [723, 562] on button "Continuar" at bounding box center [650, 549] width 381 height 30
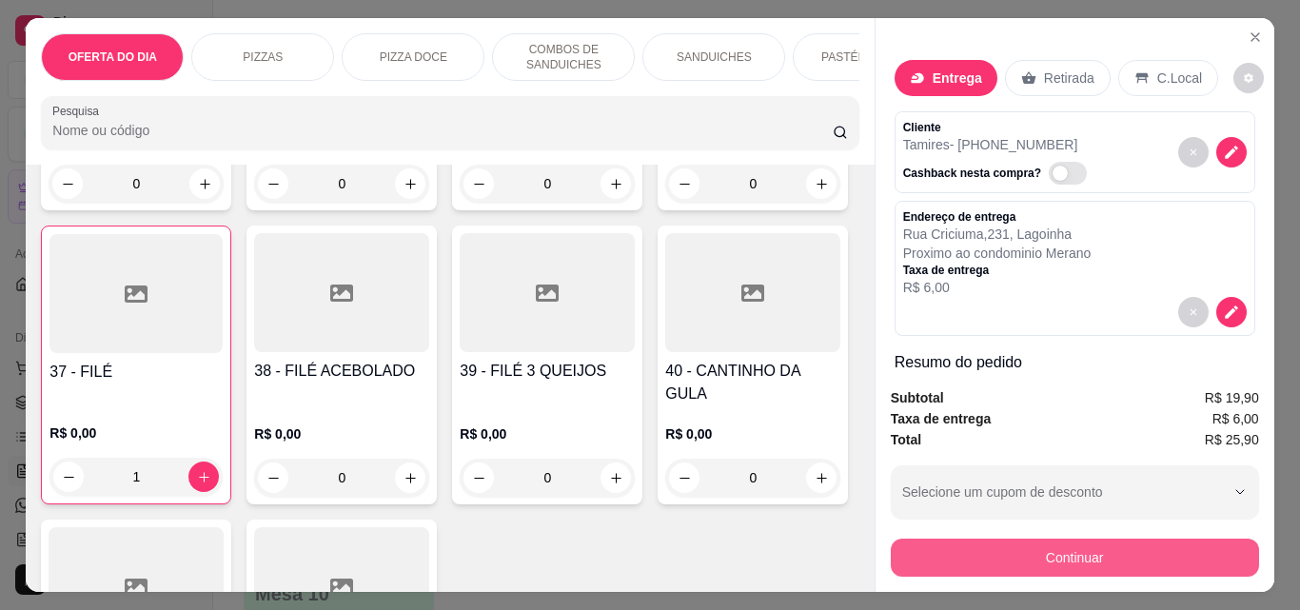
click at [1123, 555] on button "Continuar" at bounding box center [1075, 558] width 368 height 38
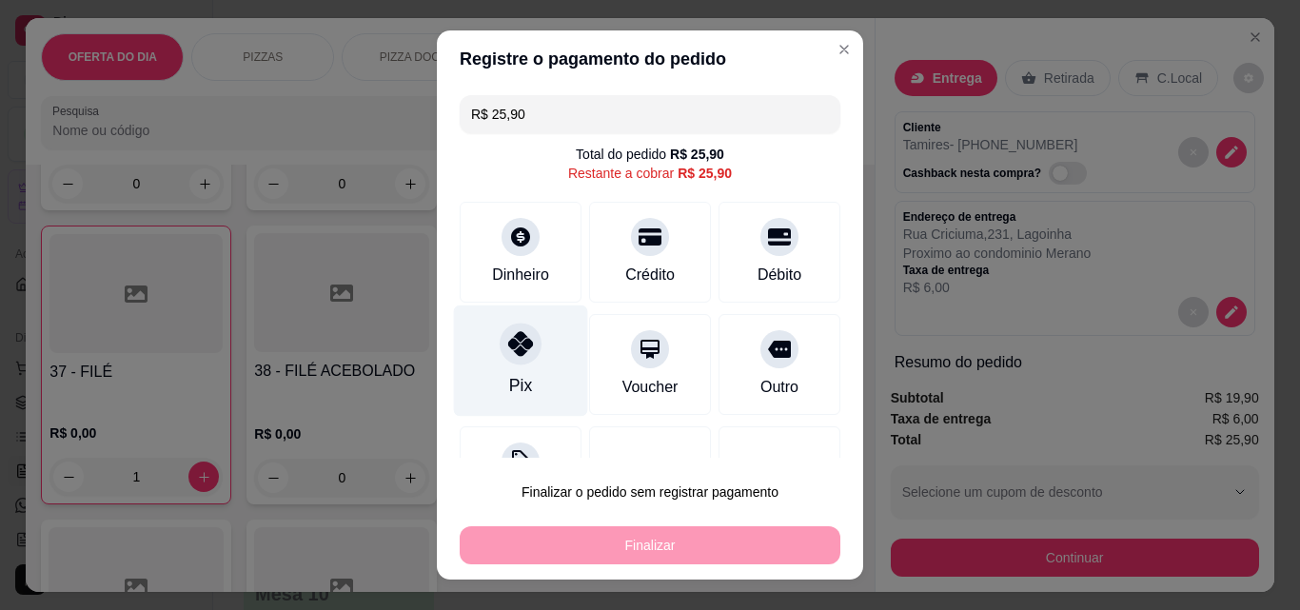
click at [497, 394] on div "Pix" at bounding box center [521, 361] width 134 height 111
type input "R$ 0,00"
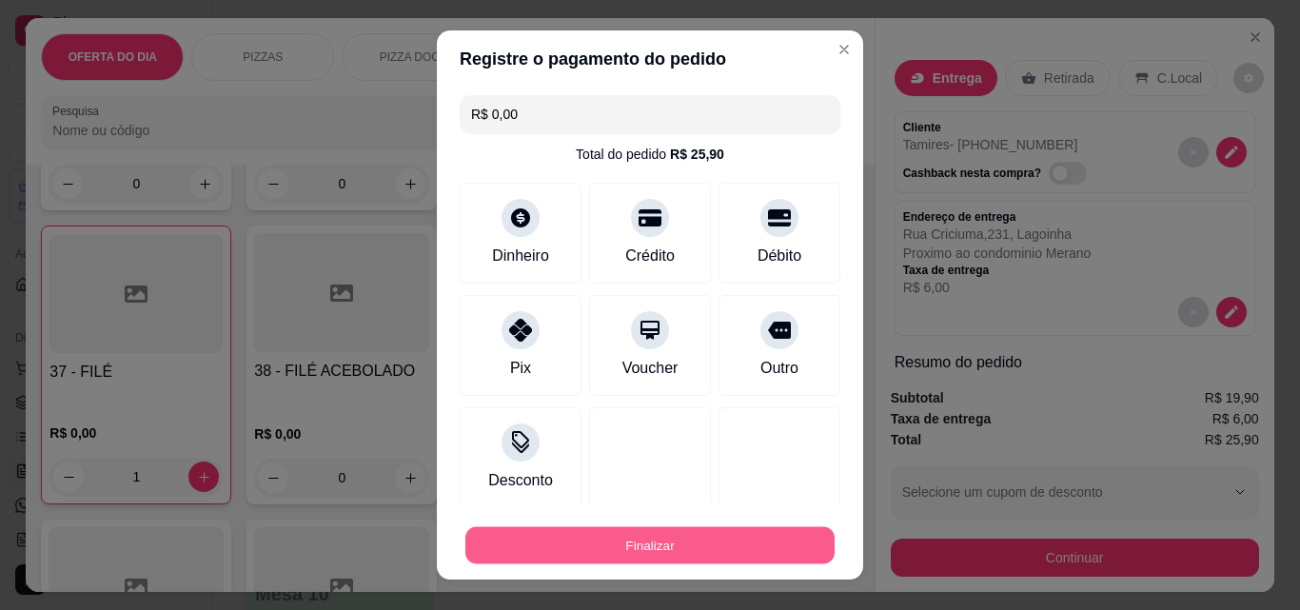
click at [706, 549] on button "Finalizar" at bounding box center [649, 545] width 369 height 37
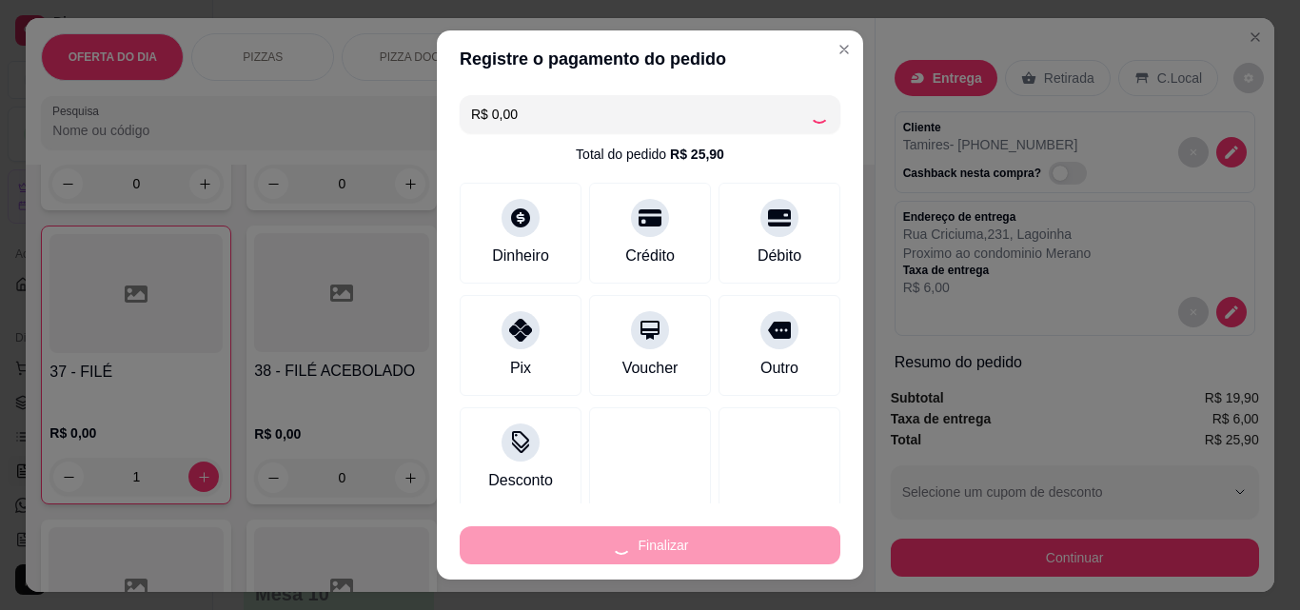
type input "0"
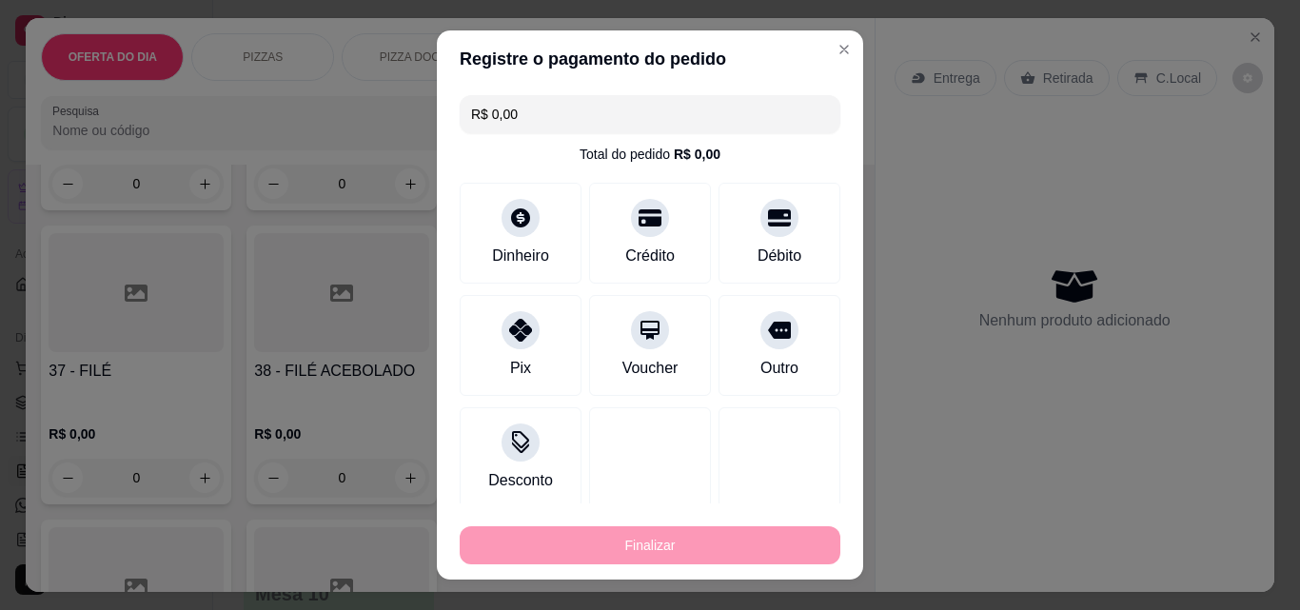
type input "-R$ 25,90"
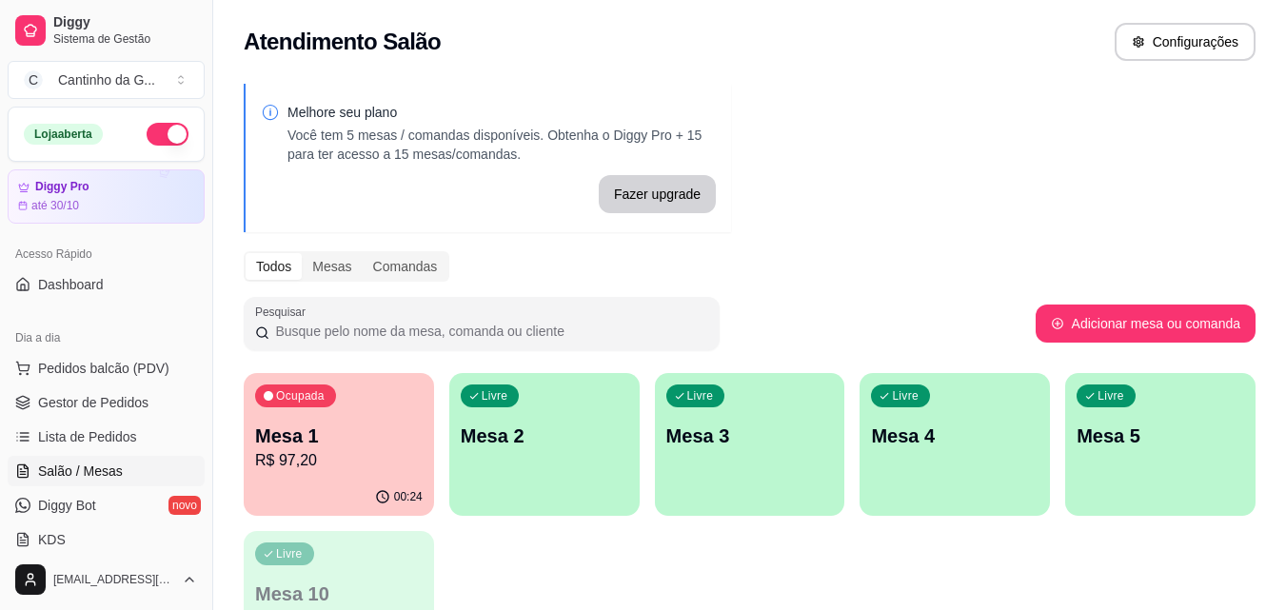
click at [414, 440] on p "Mesa 1" at bounding box center [339, 436] width 168 height 27
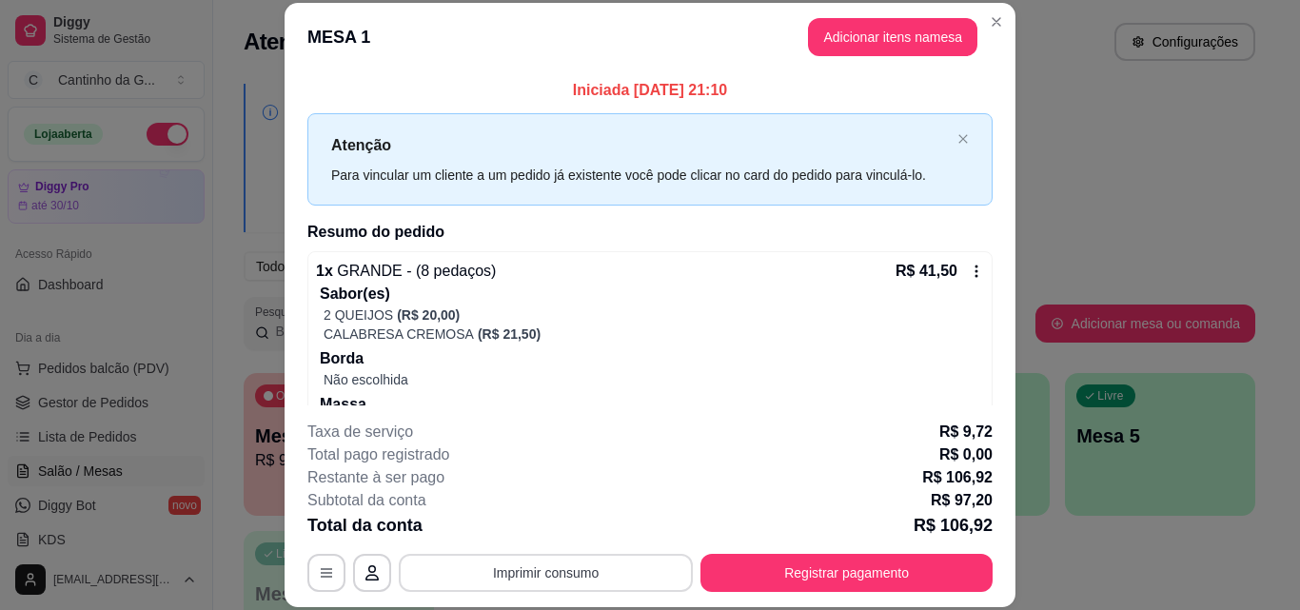
click at [568, 573] on button "Imprimir consumo" at bounding box center [546, 573] width 294 height 38
click at [568, 531] on button "IMPRESSORA" at bounding box center [545, 529] width 138 height 30
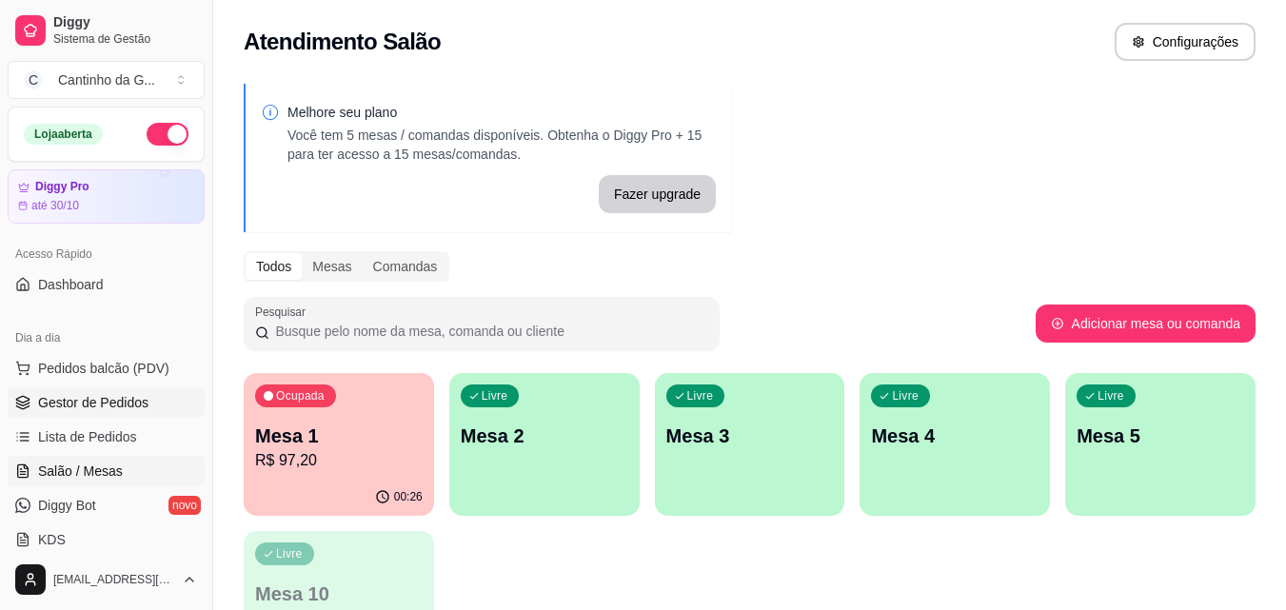
click at [169, 396] on link "Gestor de Pedidos" at bounding box center [106, 402] width 197 height 30
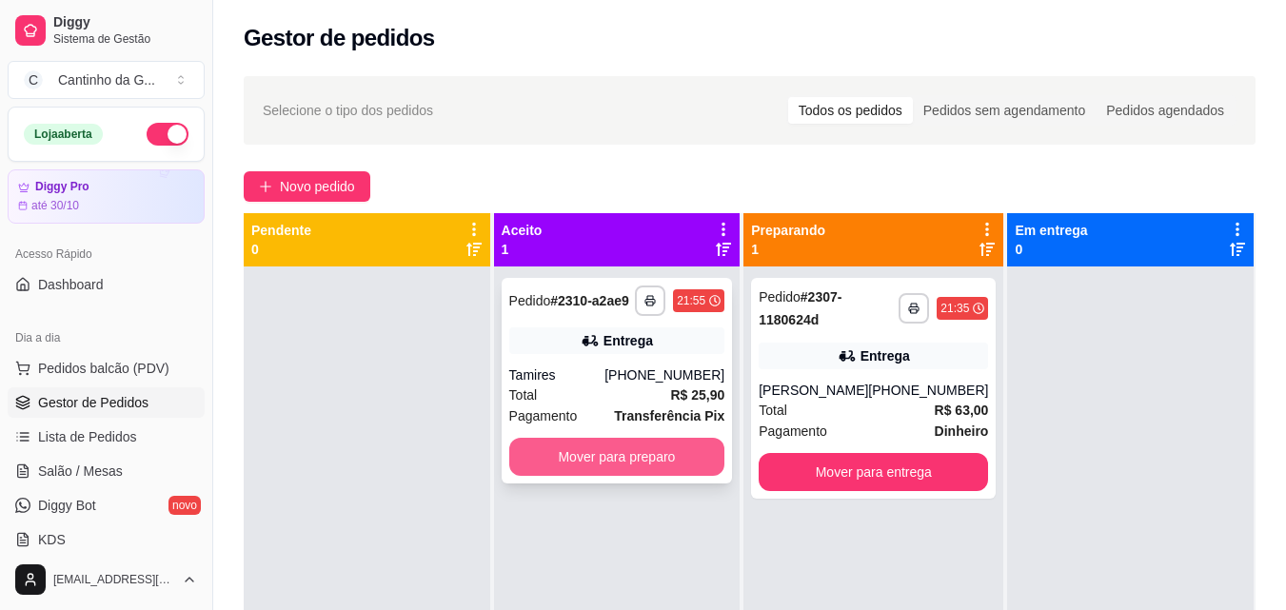
click at [666, 458] on button "Mover para preparo" at bounding box center [617, 457] width 216 height 38
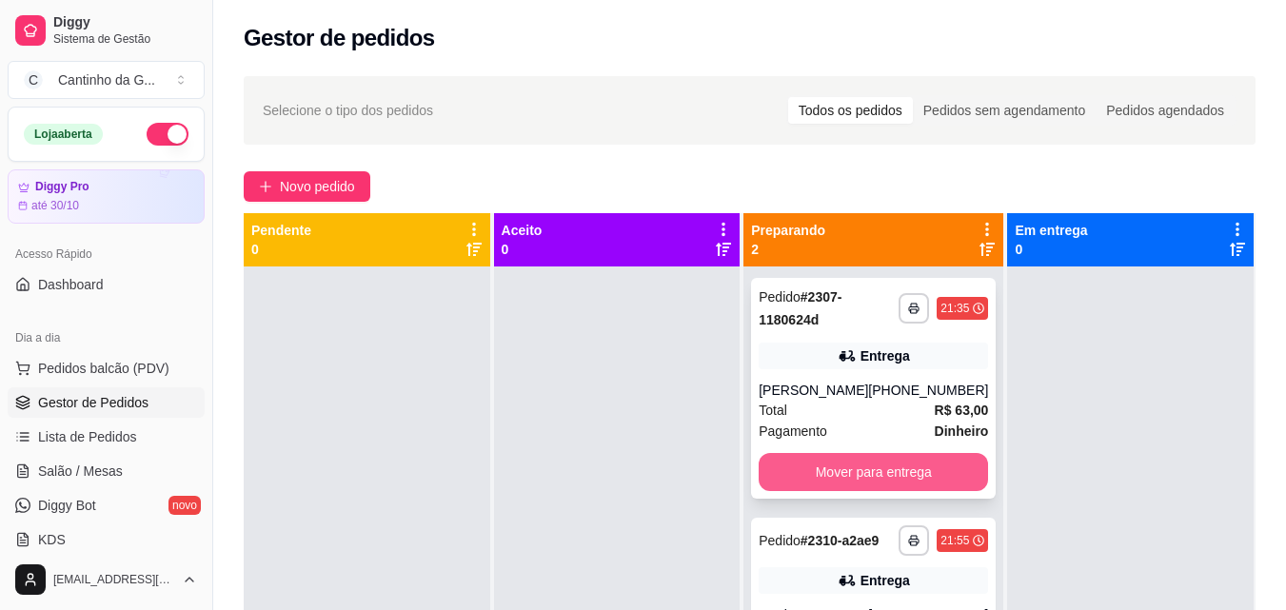
click at [815, 466] on button "Mover para entrega" at bounding box center [873, 472] width 229 height 38
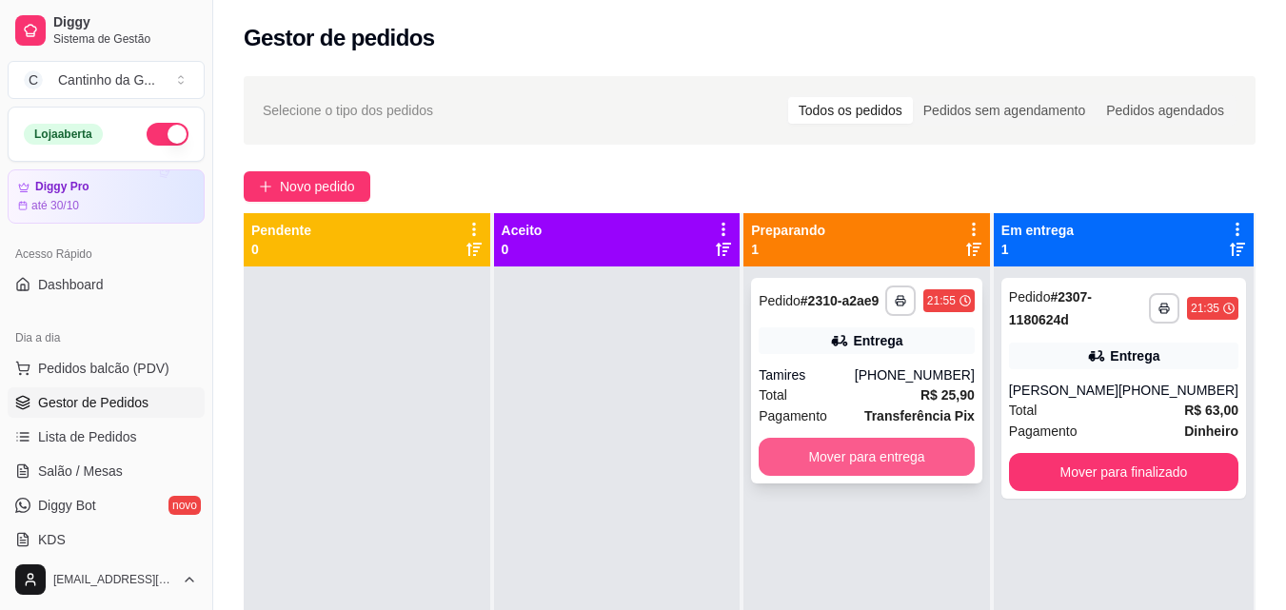
click at [939, 471] on button "Mover para entrega" at bounding box center [867, 457] width 216 height 38
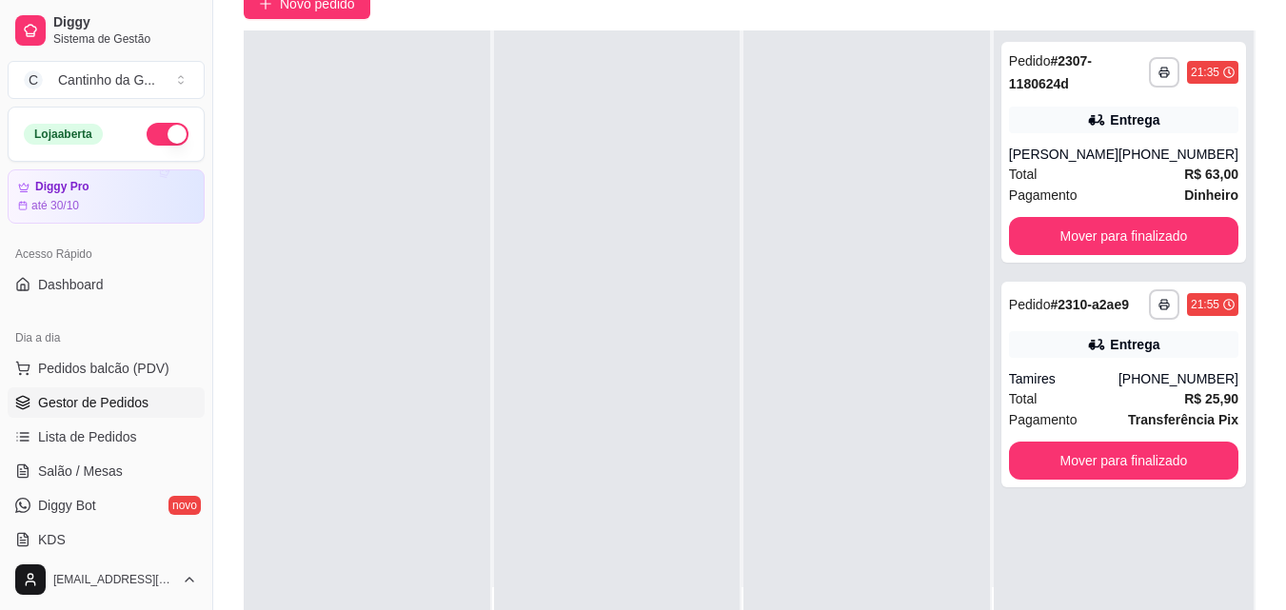
scroll to position [190, 0]
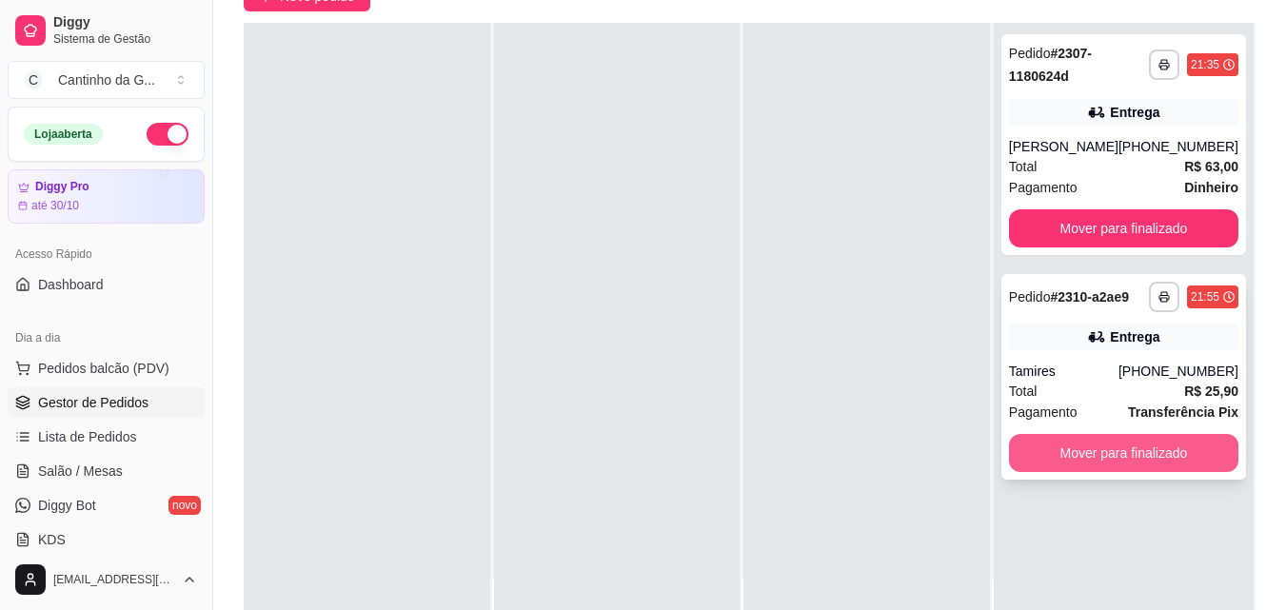
click at [1149, 458] on button "Mover para finalizado" at bounding box center [1123, 453] width 229 height 38
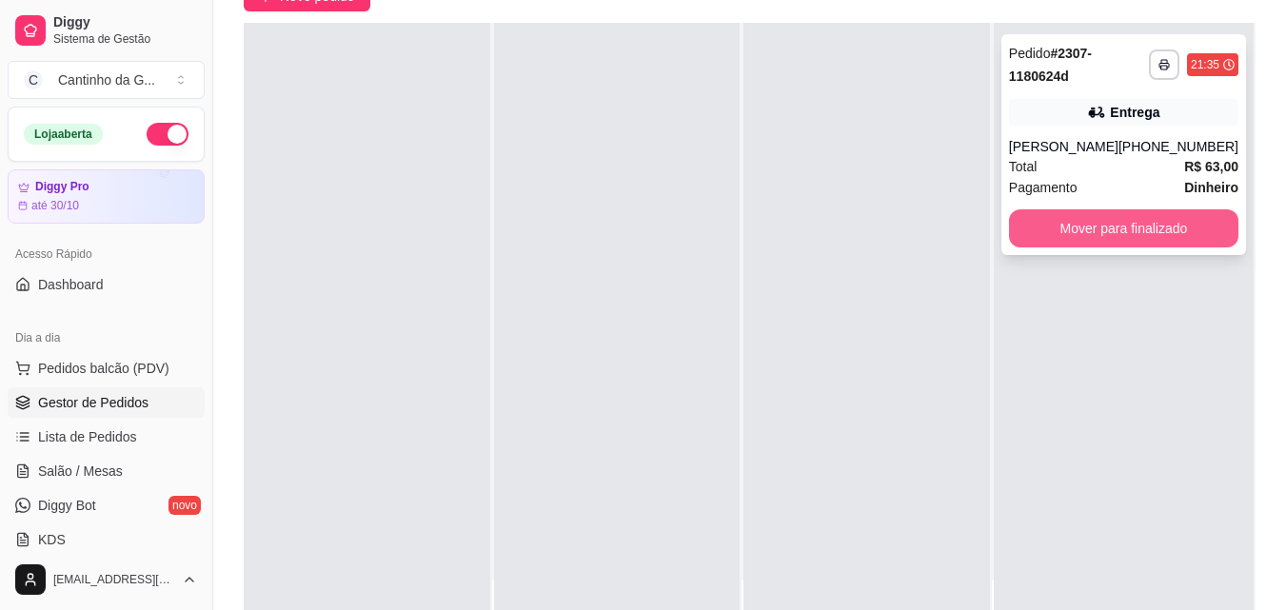
click at [1125, 234] on button "Mover para finalizado" at bounding box center [1123, 228] width 229 height 38
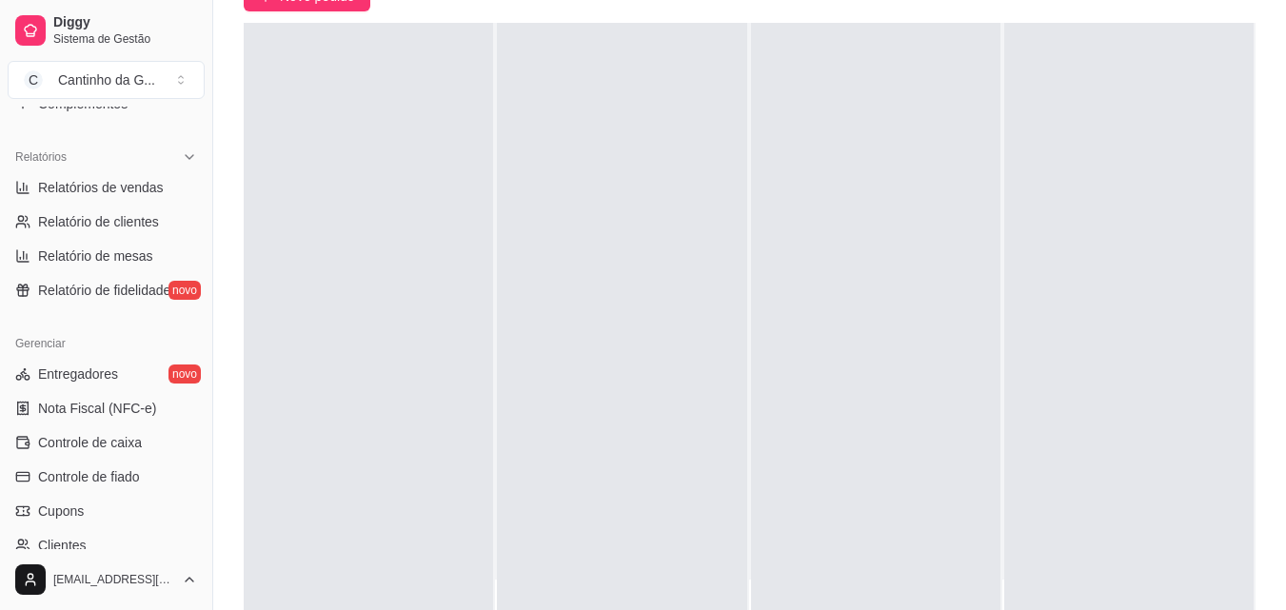
scroll to position [571, 0]
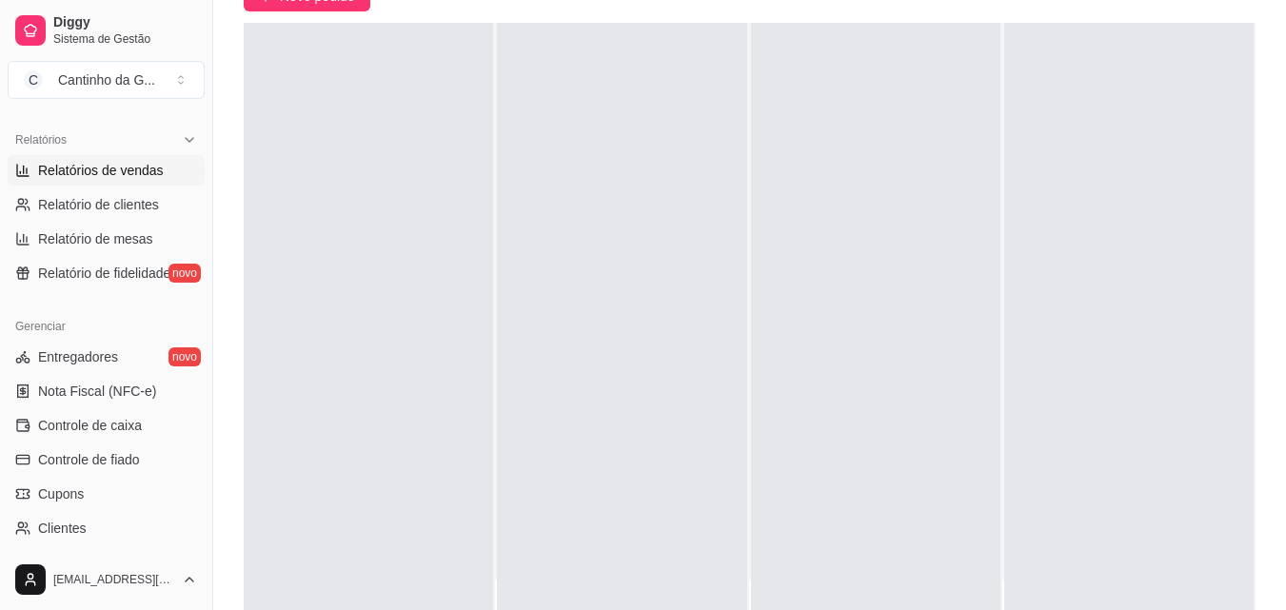
click at [160, 178] on link "Relatórios de vendas" at bounding box center [106, 170] width 197 height 30
select select "ALL"
select select "0"
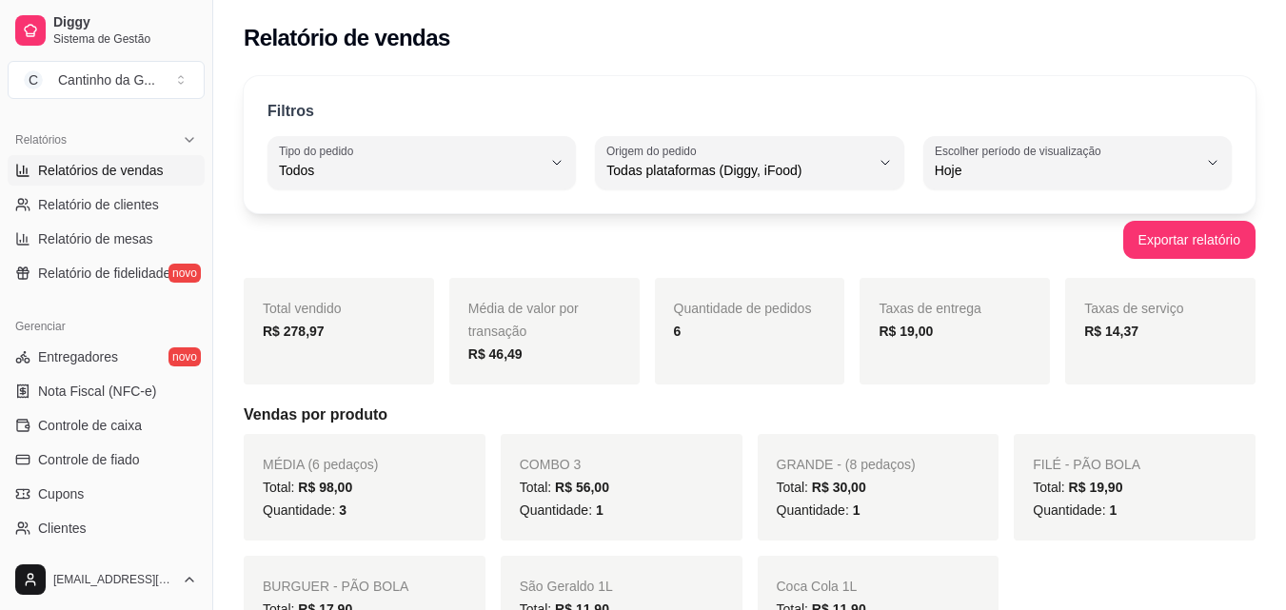
scroll to position [95, 0]
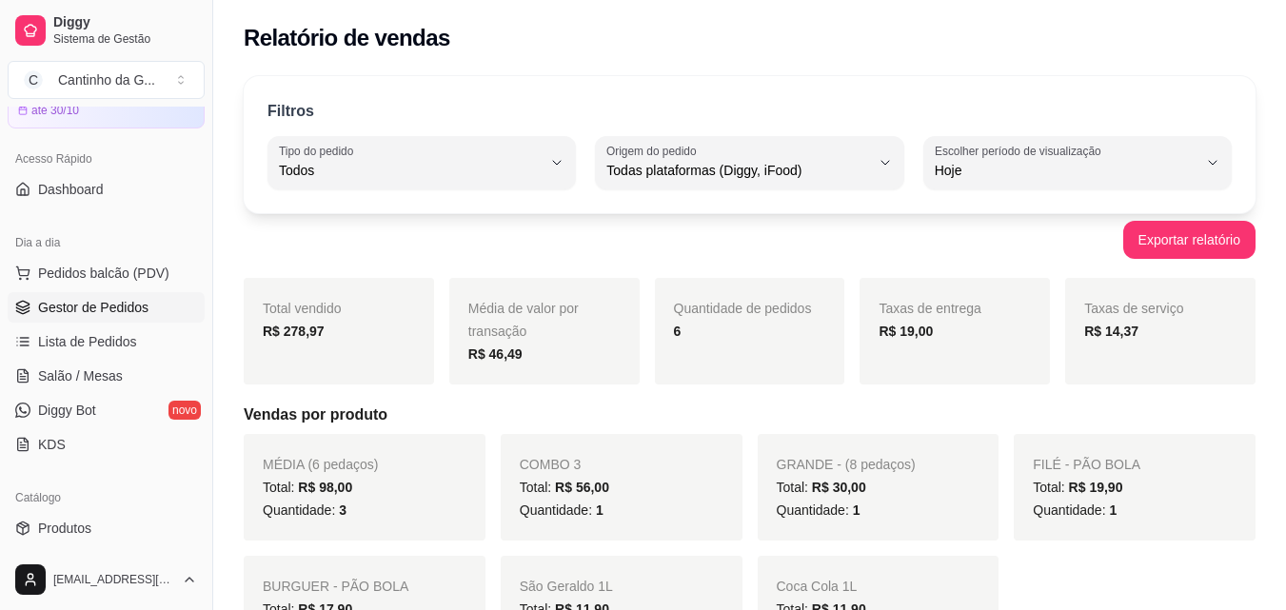
click at [136, 317] on link "Gestor de Pedidos" at bounding box center [106, 307] width 197 height 30
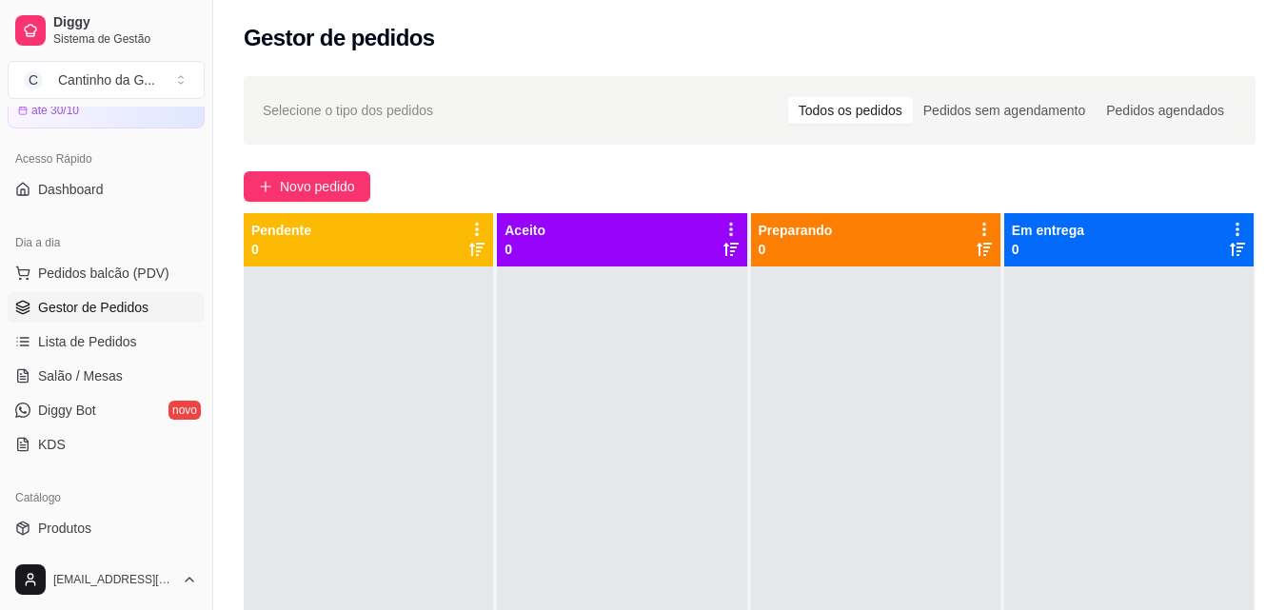
click at [697, 175] on div "Novo pedido" at bounding box center [750, 186] width 1012 height 30
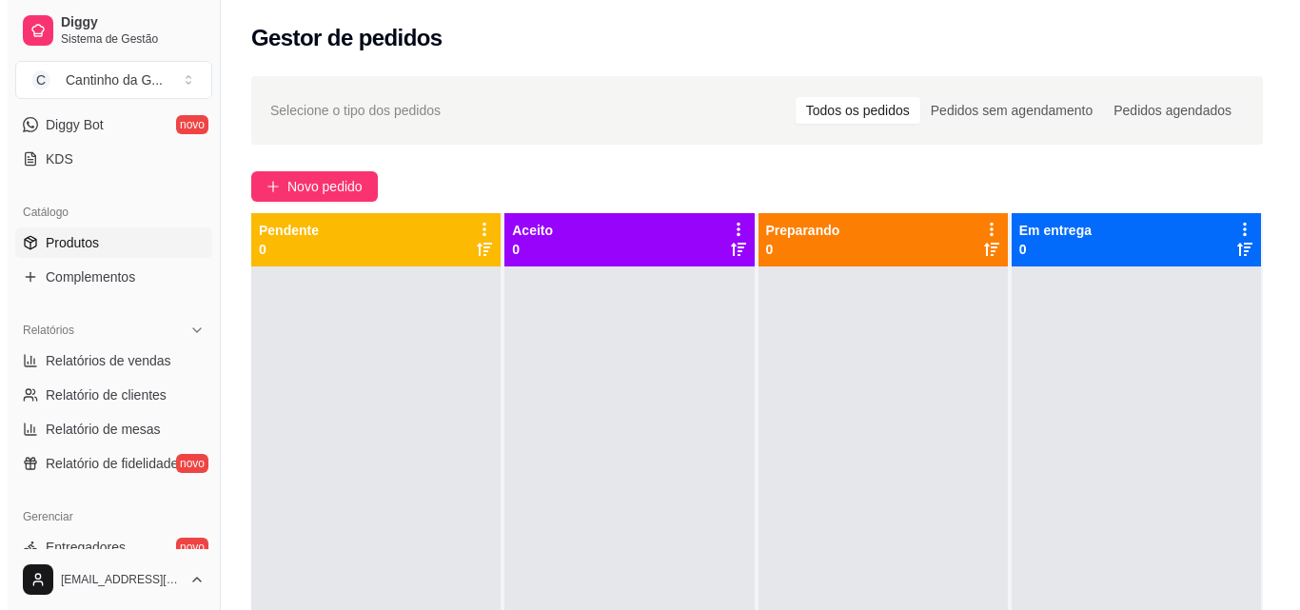
scroll to position [286, 0]
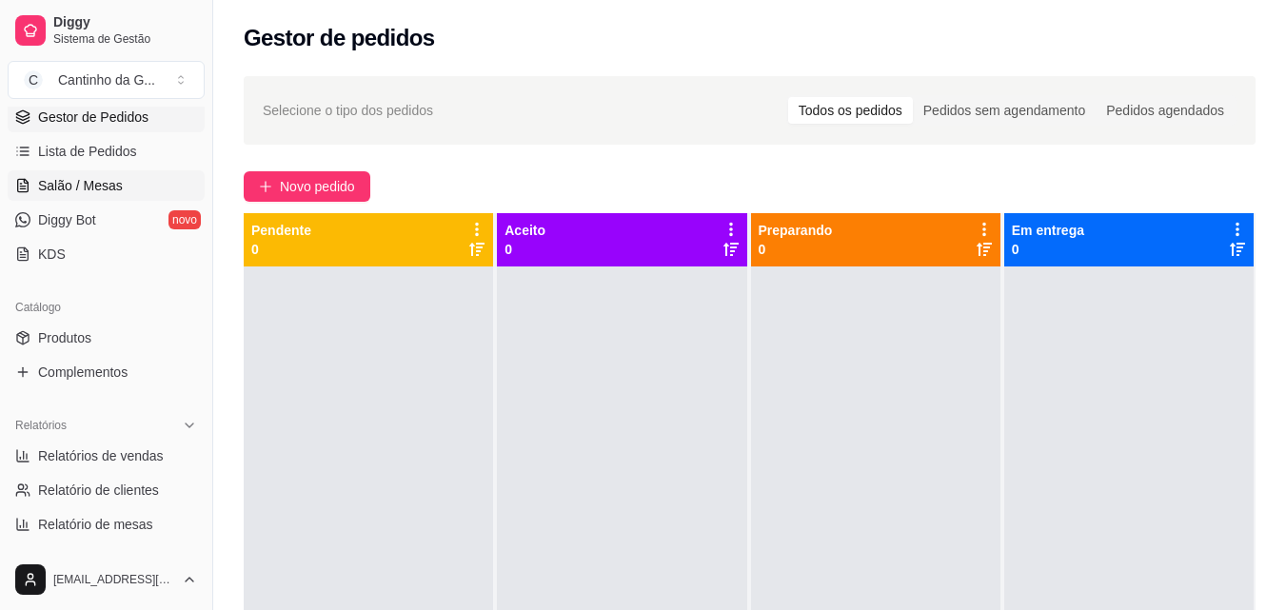
click at [136, 186] on link "Salão / Mesas" at bounding box center [106, 185] width 197 height 30
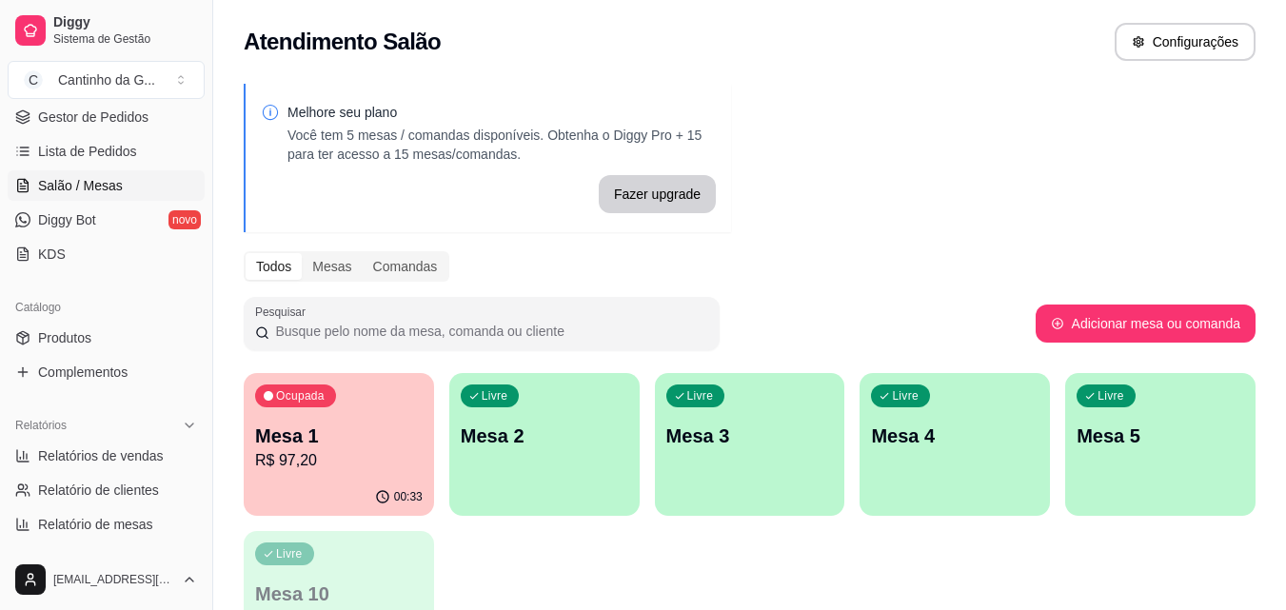
click at [344, 470] on p "R$ 97,20" at bounding box center [339, 460] width 168 height 23
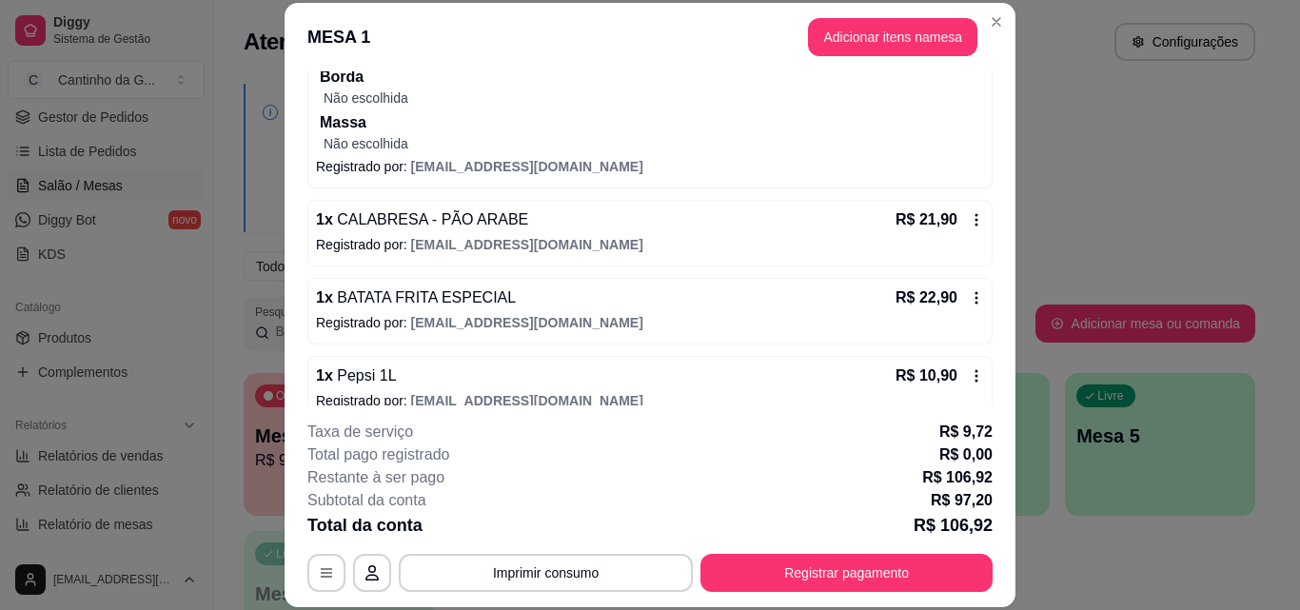
scroll to position [286, 0]
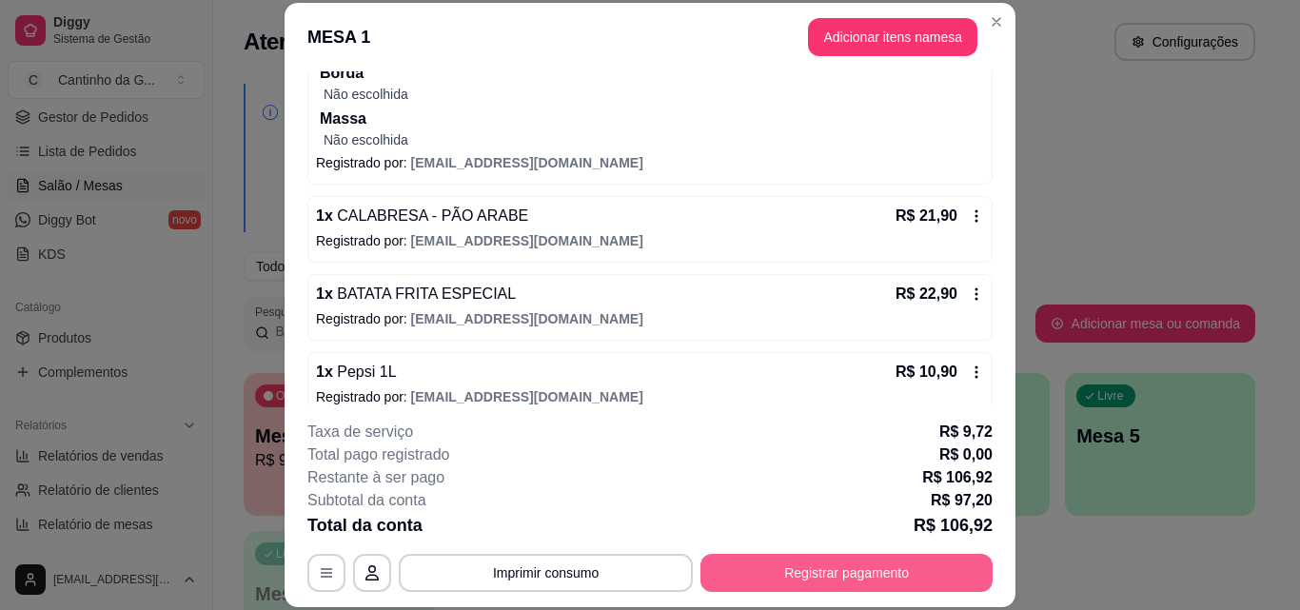
click at [849, 563] on button "Registrar pagamento" at bounding box center [847, 573] width 292 height 38
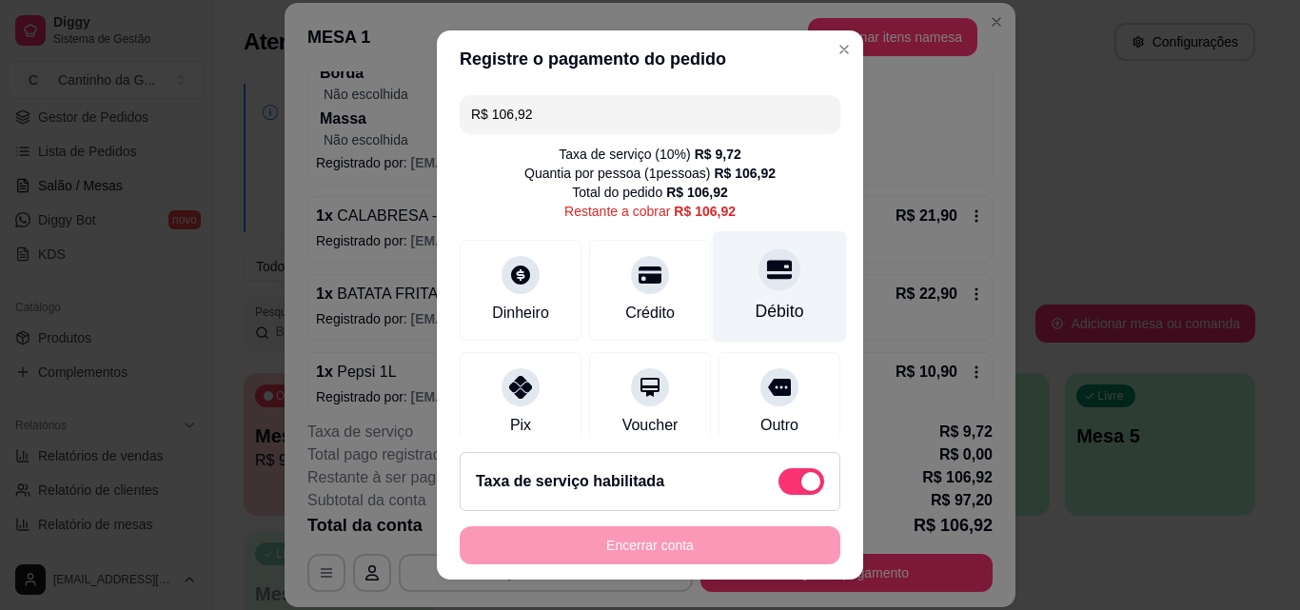
click at [737, 297] on div "Débito" at bounding box center [780, 286] width 134 height 111
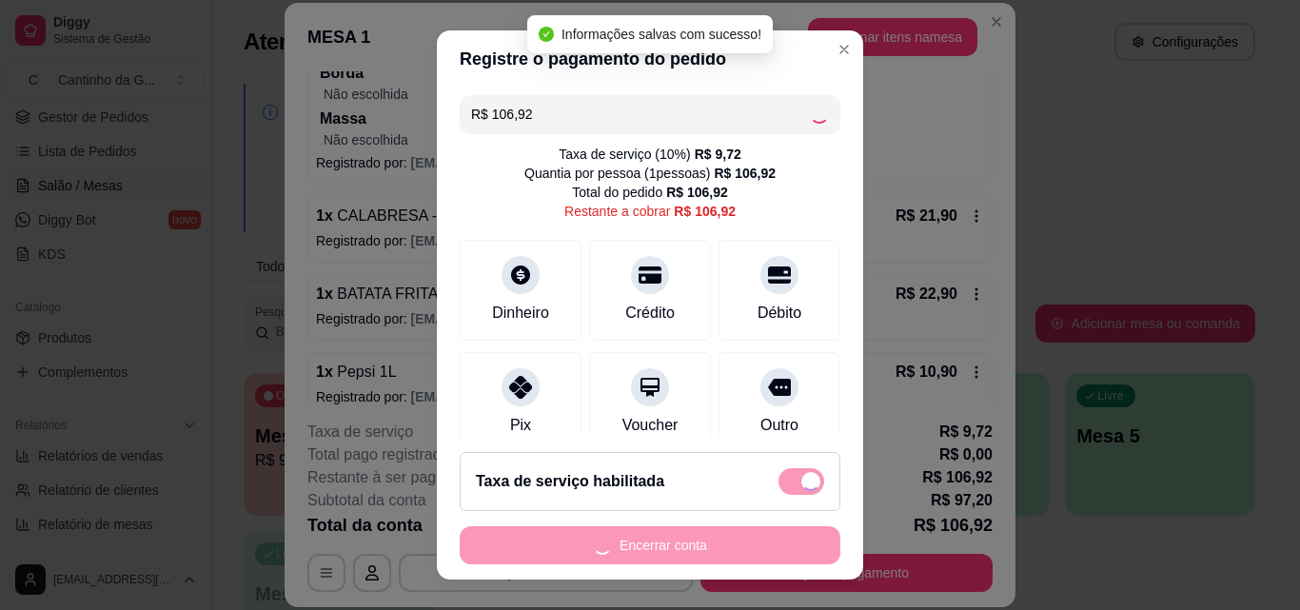
type input "R$ 0,00"
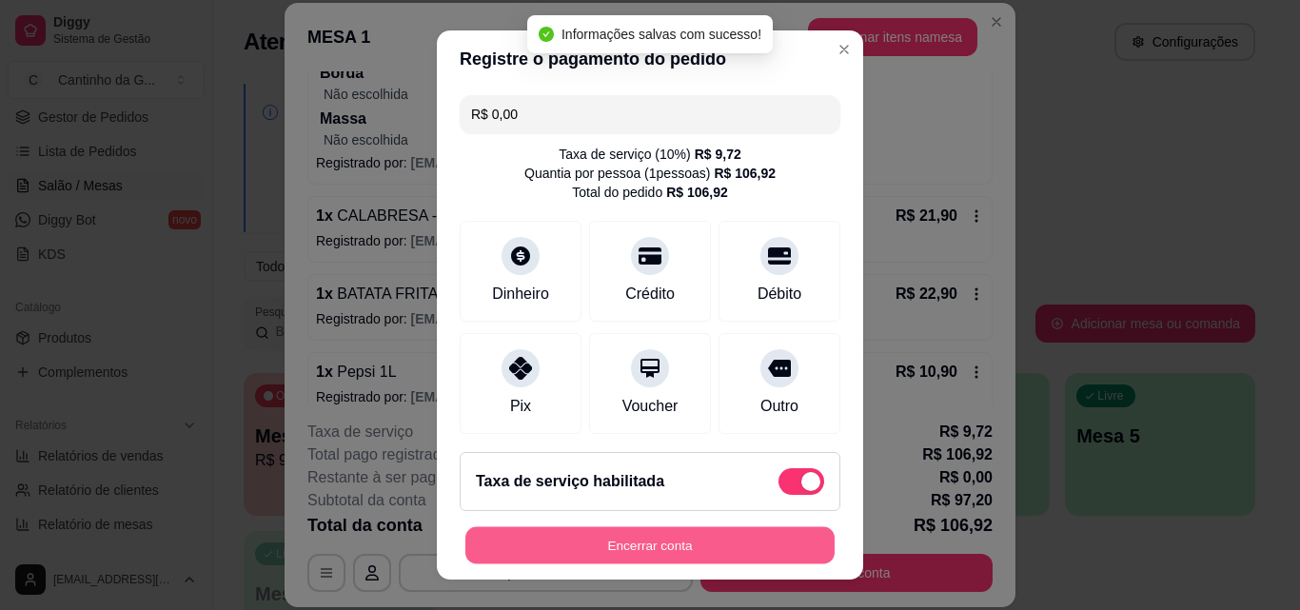
click at [750, 549] on button "Encerrar conta" at bounding box center [649, 545] width 369 height 37
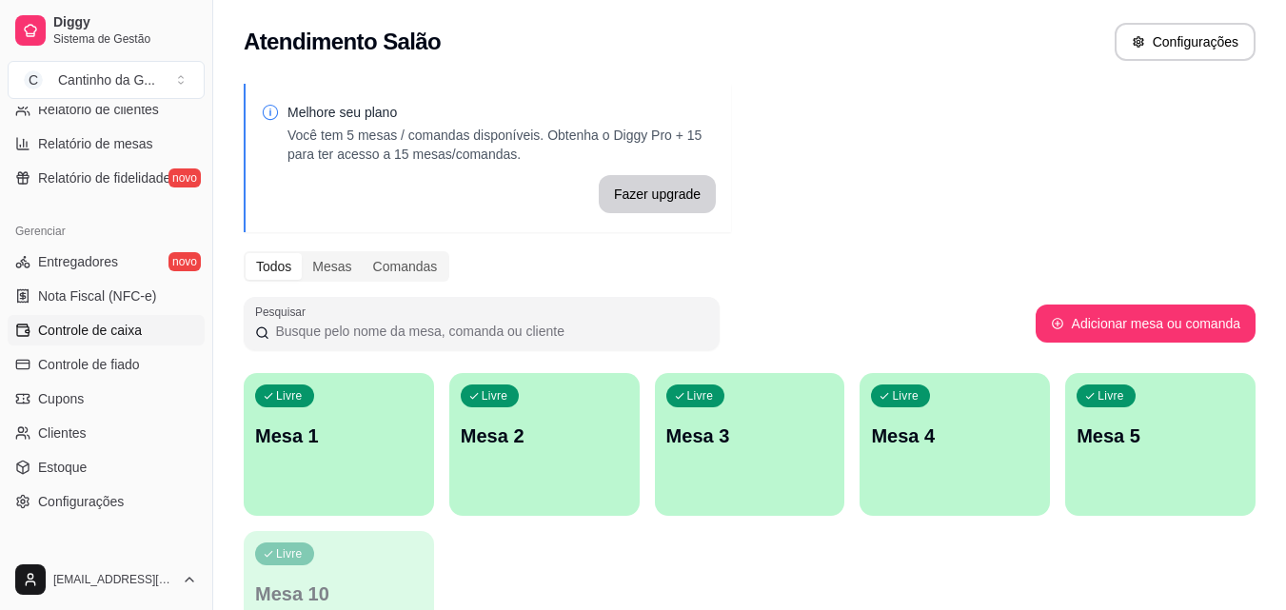
scroll to position [476, 0]
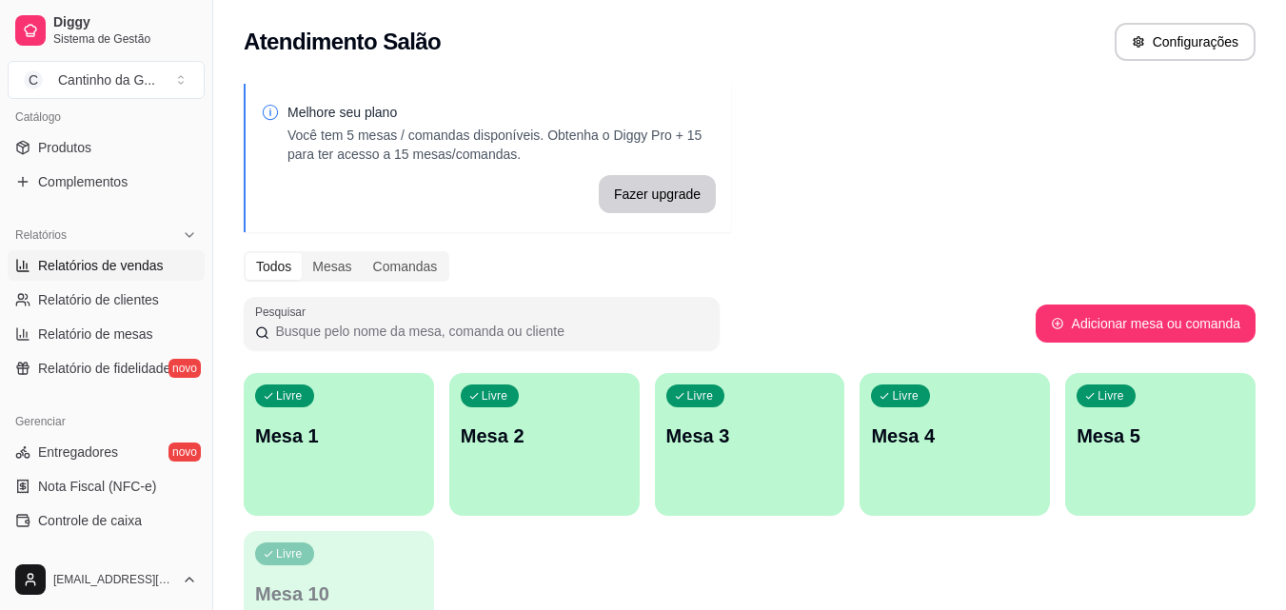
click at [155, 274] on span "Relatórios de vendas" at bounding box center [101, 265] width 126 height 19
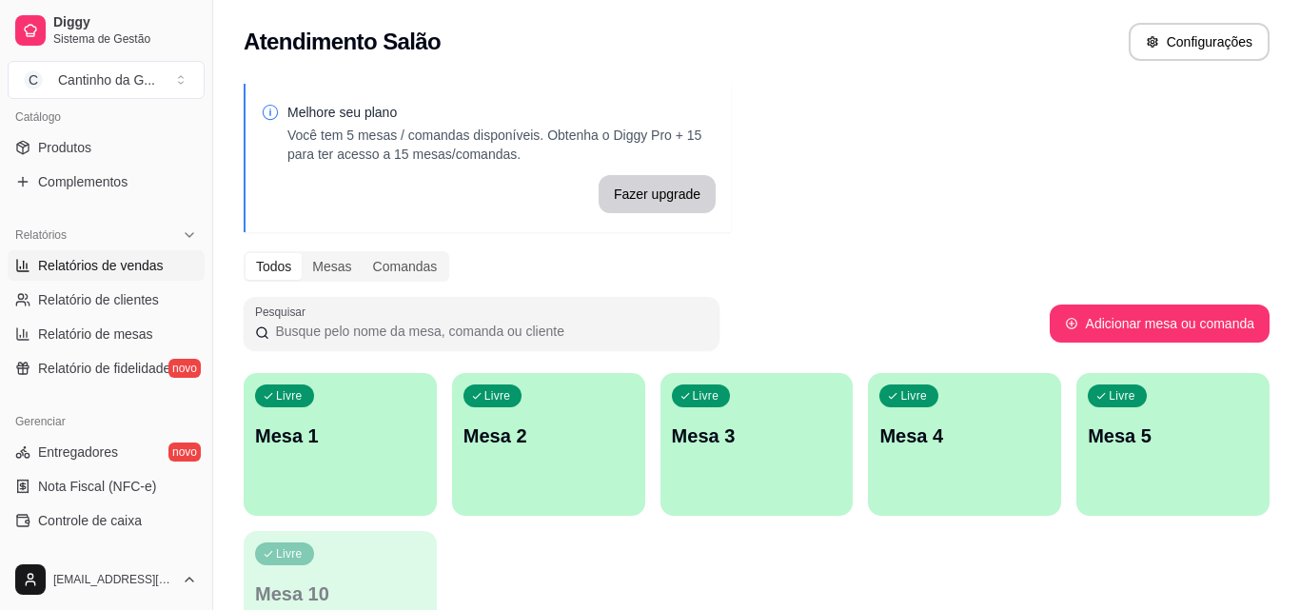
select select "ALL"
select select "0"
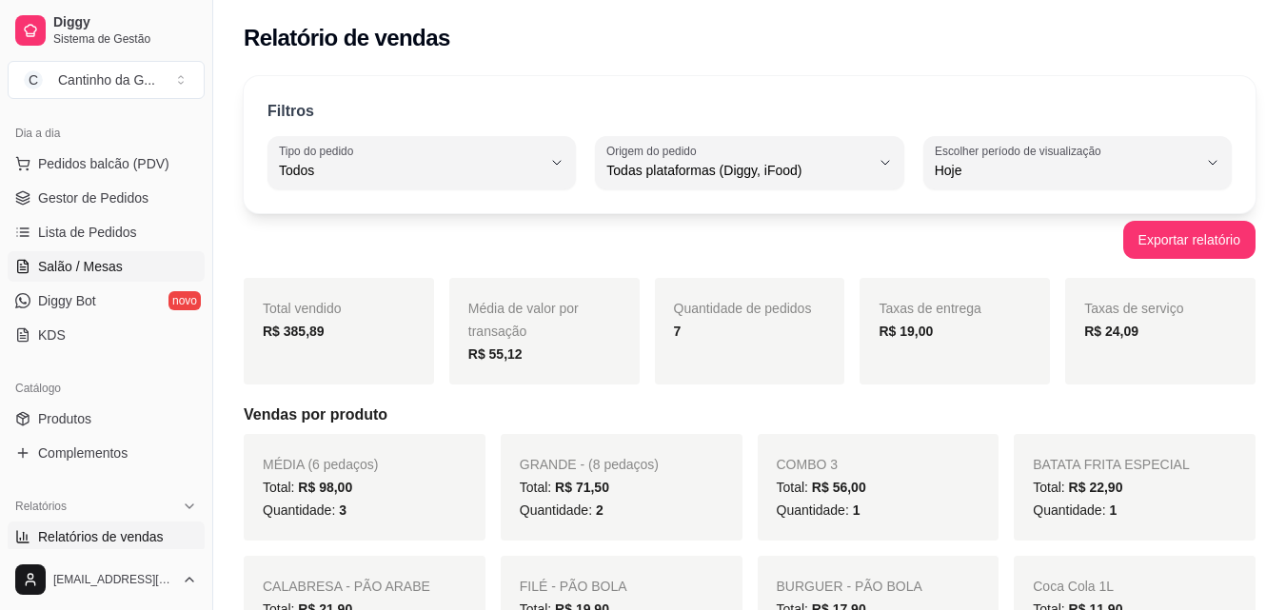
scroll to position [190, 0]
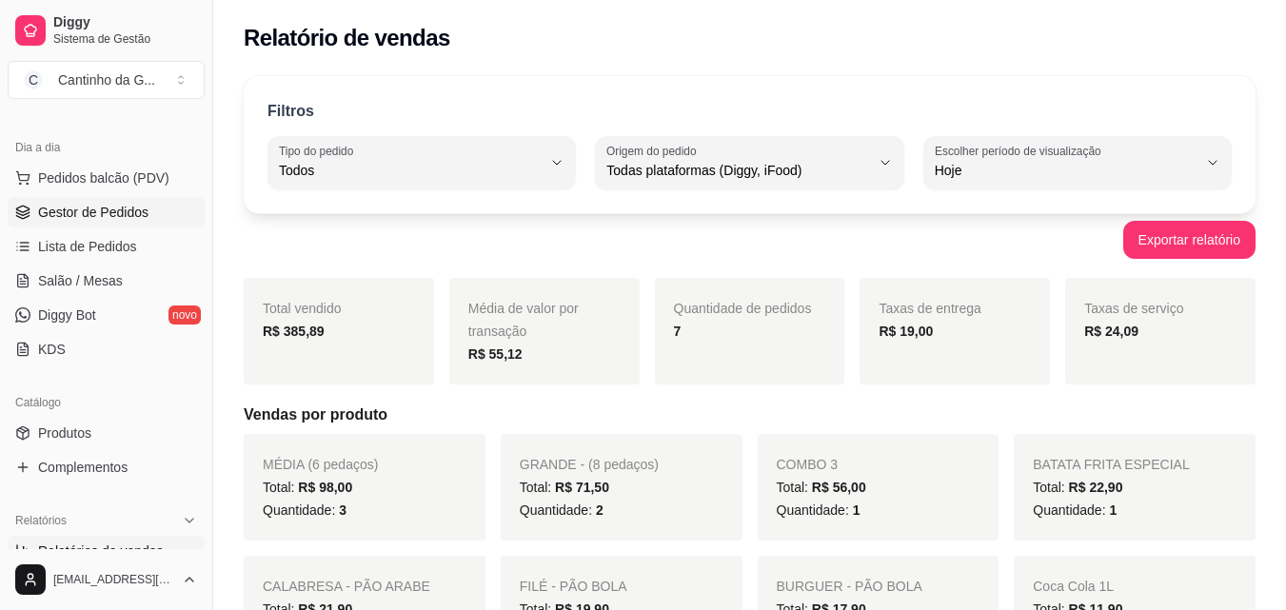
click at [128, 210] on span "Gestor de Pedidos" at bounding box center [93, 212] width 110 height 19
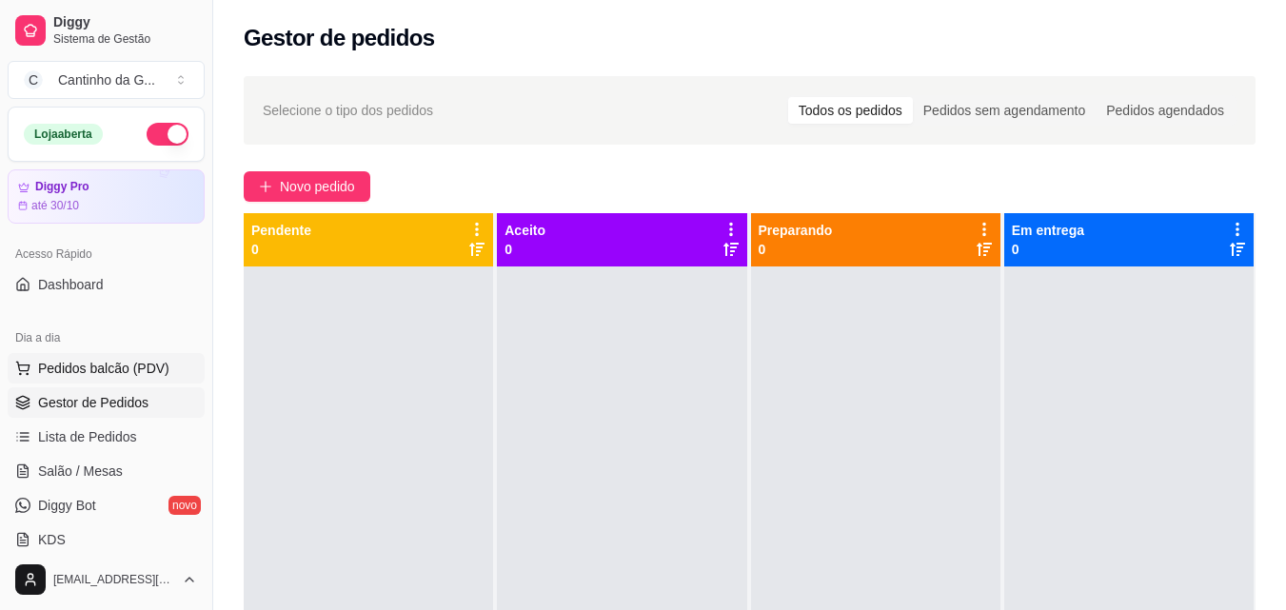
click at [145, 357] on button "Pedidos balcão (PDV)" at bounding box center [106, 368] width 197 height 30
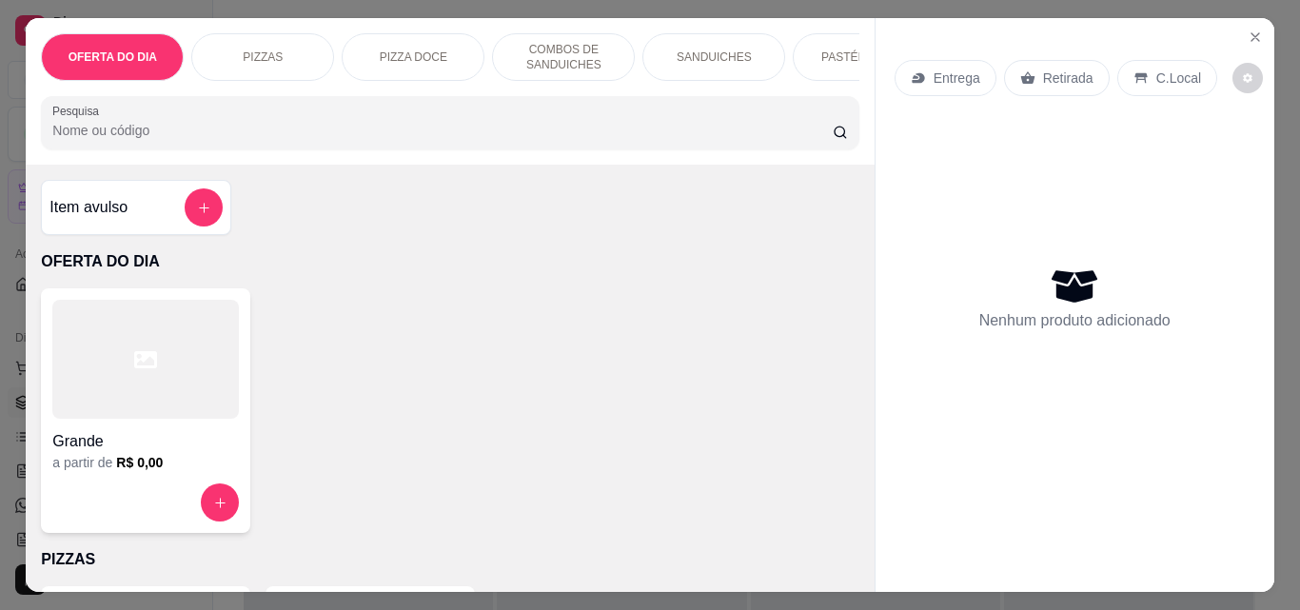
click at [1062, 69] on p "Retirada" at bounding box center [1068, 78] width 50 height 19
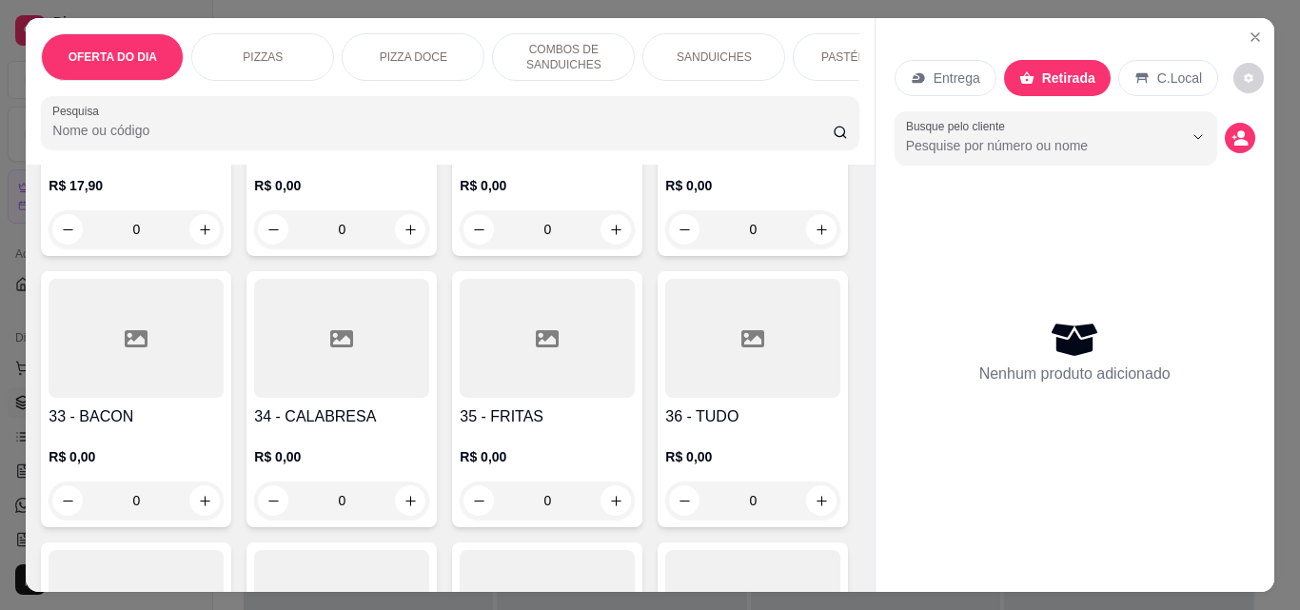
scroll to position [1523, 0]
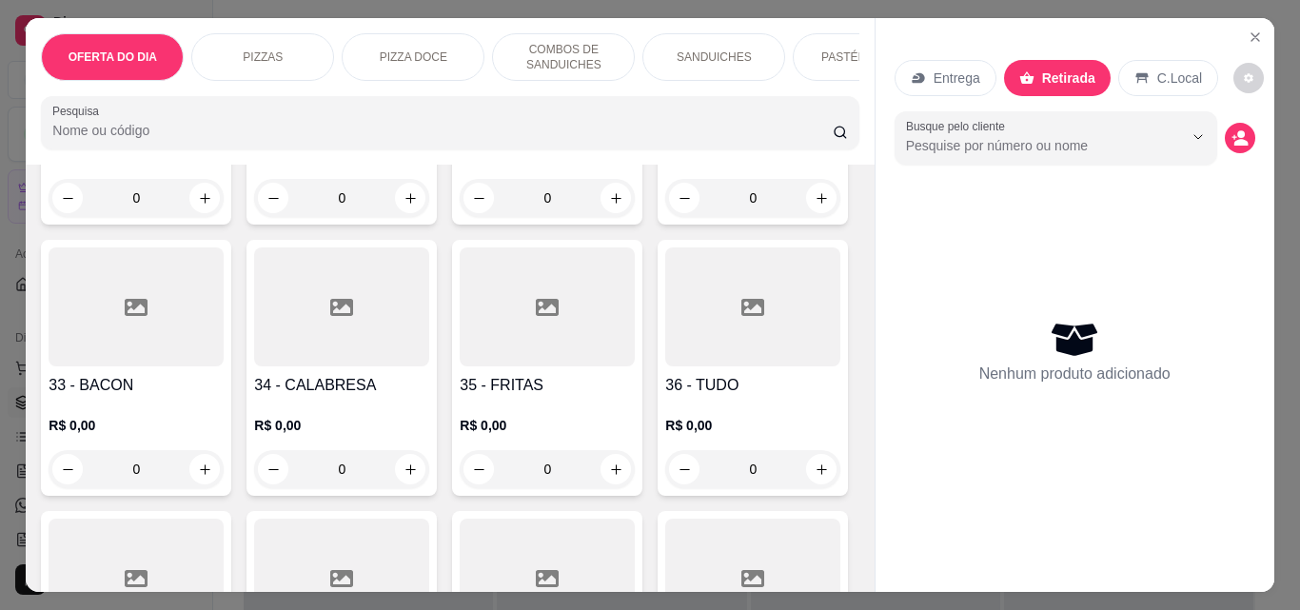
click at [224, 479] on div "0" at bounding box center [136, 469] width 175 height 38
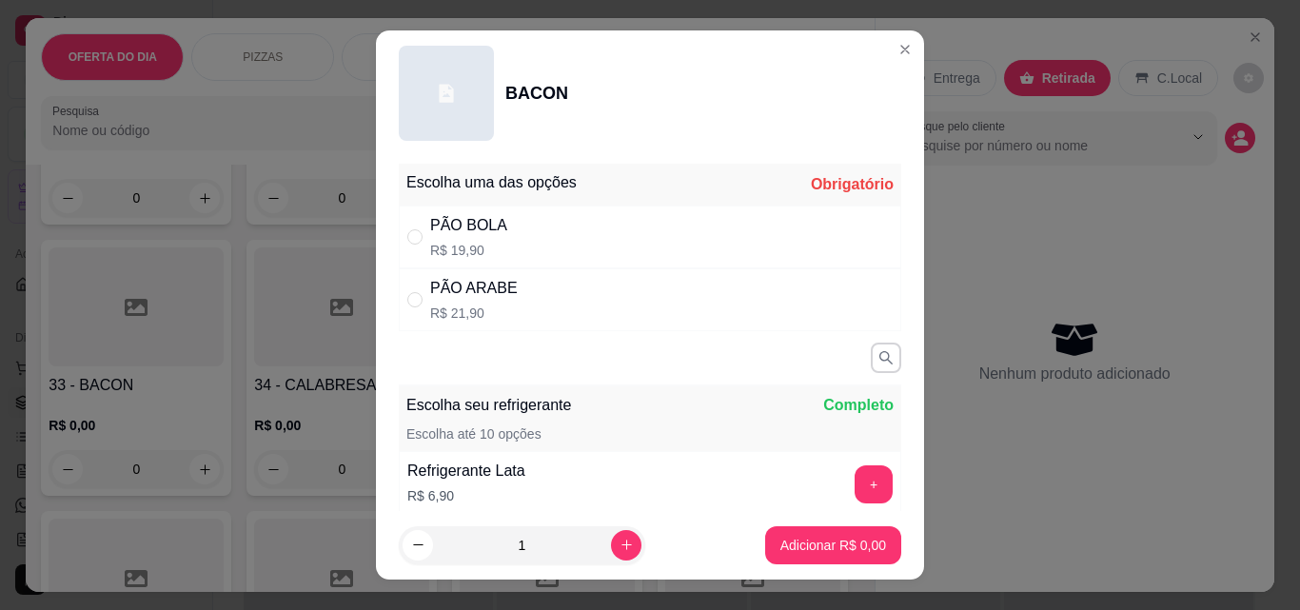
click at [498, 226] on div "PÃO BOLA R$ 19,90" at bounding box center [650, 237] width 503 height 63
radio input "true"
click at [819, 547] on p "Adicionar R$ 19,90" at bounding box center [829, 545] width 113 height 19
type input "1"
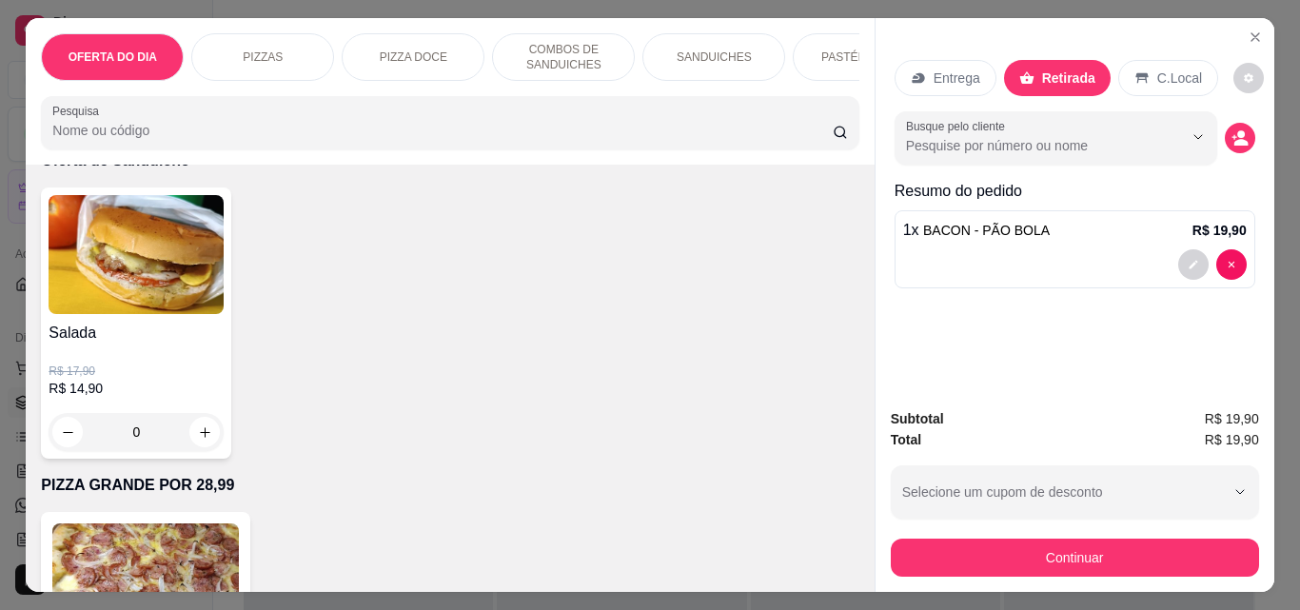
scroll to position [4759, 0]
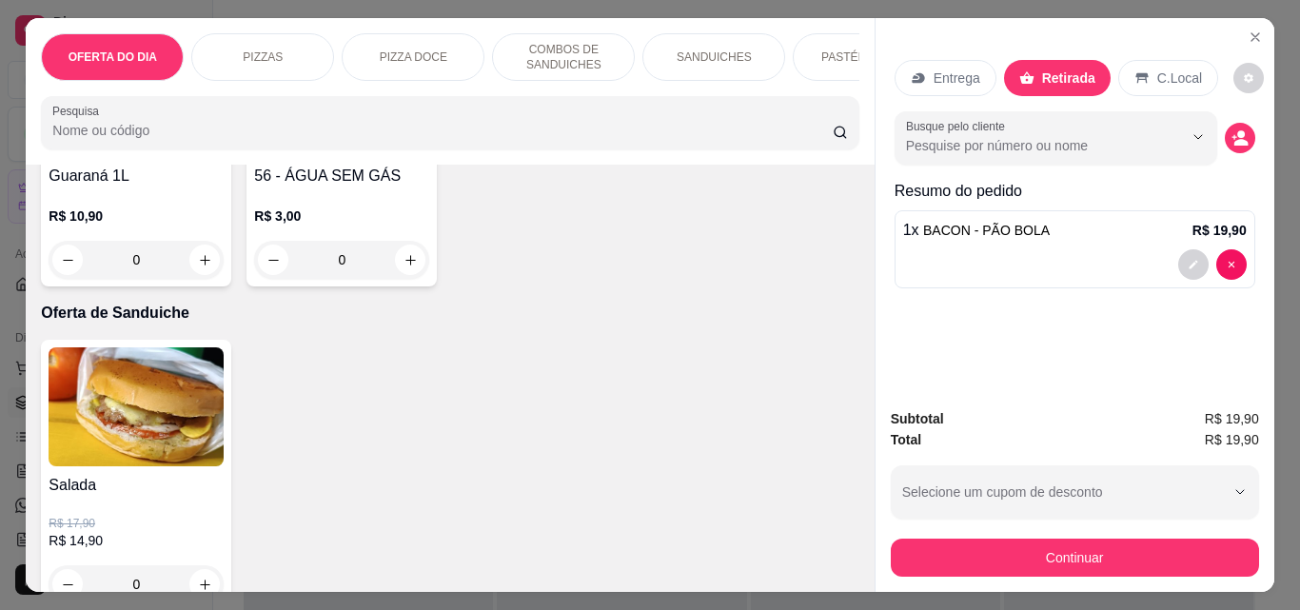
type input "1"
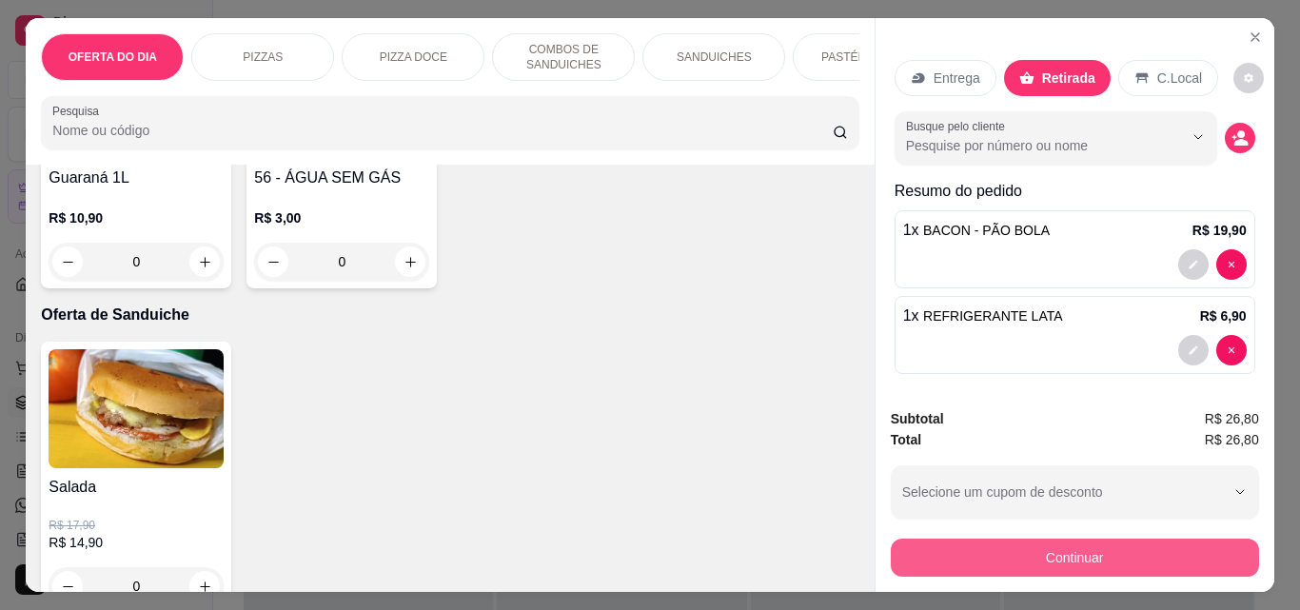
click at [1114, 542] on button "Continuar" at bounding box center [1075, 558] width 368 height 38
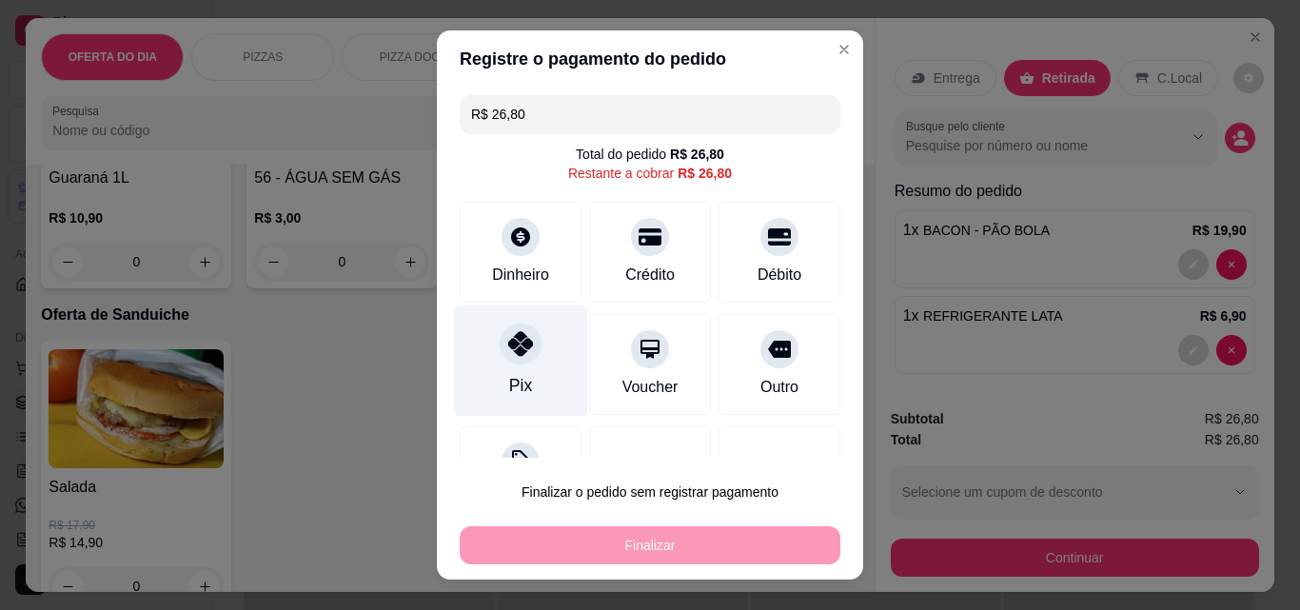
click at [528, 378] on div "Pix" at bounding box center [521, 361] width 134 height 111
type input "R$ 0,00"
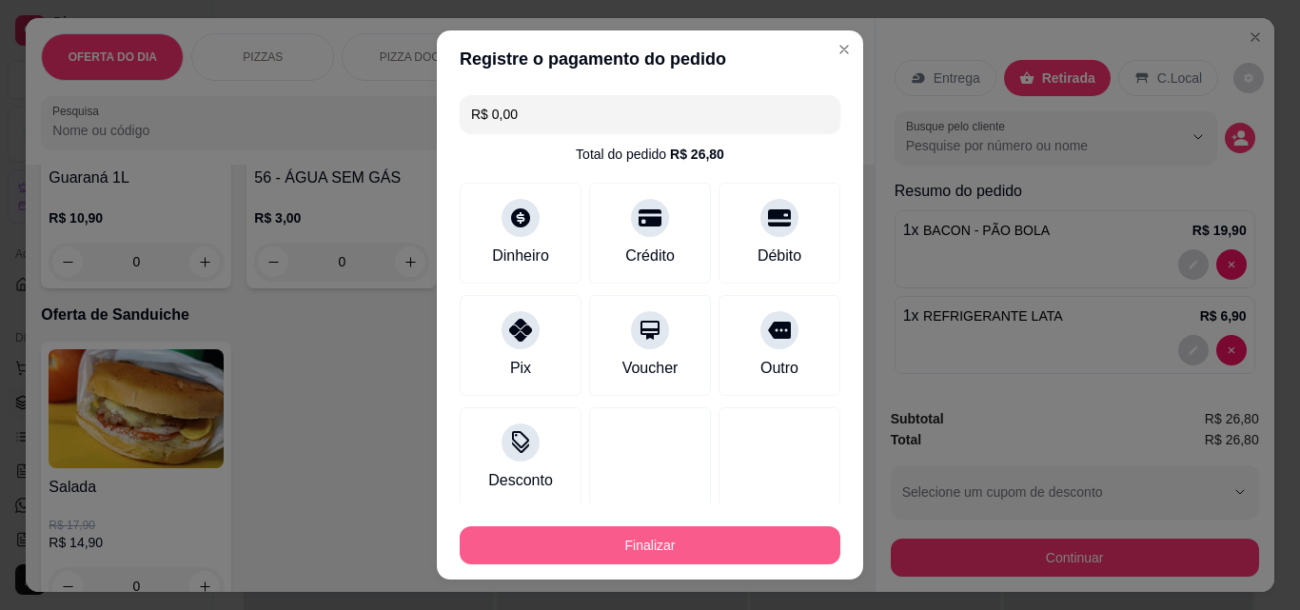
click at [693, 544] on button "Finalizar" at bounding box center [650, 545] width 381 height 38
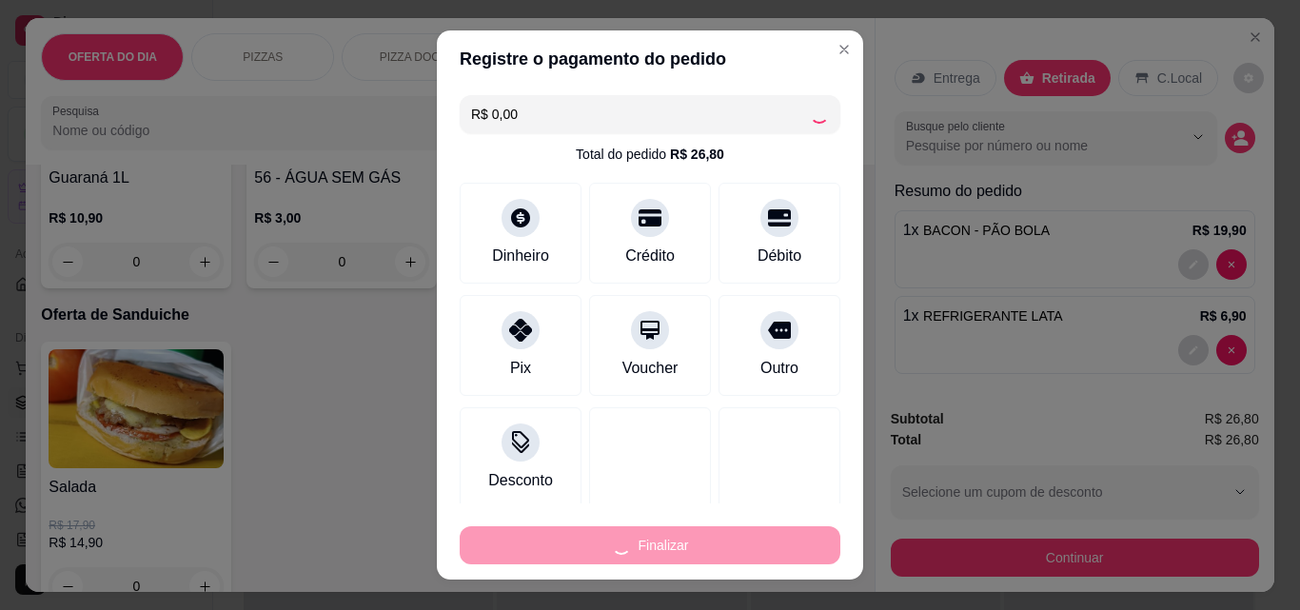
type input "0"
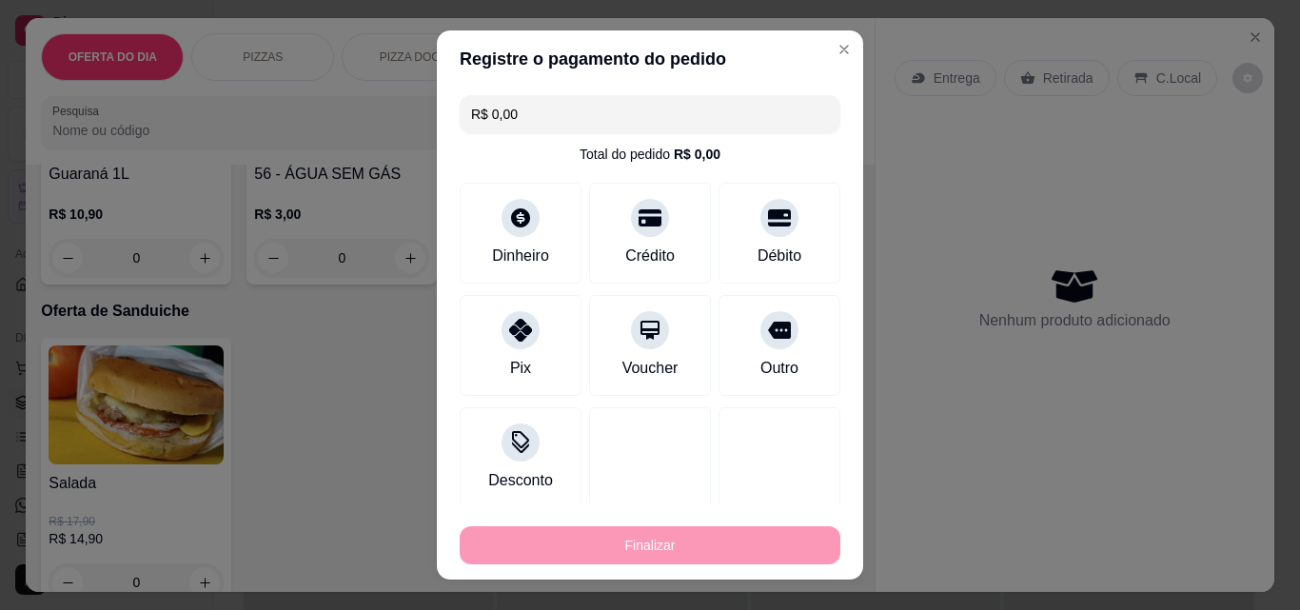
type input "-R$ 26,80"
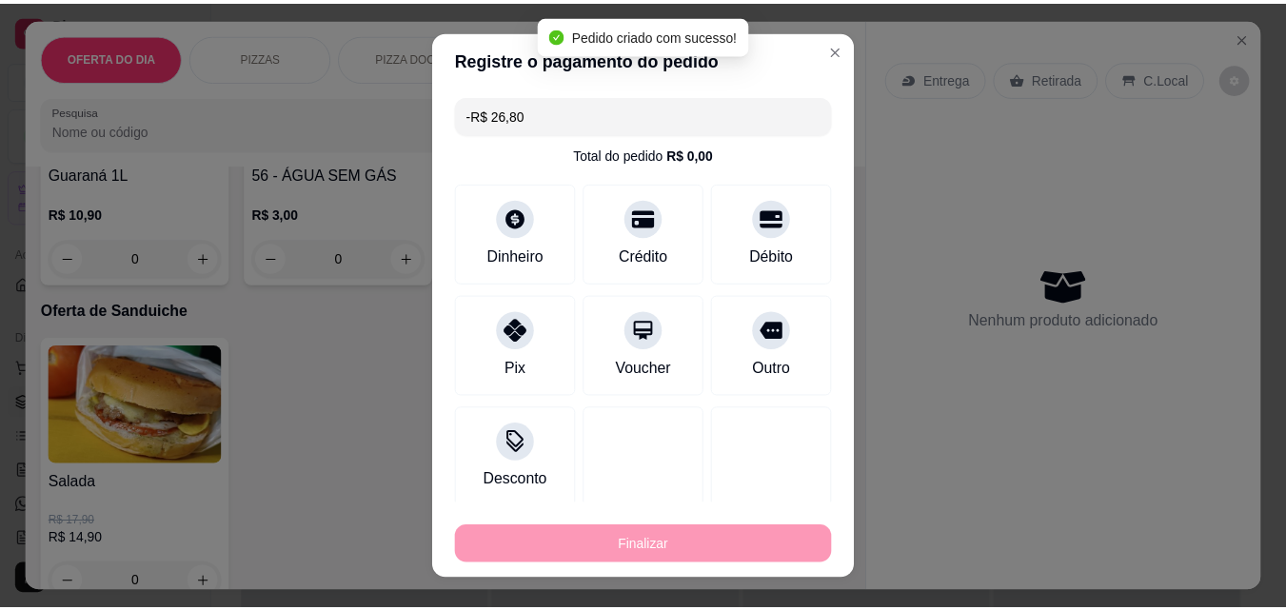
scroll to position [4757, 0]
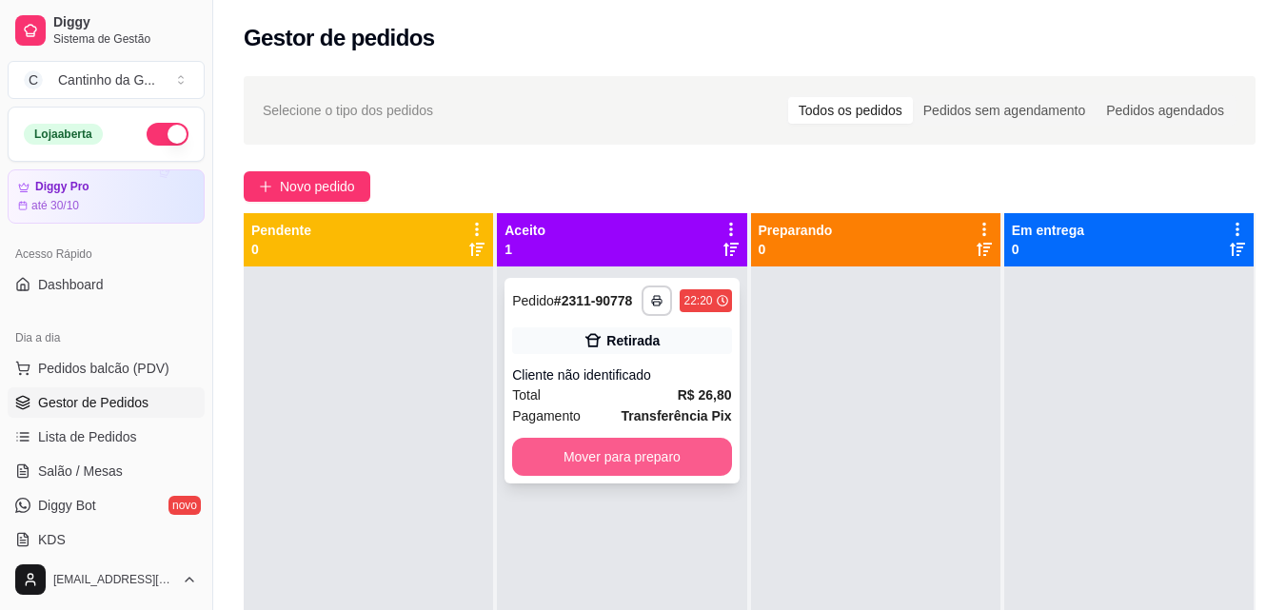
click at [702, 448] on button "Mover para preparo" at bounding box center [621, 457] width 219 height 38
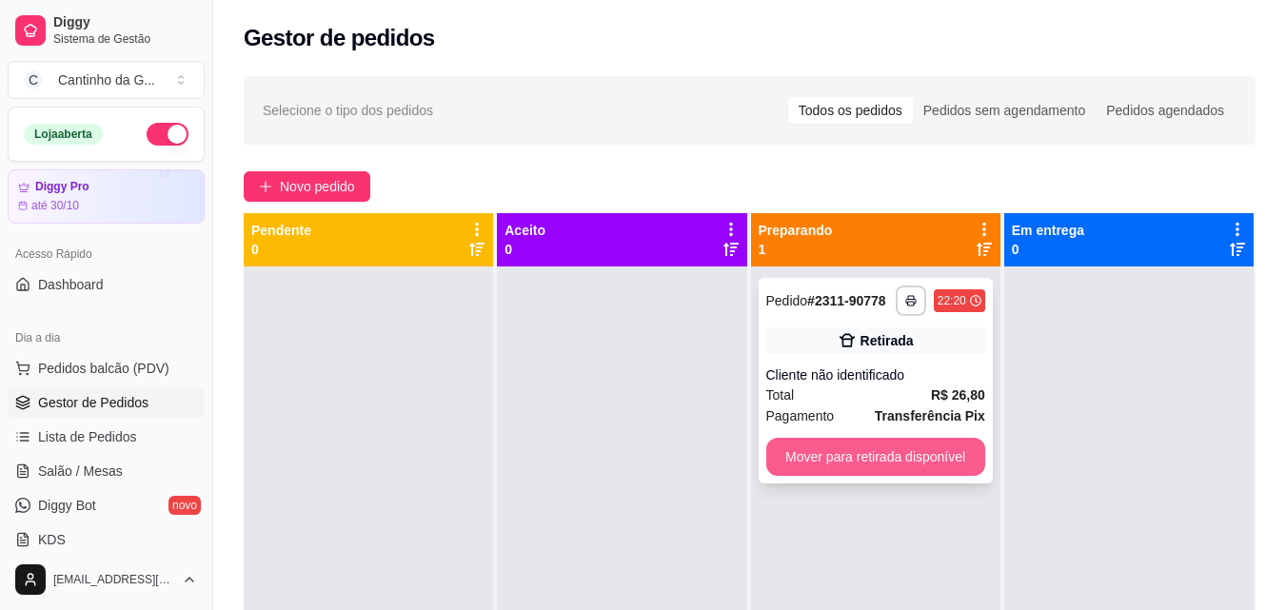
click at [896, 449] on button "Mover para retirada disponível" at bounding box center [875, 457] width 219 height 38
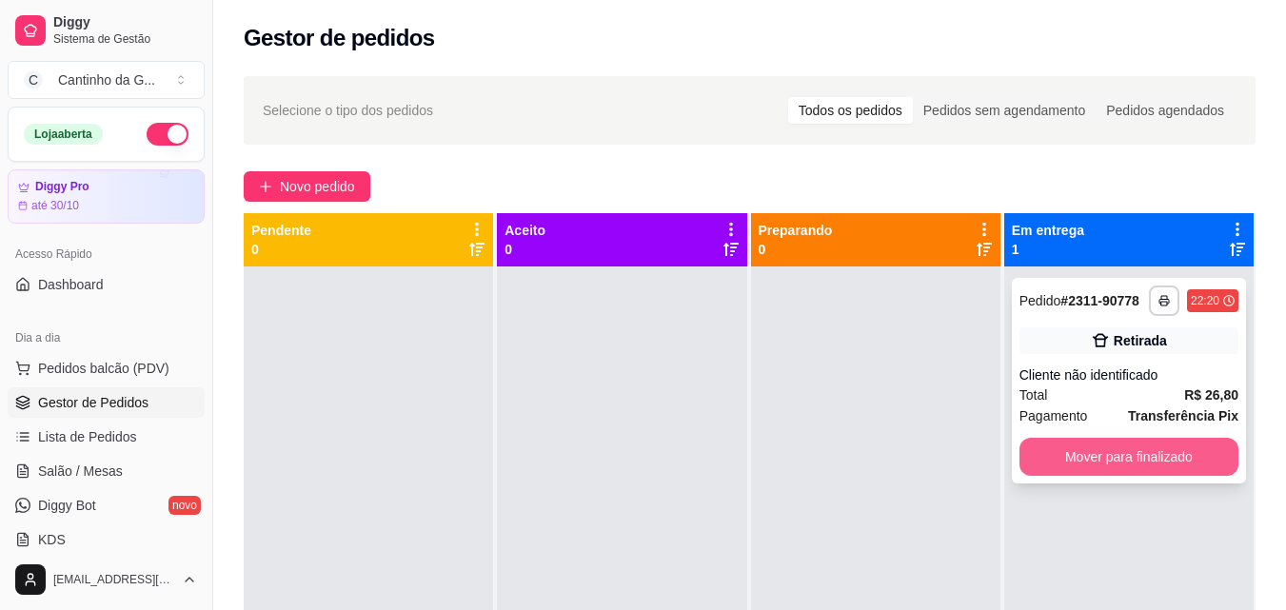
click at [1060, 455] on button "Mover para finalizado" at bounding box center [1128, 457] width 219 height 38
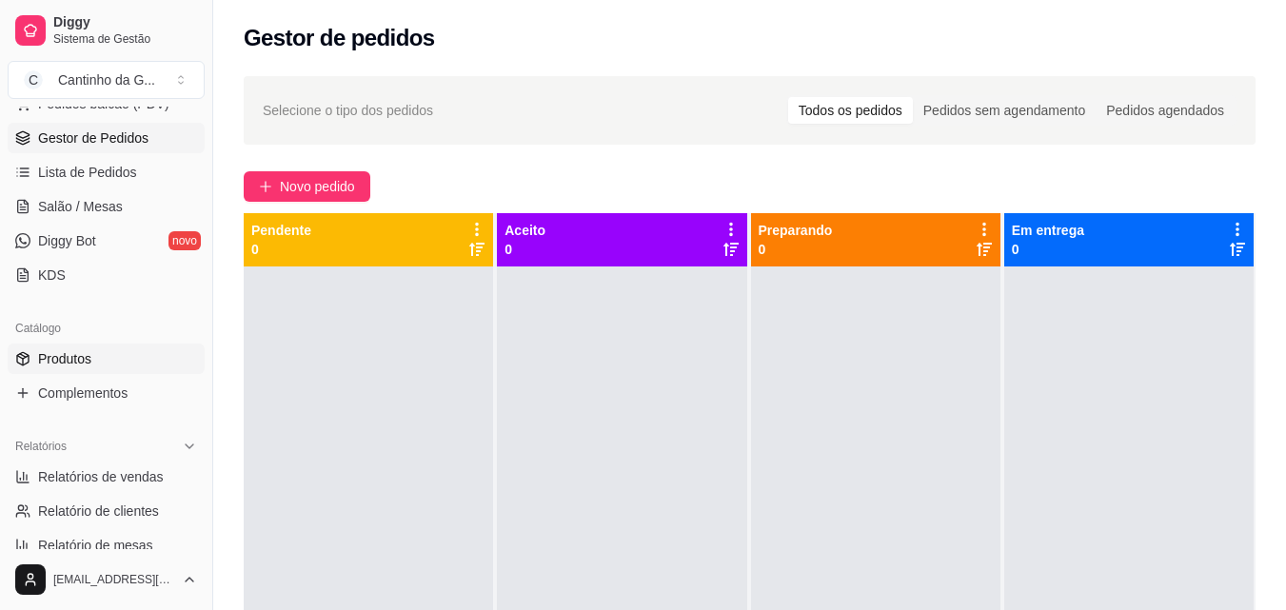
scroll to position [286, 0]
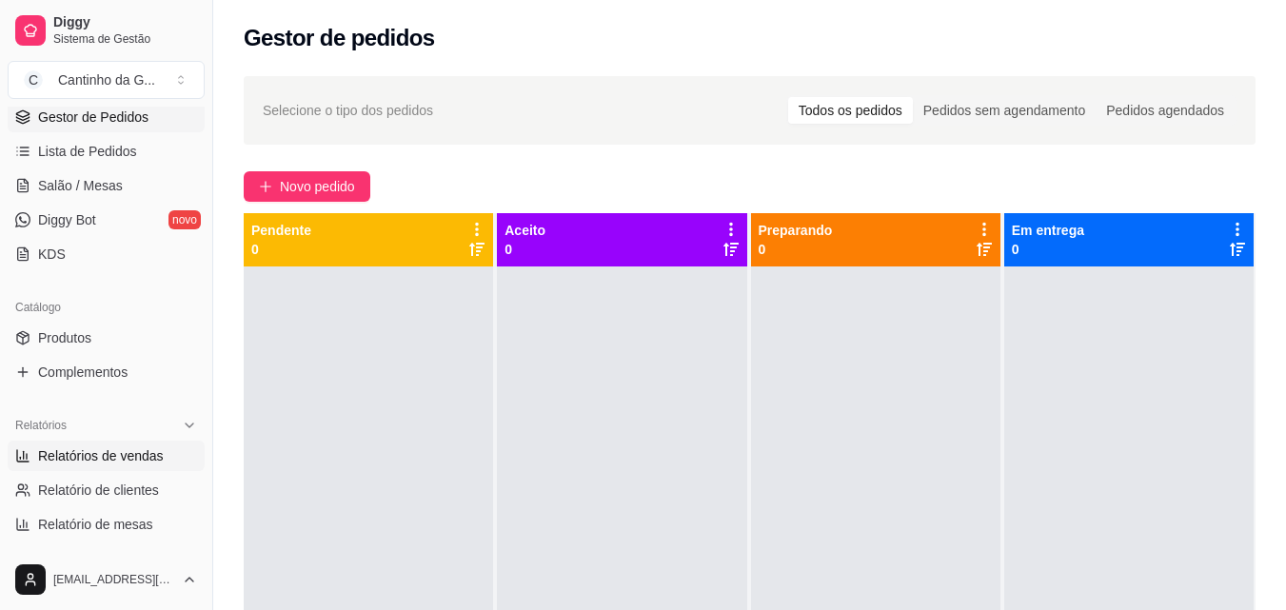
click at [143, 455] on span "Relatórios de vendas" at bounding box center [101, 455] width 126 height 19
select select "ALL"
select select "0"
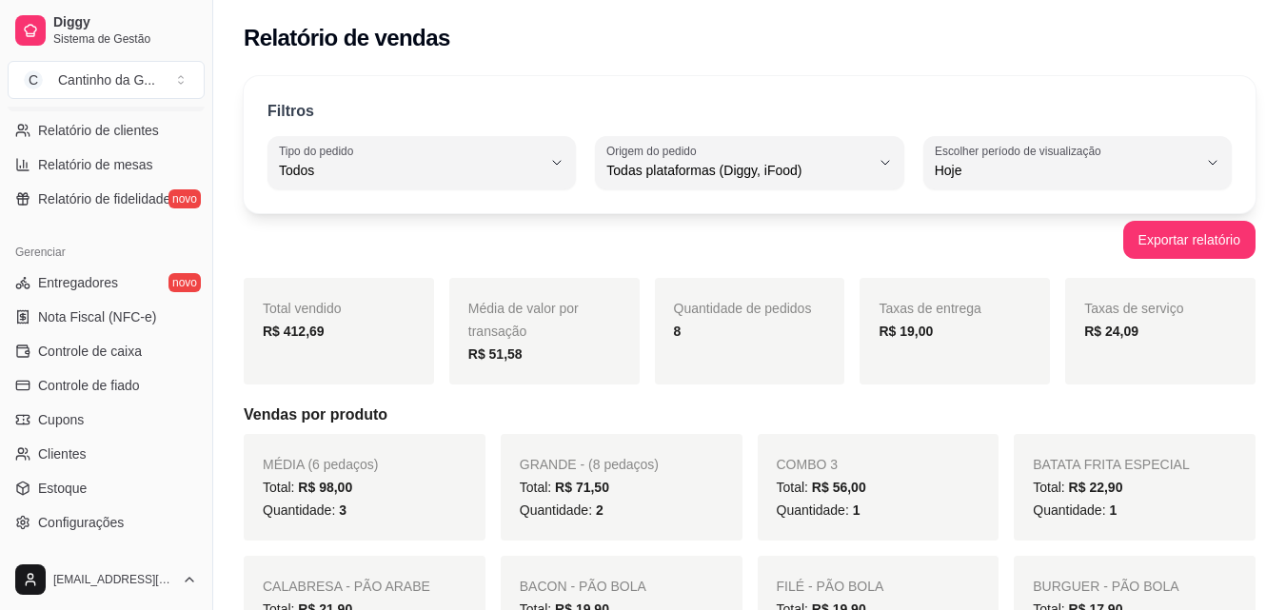
scroll to position [666, 0]
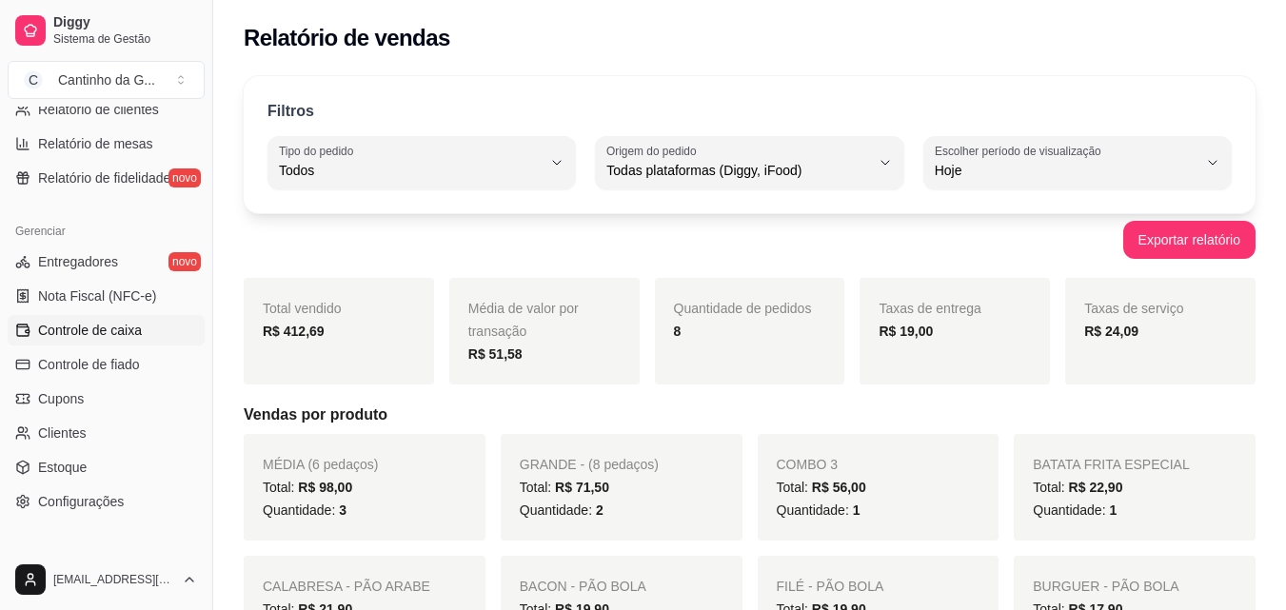
click at [147, 324] on link "Controle de caixa" at bounding box center [106, 330] width 197 height 30
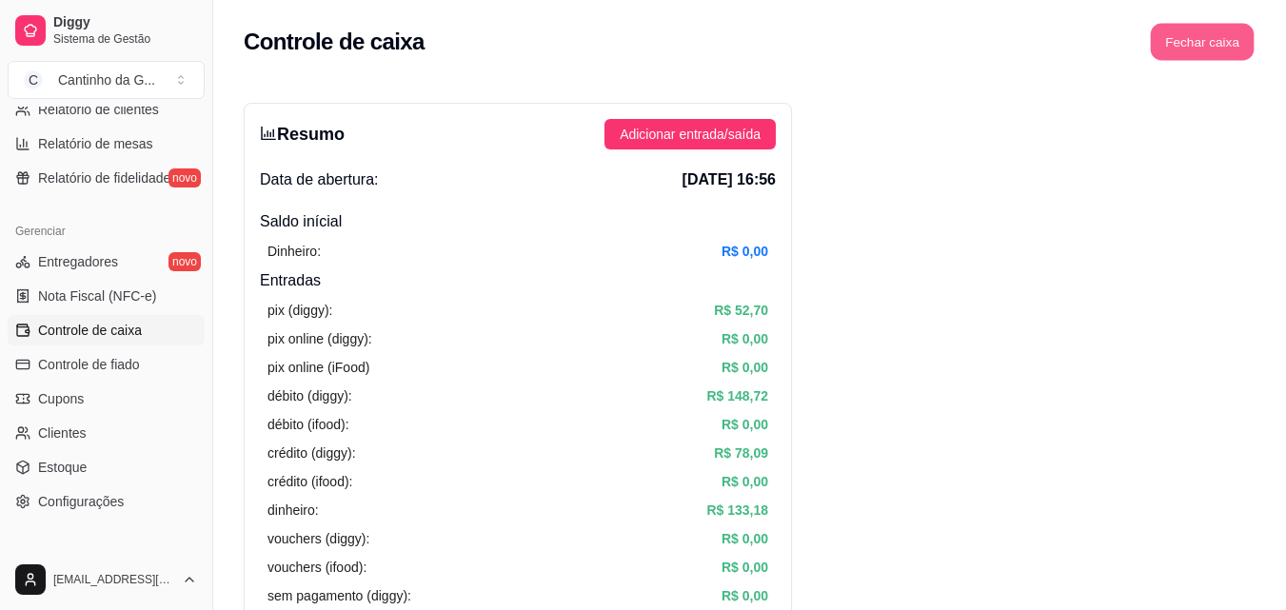
click at [1235, 39] on button "Fechar caixa" at bounding box center [1203, 42] width 104 height 37
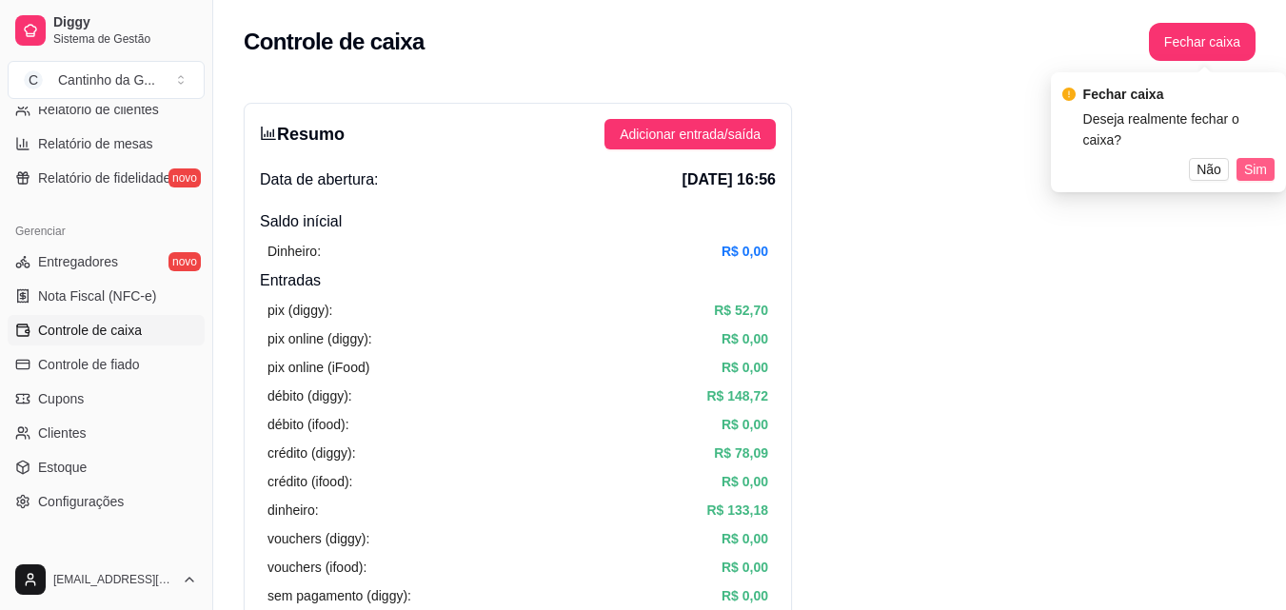
click at [1256, 159] on span "Sim" at bounding box center [1255, 169] width 23 height 21
